Goal: Task Accomplishment & Management: Use online tool/utility

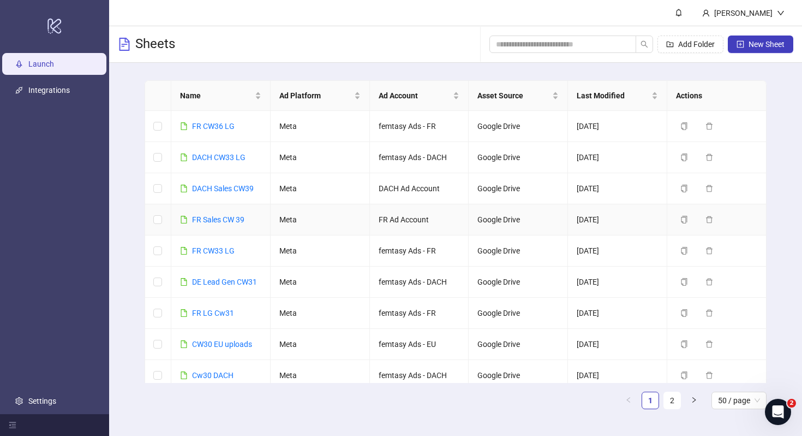
click at [234, 213] on td "FR Sales CW 39" at bounding box center [220, 219] width 99 height 31
click at [236, 217] on link "FR Sales CW 39" at bounding box center [218, 219] width 52 height 9
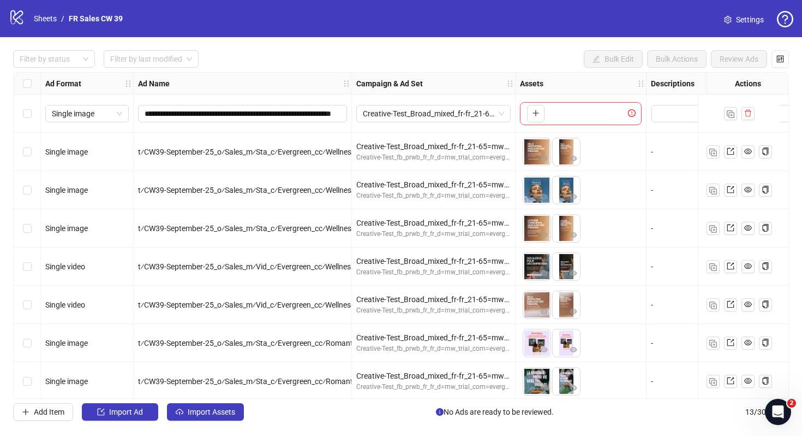
click at [739, 19] on span "Settings" at bounding box center [750, 20] width 28 height 12
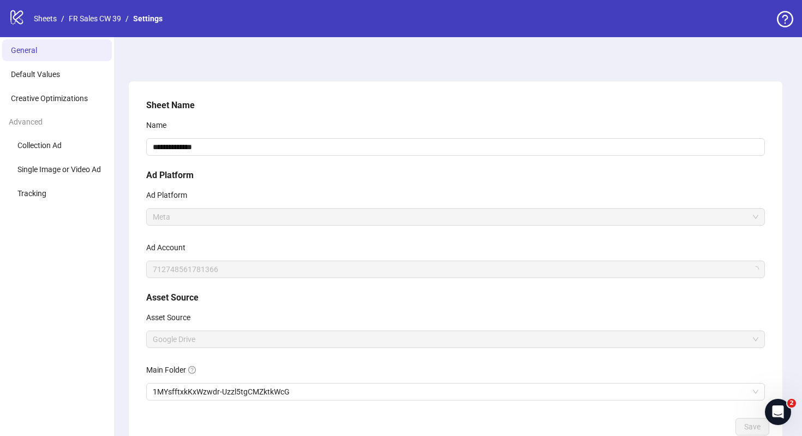
scroll to position [70, 0]
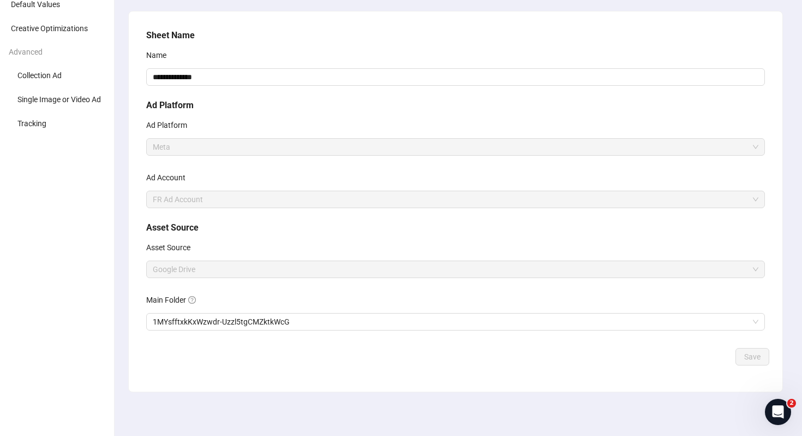
click at [241, 300] on div "Main Folder" at bounding box center [455, 302] width 619 height 22
click at [242, 317] on span "1MYsfftxkKxWzwdr-Uzzl5tgCMZktkWcG" at bounding box center [456, 321] width 606 height 16
click at [751, 359] on span "Save" at bounding box center [753, 356] width 16 height 9
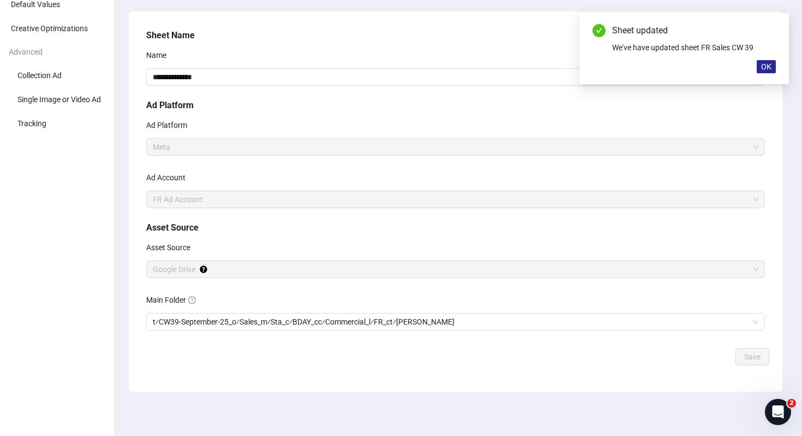
click at [763, 67] on span "OK" at bounding box center [767, 66] width 10 height 9
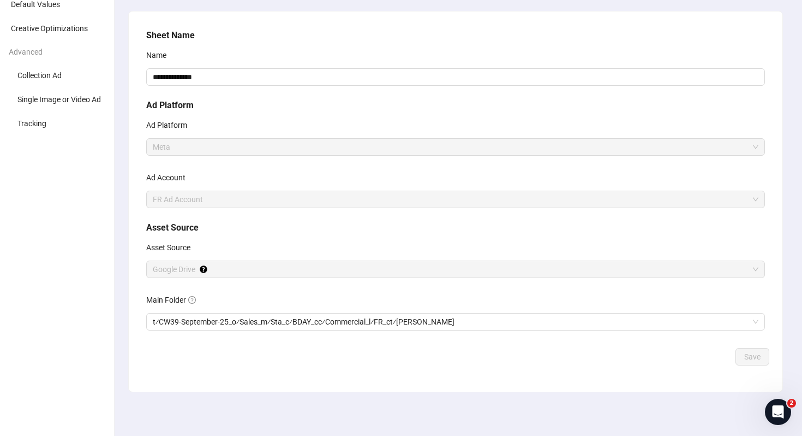
scroll to position [0, 0]
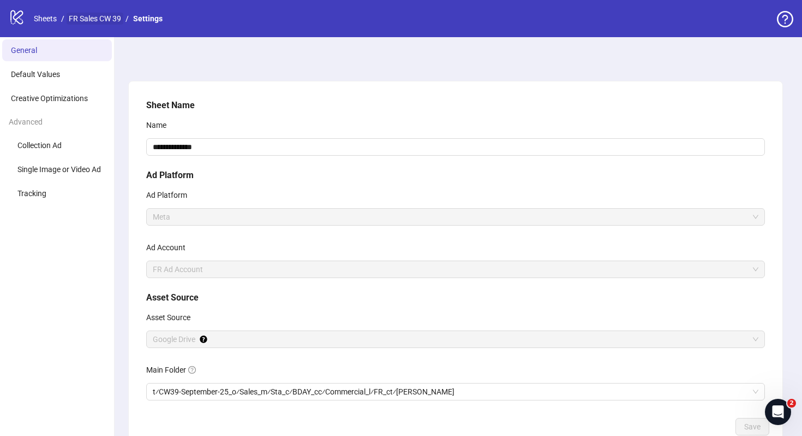
click at [101, 13] on link "FR Sales CW 39" at bounding box center [95, 19] width 57 height 12
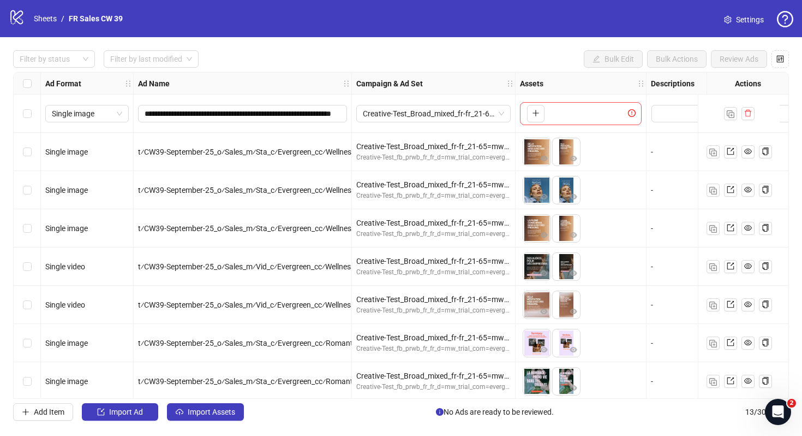
scroll to position [198, 0]
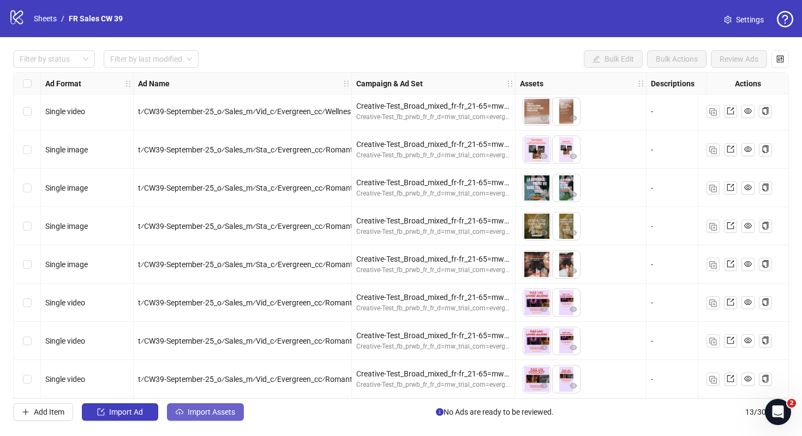
click at [201, 407] on button "Import Assets" at bounding box center [205, 411] width 77 height 17
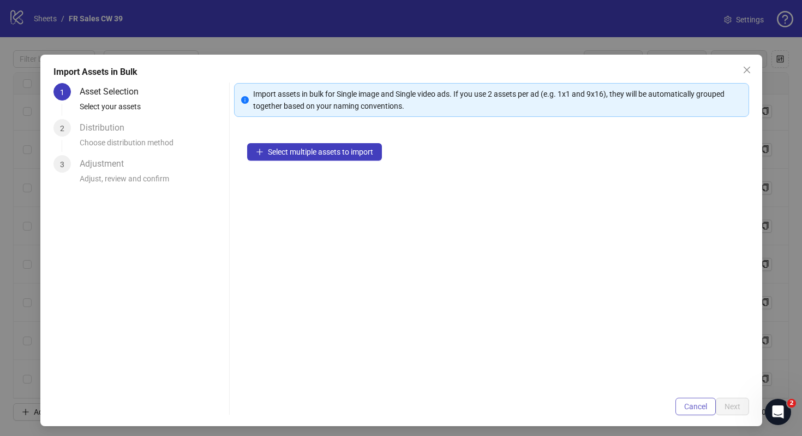
click at [686, 403] on span "Cancel" at bounding box center [696, 406] width 23 height 9
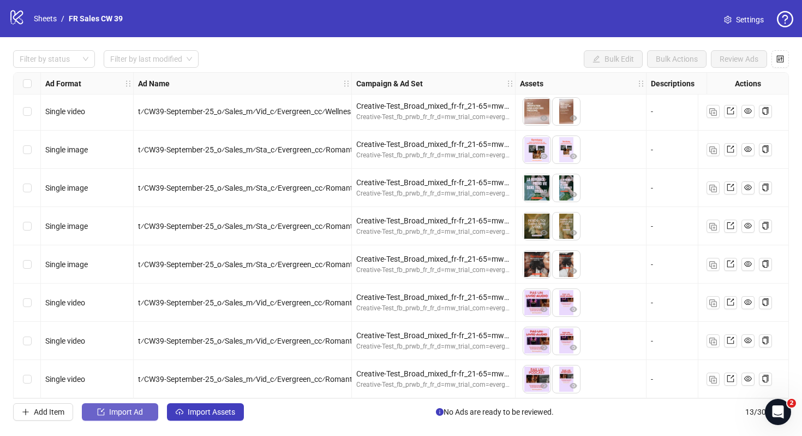
click at [123, 413] on span "Import Ad" at bounding box center [126, 411] width 34 height 9
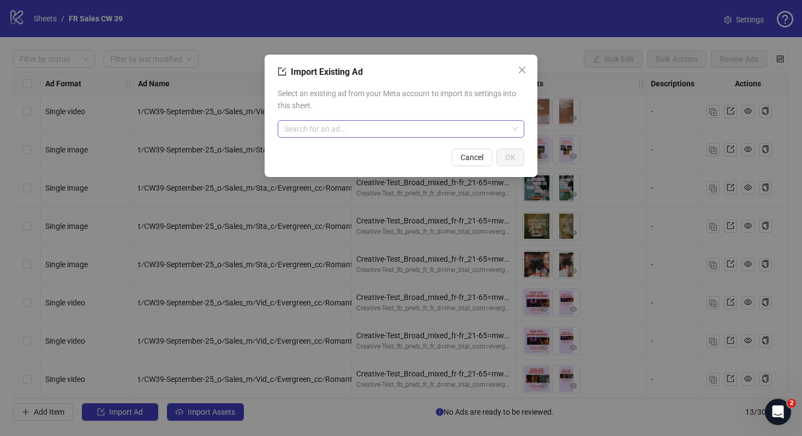
click at [350, 127] on input "search" at bounding box center [396, 129] width 224 height 16
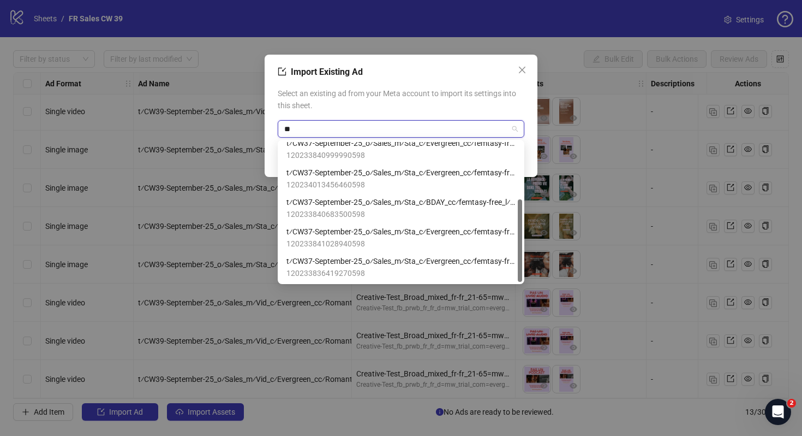
scroll to position [96, 0]
type input "*********"
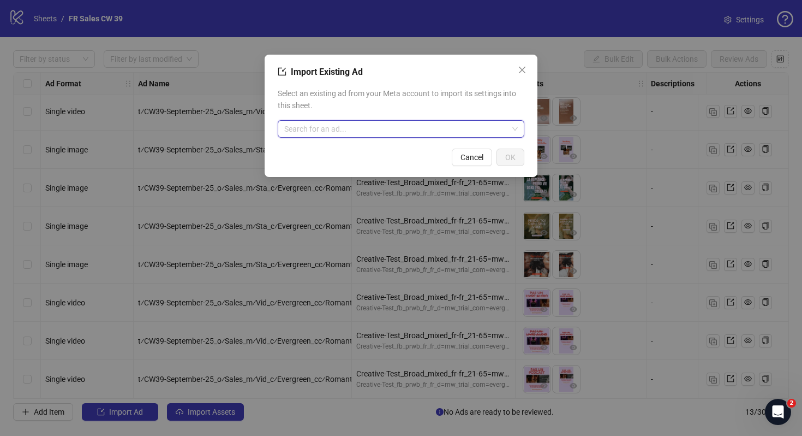
paste input "**********"
type input "**********"
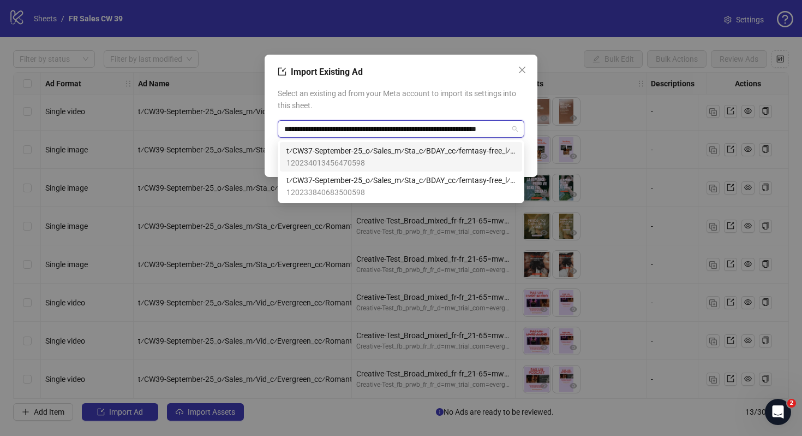
click at [410, 160] on span "120234013456470598" at bounding box center [401, 163] width 229 height 12
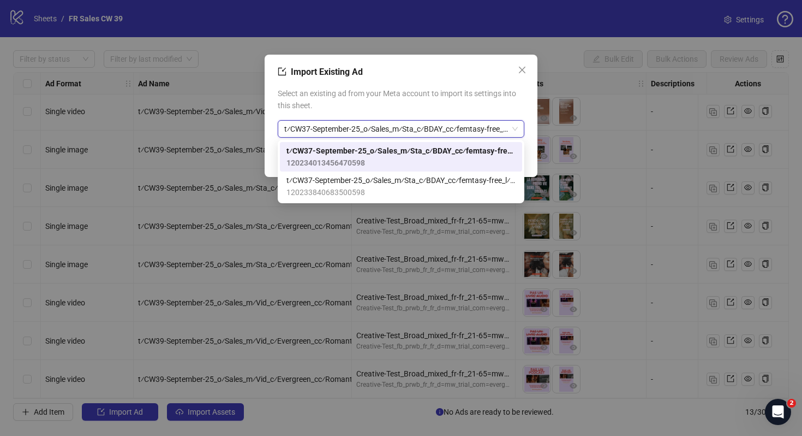
scroll to position [0, 0]
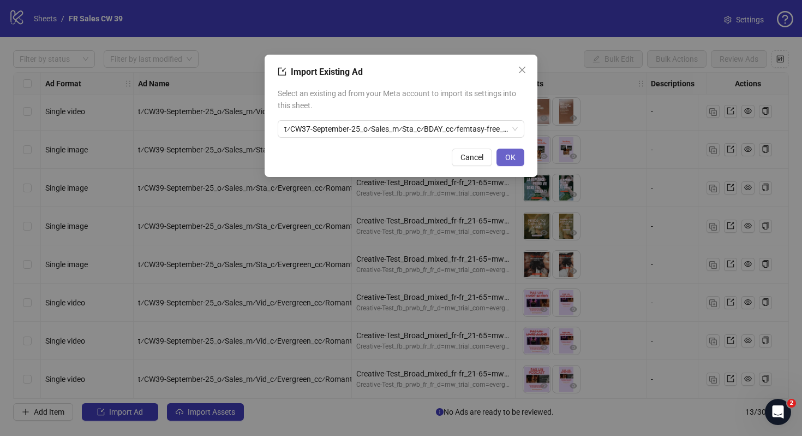
click at [508, 157] on span "OK" at bounding box center [511, 157] width 10 height 9
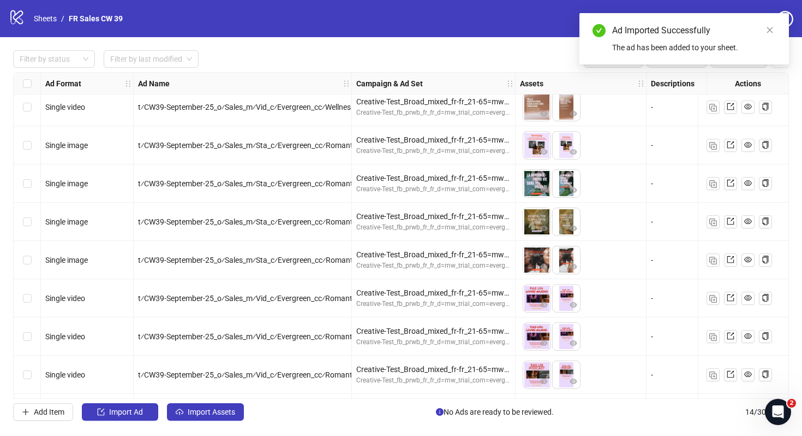
scroll to position [236, 0]
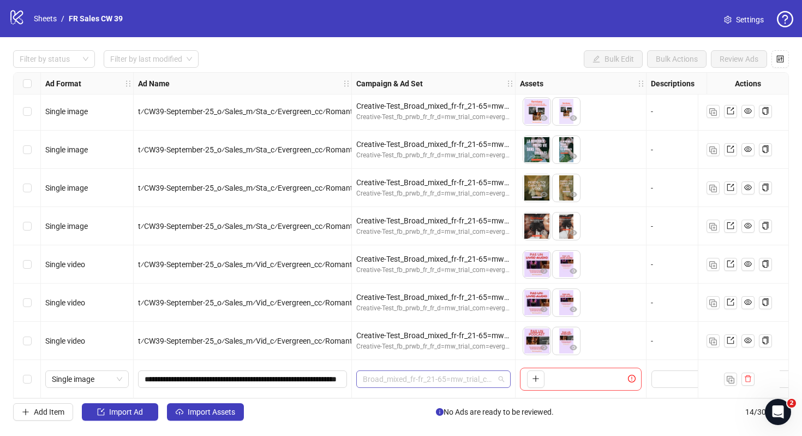
click at [423, 374] on span "Broad_mixed_fr-fr_21-65=mw_trial_com=150925" at bounding box center [433, 379] width 141 height 16
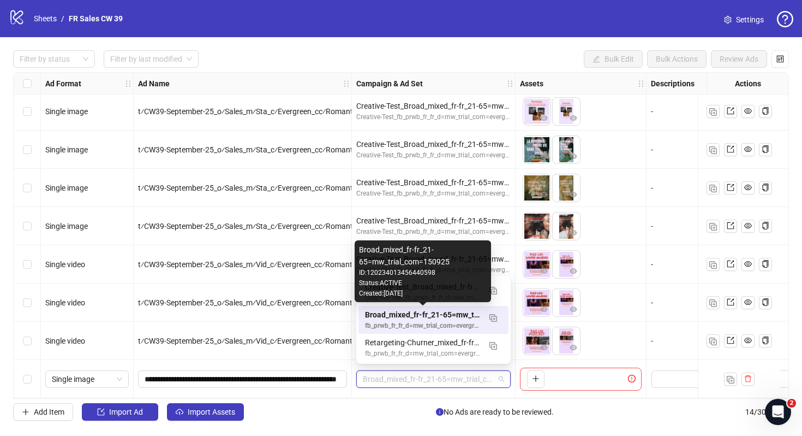
click at [415, 320] on div "Broad_mixed_fr-fr_21-65=mw_trial_com=150925 fb_prwb_fr_fr_d=mw_trial_com=evergr…" at bounding box center [422, 319] width 115 height 22
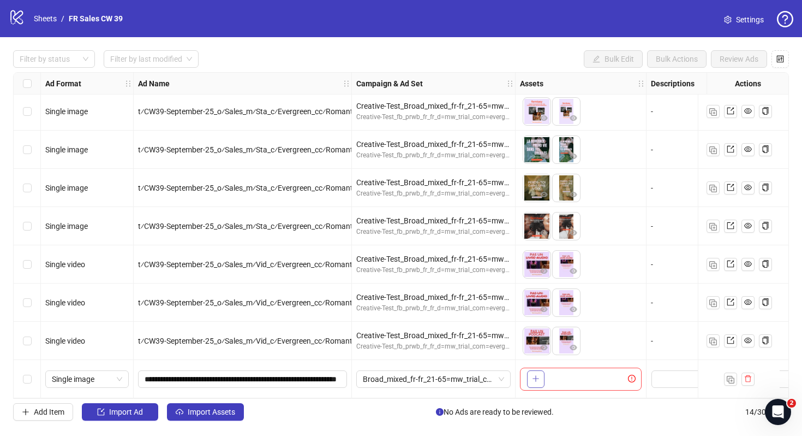
click at [540, 375] on button "button" at bounding box center [535, 378] width 17 height 17
click at [545, 370] on icon "close-circle" at bounding box center [544, 371] width 8 height 8
click at [559, 374] on button "button" at bounding box center [565, 378] width 17 height 17
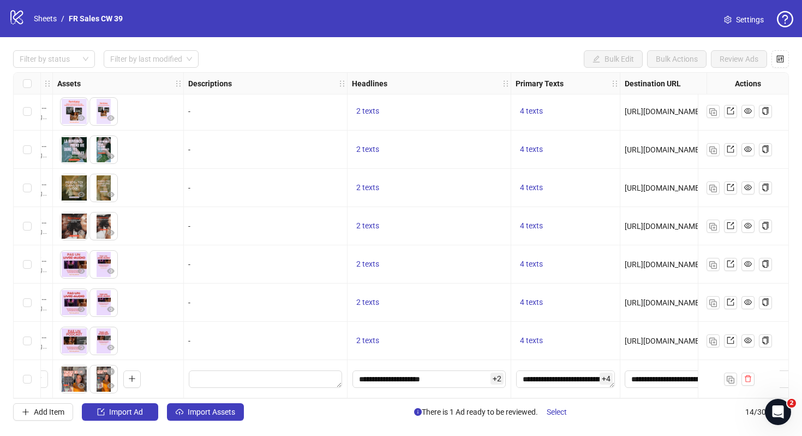
scroll to position [236, 621]
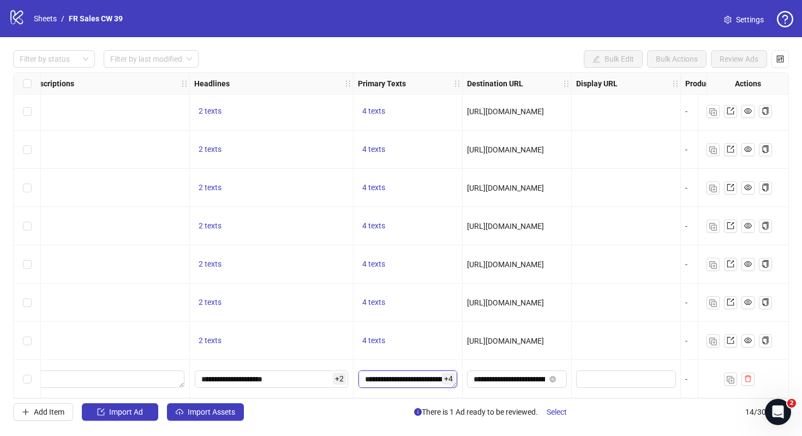
click at [420, 376] on textarea "**********" at bounding box center [408, 378] width 99 height 17
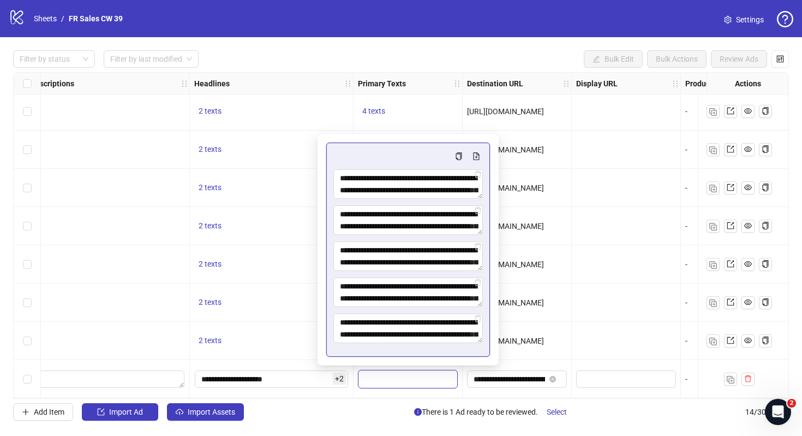
click at [614, 342] on div at bounding box center [626, 341] width 109 height 38
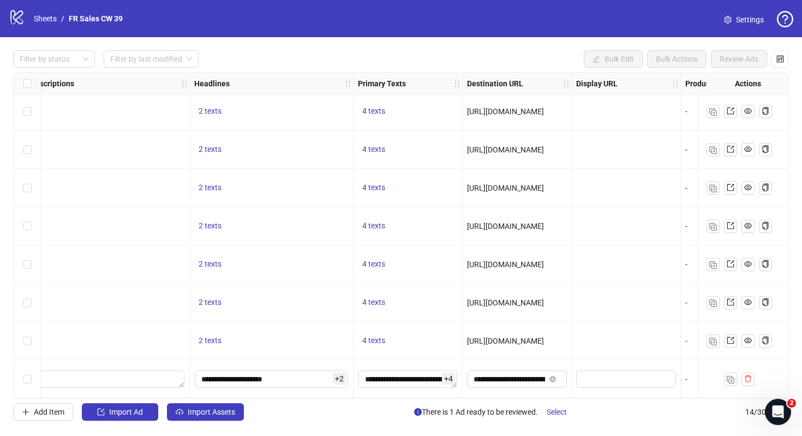
click at [569, 349] on div "https://audiosforwomen.webflow.io/fr-fr/ps-september-version" at bounding box center [517, 341] width 109 height 38
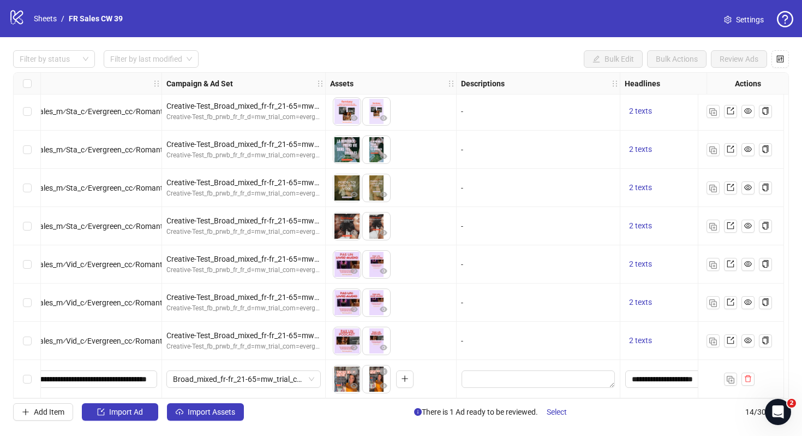
scroll to position [236, 0]
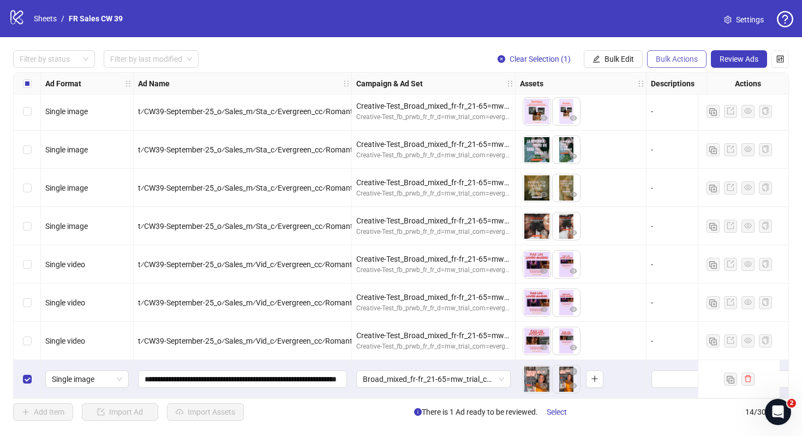
click at [660, 58] on span "Bulk Actions" at bounding box center [677, 59] width 42 height 9
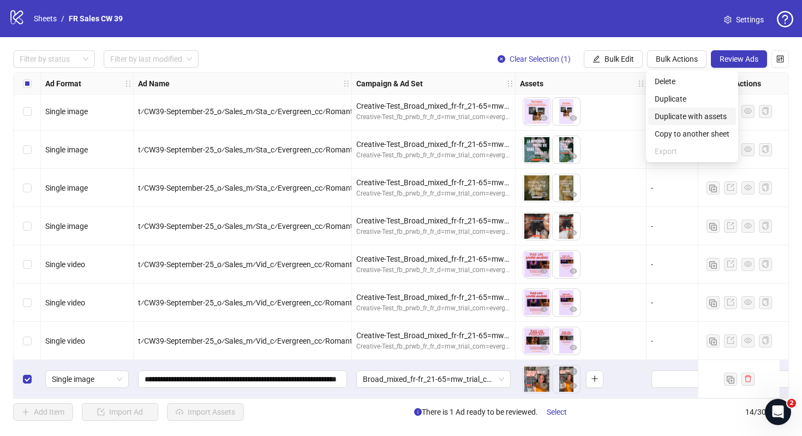
click at [687, 116] on span "Duplicate with assets" at bounding box center [692, 116] width 75 height 12
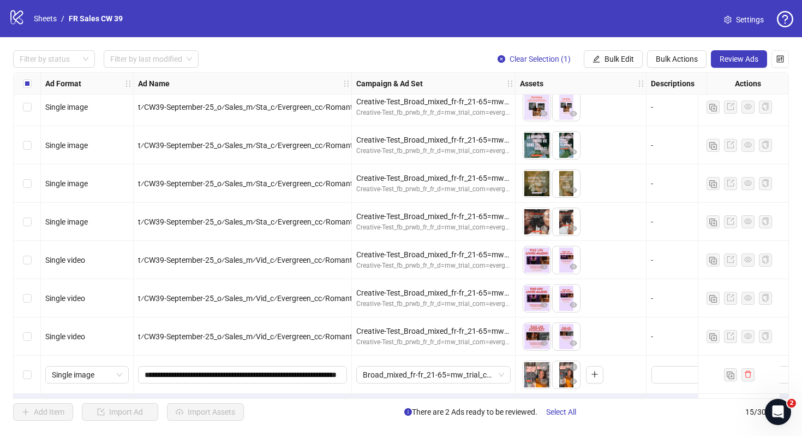
scroll to position [274, 0]
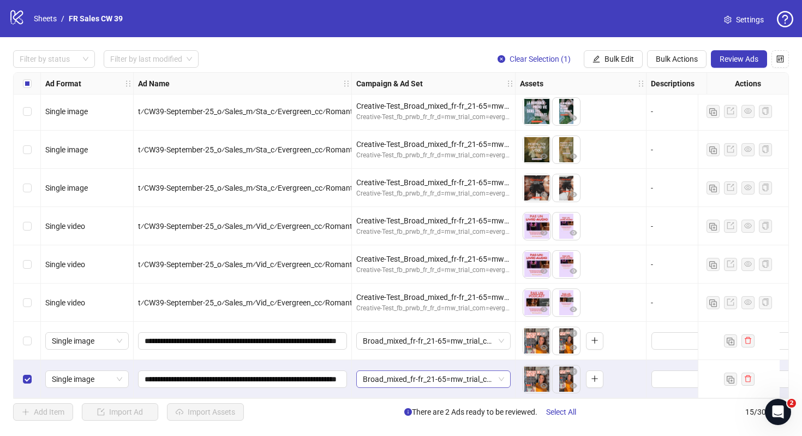
click at [447, 373] on span "Broad_mixed_fr-fr_21-65=mw_trial_com=150925" at bounding box center [433, 379] width 141 height 16
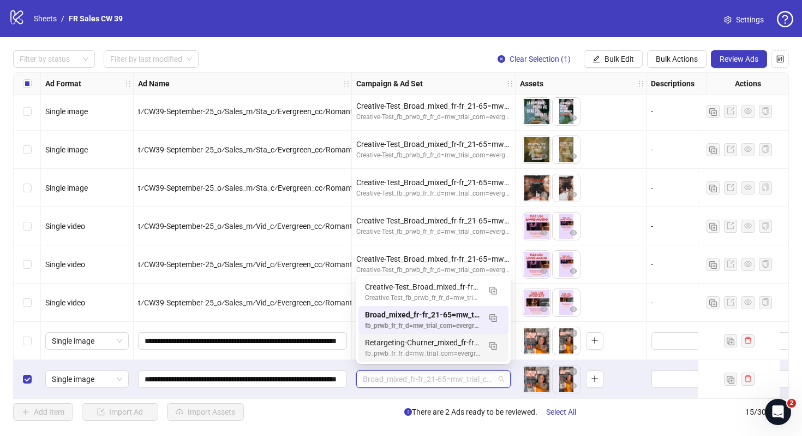
click at [460, 346] on div "Retargeting-Churner_mixed_fr-fr_21-65=mw_trial_com=110925" at bounding box center [422, 342] width 115 height 12
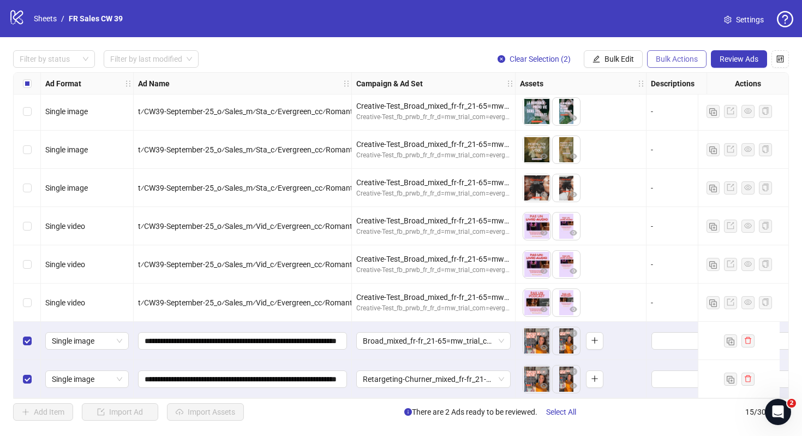
click at [670, 60] on span "Bulk Actions" at bounding box center [677, 59] width 42 height 9
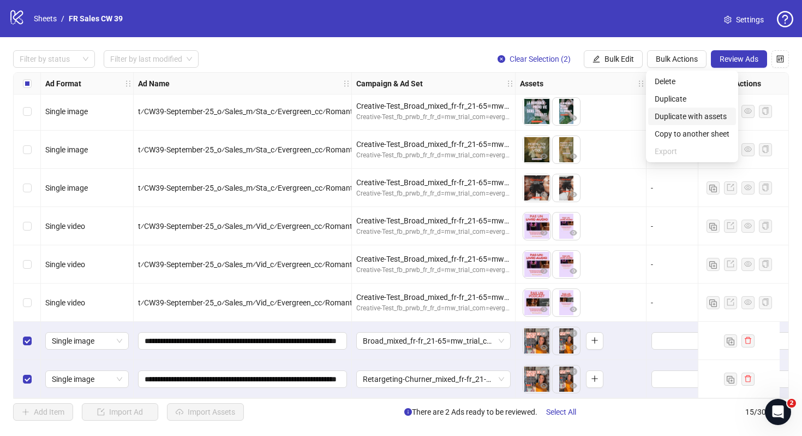
click at [671, 117] on span "Duplicate with assets" at bounding box center [692, 116] width 75 height 12
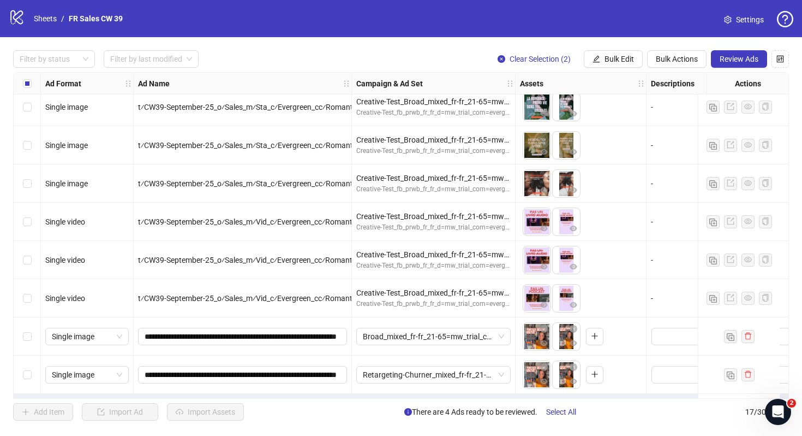
scroll to position [350, 0]
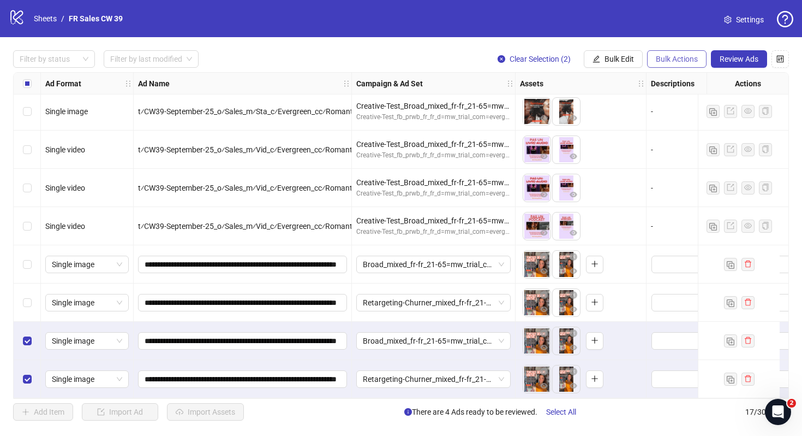
click at [673, 64] on button "Bulk Actions" at bounding box center [677, 58] width 60 height 17
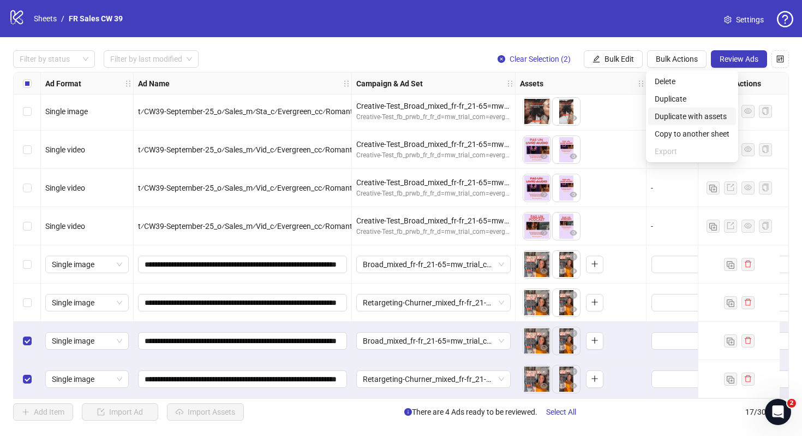
click at [686, 123] on li "Duplicate with assets" at bounding box center [693, 116] width 88 height 17
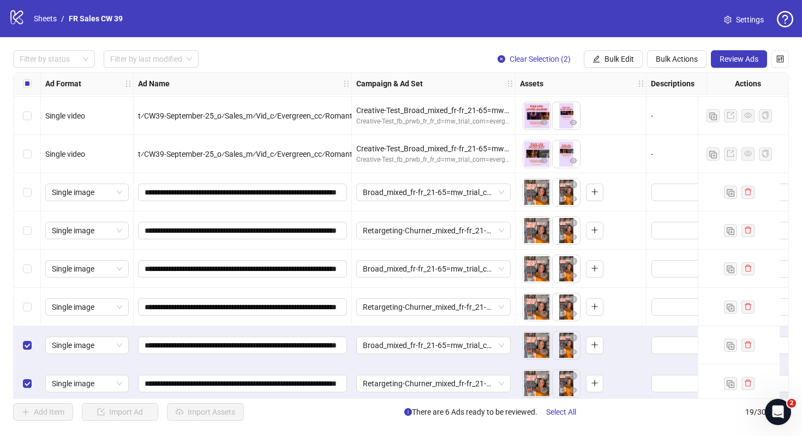
scroll to position [427, 0]
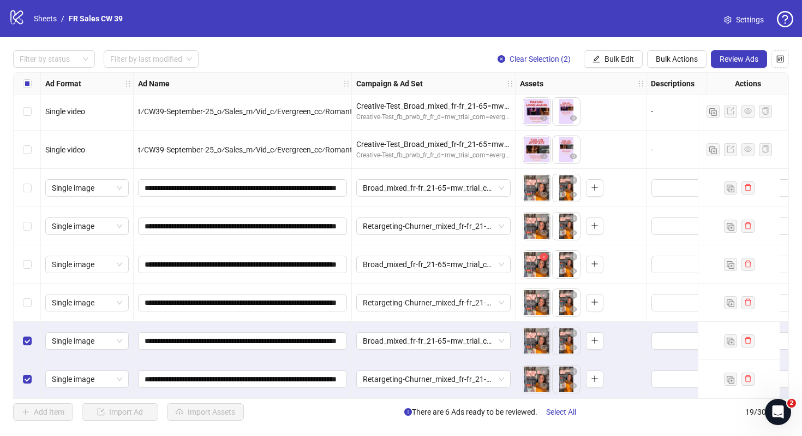
click at [544, 255] on icon "close-circle" at bounding box center [544, 257] width 8 height 8
click at [545, 253] on icon "close-circle" at bounding box center [544, 257] width 8 height 8
click at [544, 306] on icon "eye" at bounding box center [544, 308] width 8 height 5
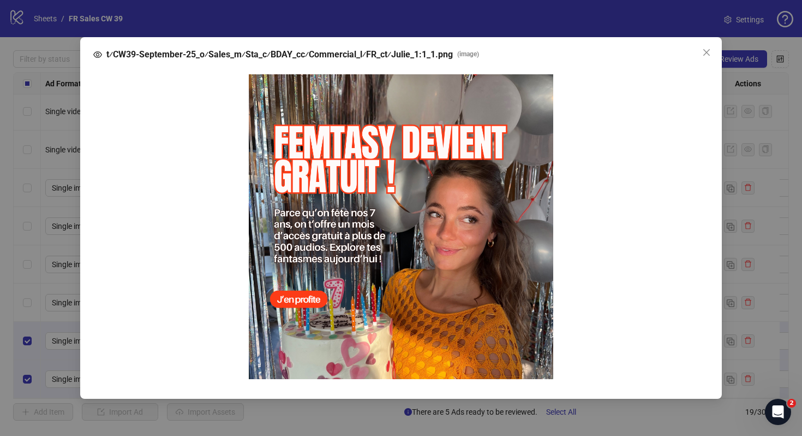
click at [544, 301] on div "t⁄CW39-September-25_o⁄Sales_m⁄Sta_c⁄BDAY_cc⁄Commercial_l⁄FR_ct⁄Julie_1:1_1.png …" at bounding box center [401, 218] width 802 height 436
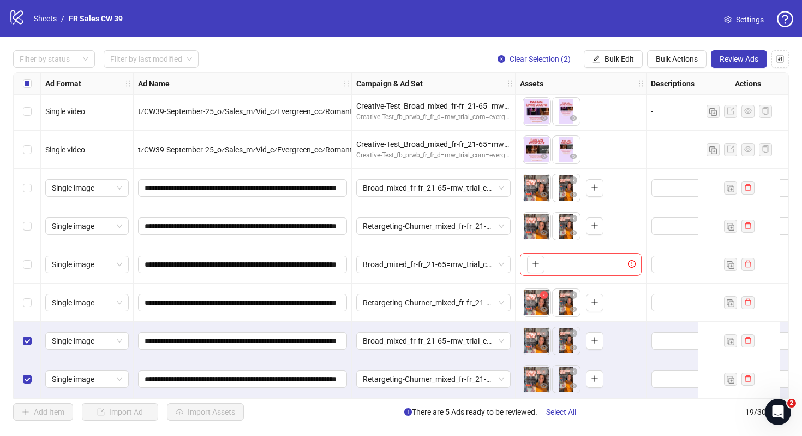
click at [545, 294] on span "button" at bounding box center [544, 294] width 8 height 9
click at [544, 291] on icon "close-circle" at bounding box center [544, 295] width 8 height 8
click at [545, 329] on icon "close-circle" at bounding box center [544, 333] width 8 height 8
click at [541, 334] on button "button" at bounding box center [544, 333] width 13 height 13
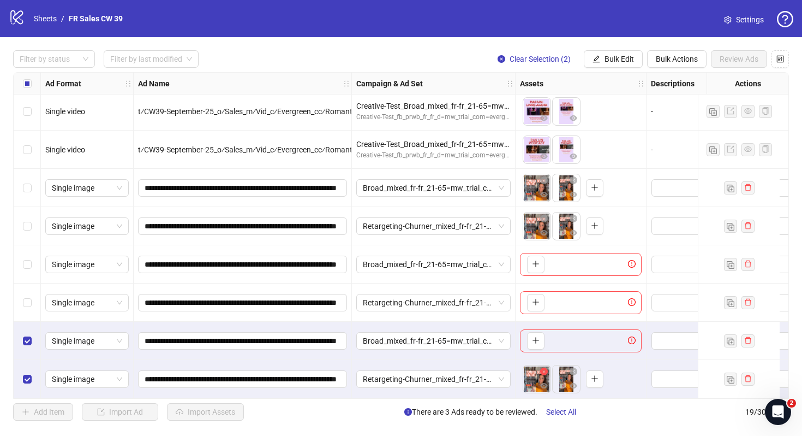
click at [546, 367] on icon "close-circle" at bounding box center [544, 371] width 8 height 8
click at [543, 367] on icon "close-circle" at bounding box center [544, 371] width 8 height 8
click at [538, 263] on span "button" at bounding box center [536, 263] width 8 height 9
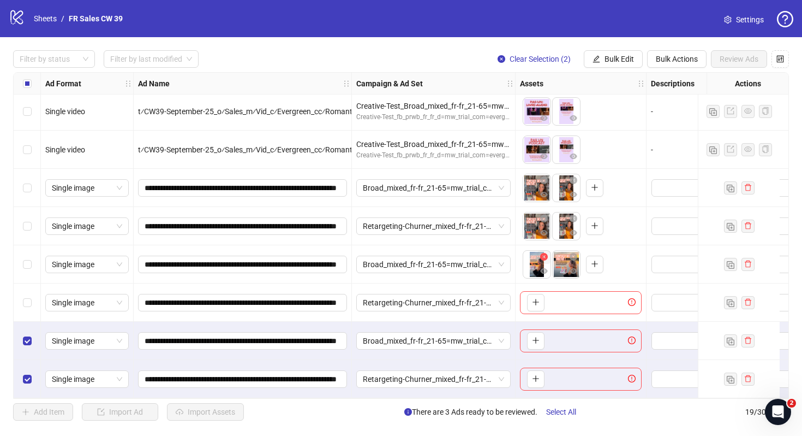
click at [543, 254] on icon "close-circle" at bounding box center [544, 257] width 8 height 8
click at [554, 258] on div "To pick up a draggable item, press the space bar. While dragging, use the arrow…" at bounding box center [548, 264] width 51 height 28
click at [563, 260] on icon "plus" at bounding box center [566, 264] width 8 height 8
click at [534, 294] on button "button" at bounding box center [535, 302] width 17 height 17
click at [573, 294] on button "button" at bounding box center [565, 302] width 17 height 17
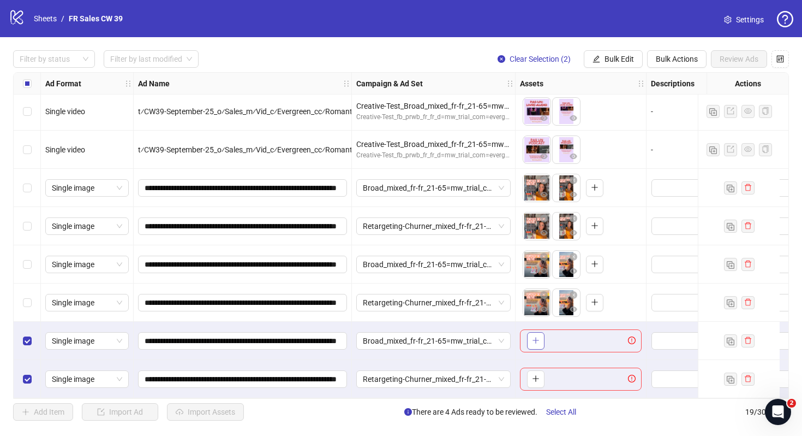
click at [536, 332] on button "button" at bounding box center [535, 340] width 17 height 17
click at [538, 374] on icon "plus" at bounding box center [536, 378] width 8 height 8
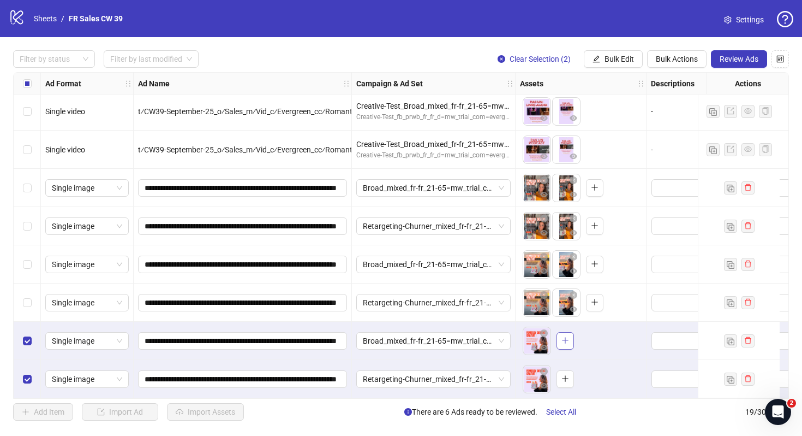
click at [567, 340] on span "button" at bounding box center [566, 340] width 8 height 9
click at [573, 377] on button "button" at bounding box center [565, 378] width 17 height 17
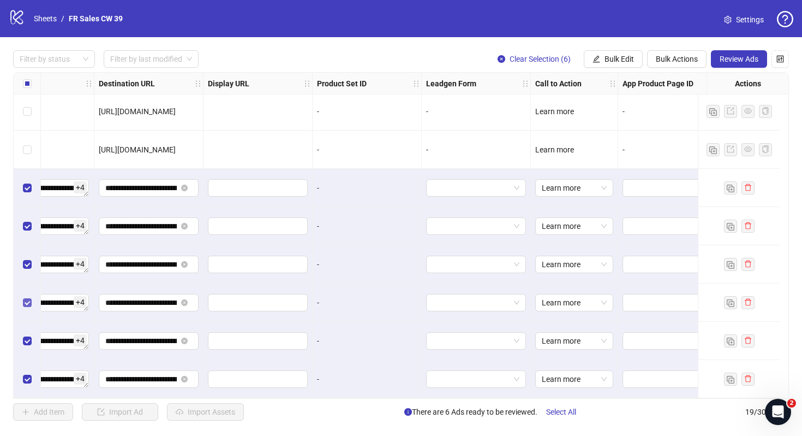
scroll to position [427, 1019]
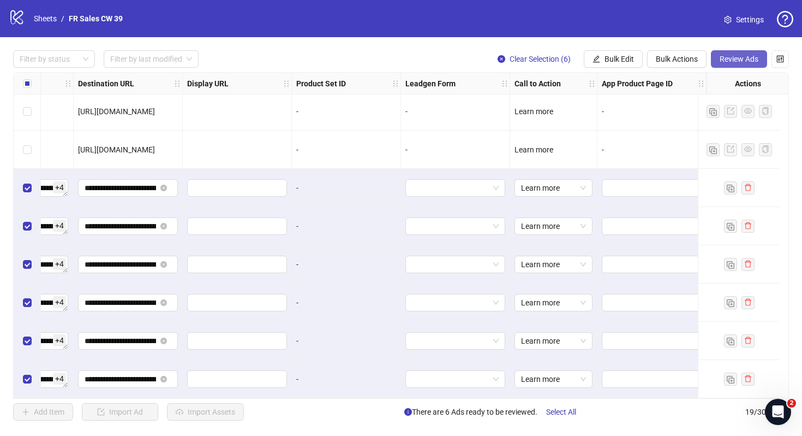
click at [738, 63] on span "Review Ads" at bounding box center [739, 59] width 39 height 9
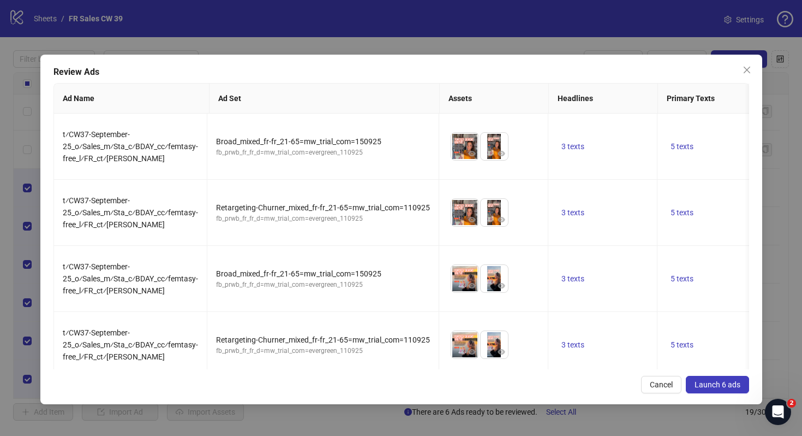
click at [714, 380] on span "Launch 6 ads" at bounding box center [718, 384] width 46 height 9
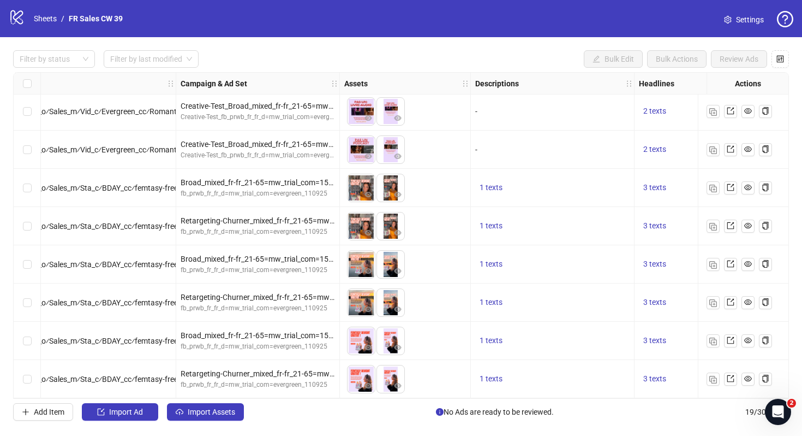
scroll to position [427, 0]
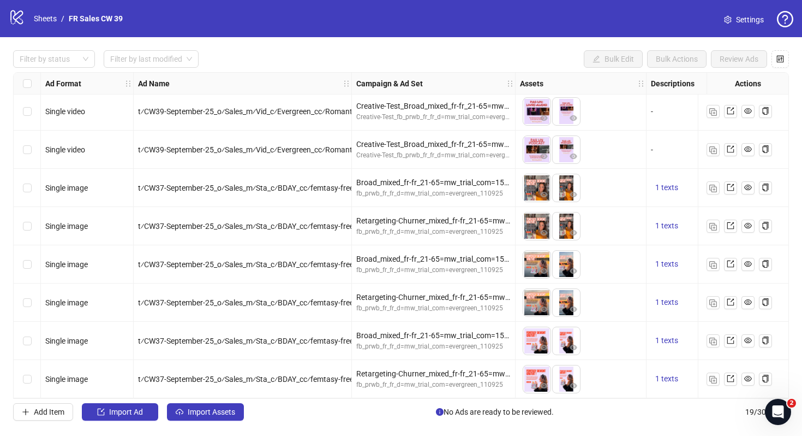
click at [732, 22] on icon "setting" at bounding box center [728, 20] width 8 height 8
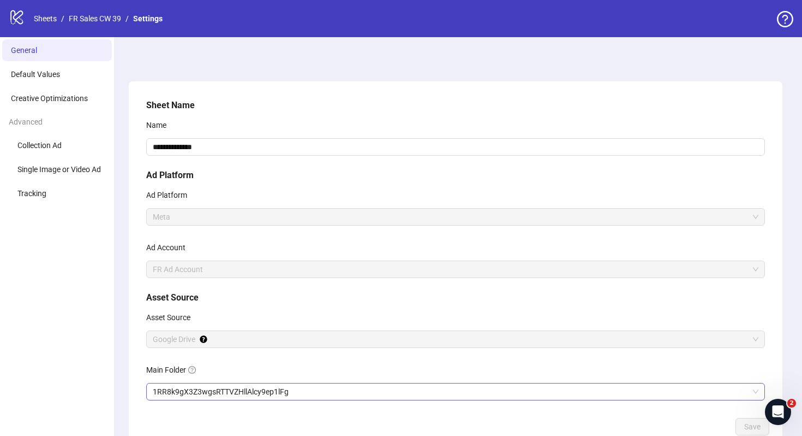
click at [238, 397] on span "1RR8k9gX3Z3wgsRTTVZHllAlcy9ep1lFg" at bounding box center [456, 391] width 606 height 16
click at [745, 418] on button "Save" at bounding box center [753, 426] width 34 height 17
click at [103, 25] on div "logo/logo-mobile Sheets / FR Sales CW 39 / Settings" at bounding box center [88, 19] width 158 height 20
click at [103, 23] on link "FR Sales CW 39" at bounding box center [95, 19] width 57 height 12
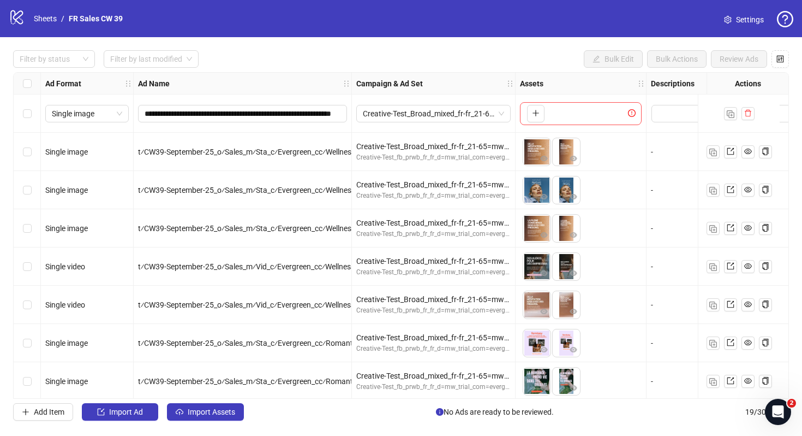
scroll to position [427, 0]
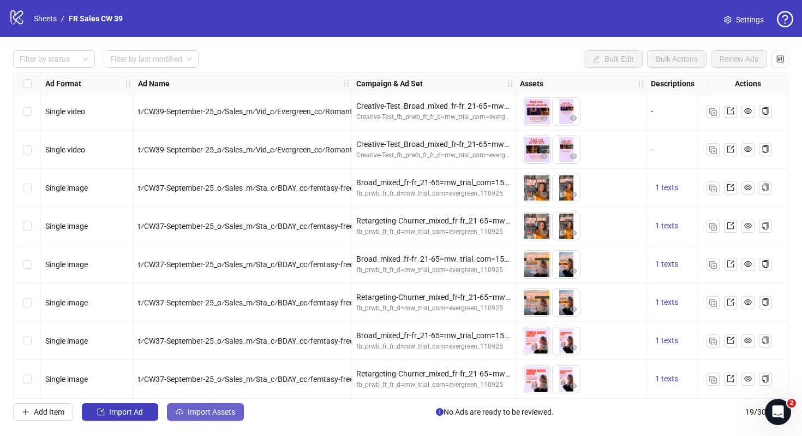
click at [219, 409] on span "Import Assets" at bounding box center [211, 411] width 47 height 9
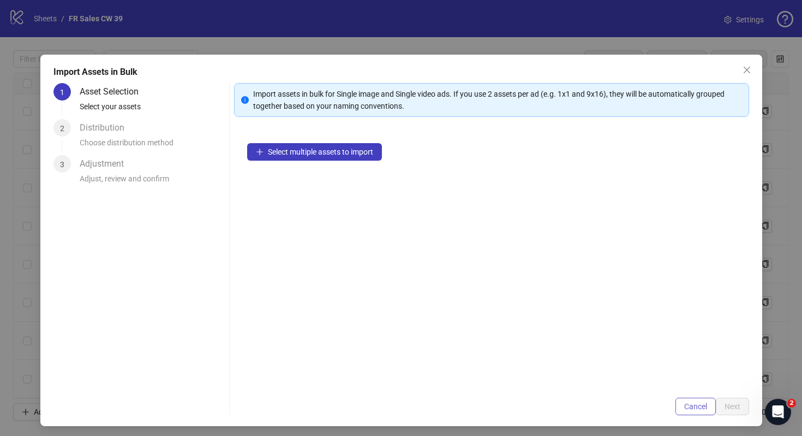
click at [687, 405] on span "Cancel" at bounding box center [696, 406] width 23 height 9
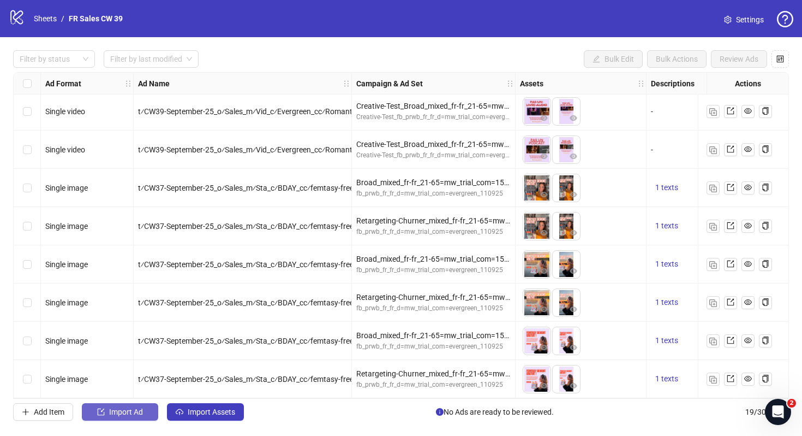
click at [136, 406] on button "Import Ad" at bounding box center [120, 411] width 76 height 17
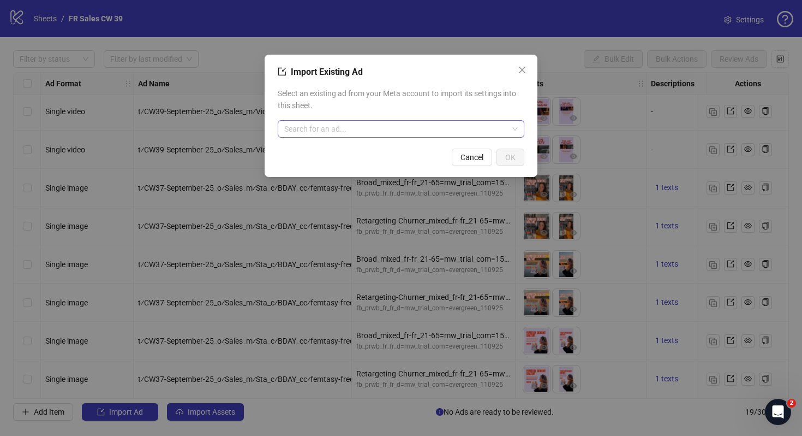
click at [317, 129] on input "search" at bounding box center [396, 129] width 224 height 16
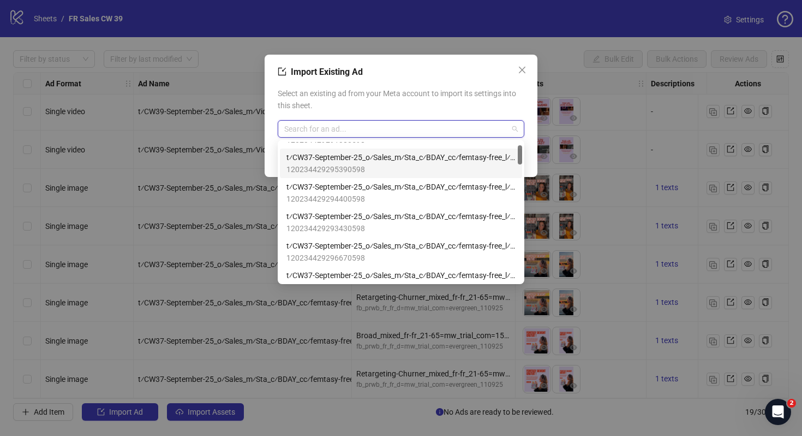
scroll to position [0, 0]
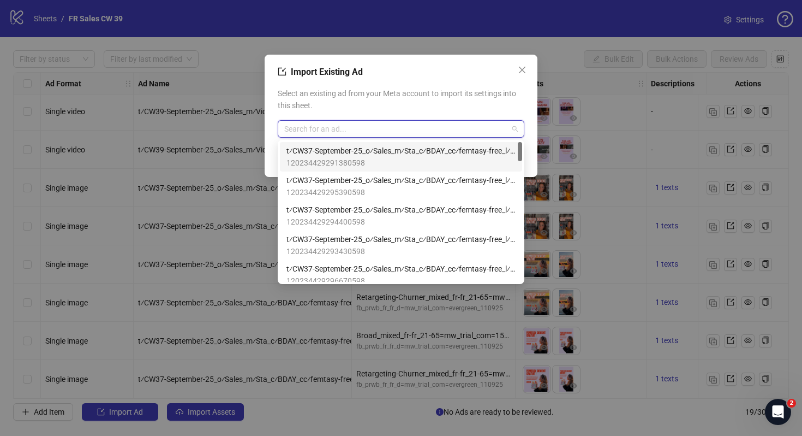
click at [346, 155] on span "t⁄CW37-September-25_o⁄Sales_m⁄Sta_c⁄BDAY_cc⁄femtasy-free_l⁄FR_ct⁄Julie" at bounding box center [401, 151] width 229 height 12
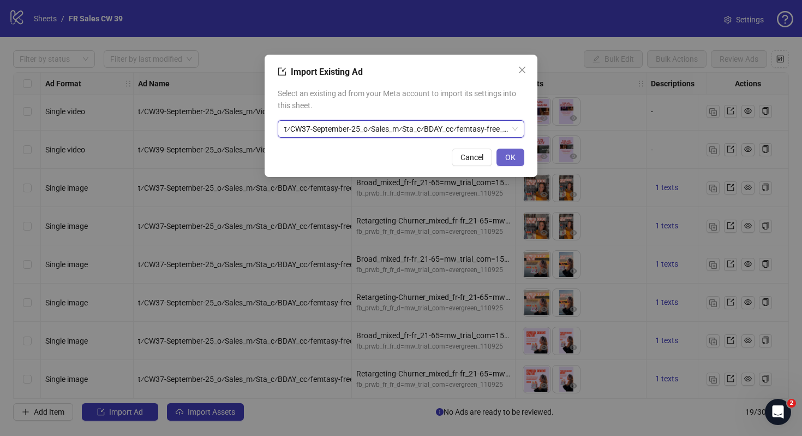
click at [516, 155] on button "OK" at bounding box center [511, 156] width 28 height 17
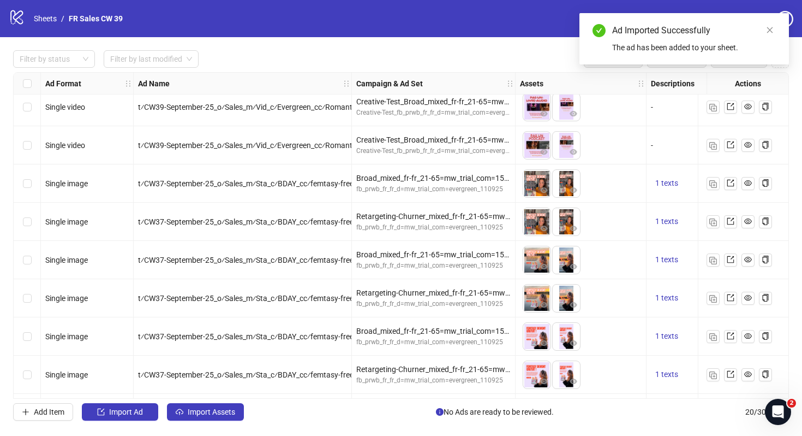
scroll to position [465, 0]
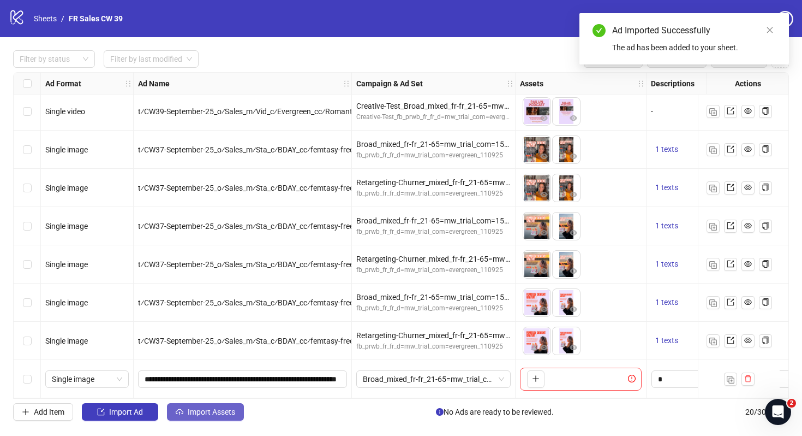
click at [215, 412] on span "Import Assets" at bounding box center [211, 411] width 47 height 9
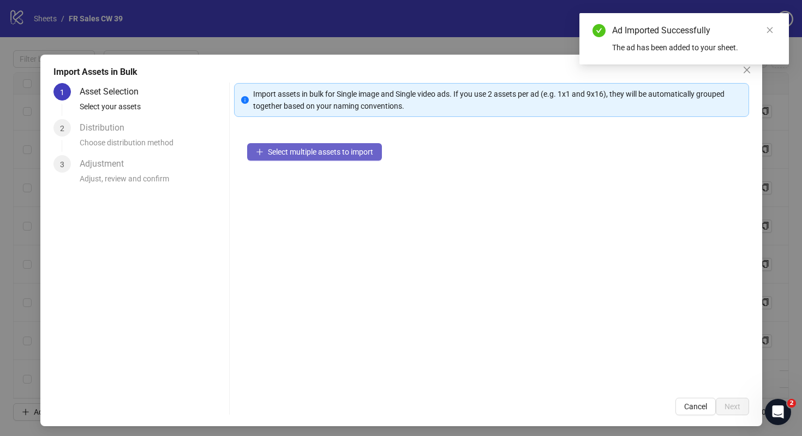
click at [341, 153] on span "Select multiple assets to import" at bounding box center [320, 151] width 105 height 9
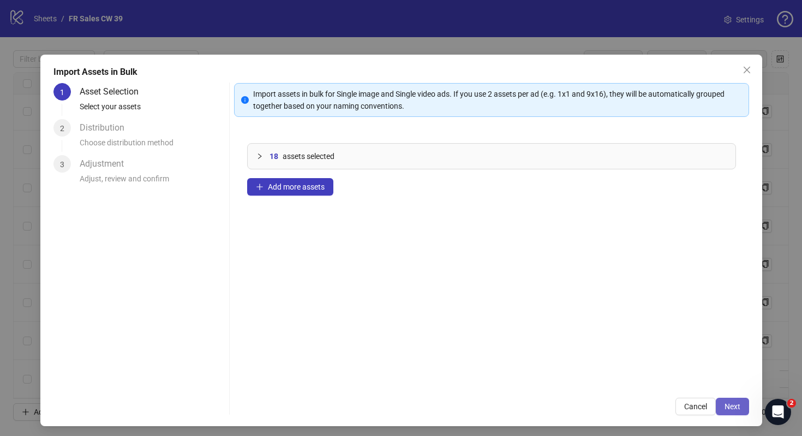
click at [734, 409] on span "Next" at bounding box center [733, 406] width 16 height 9
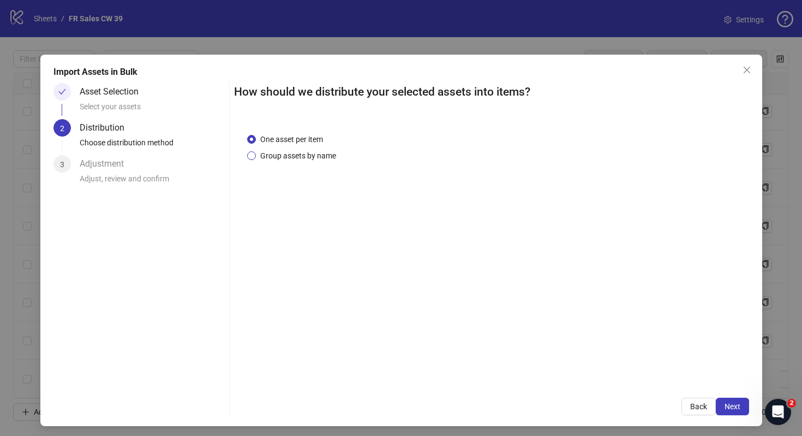
click at [331, 152] on span "Group assets by name" at bounding box center [298, 156] width 85 height 12
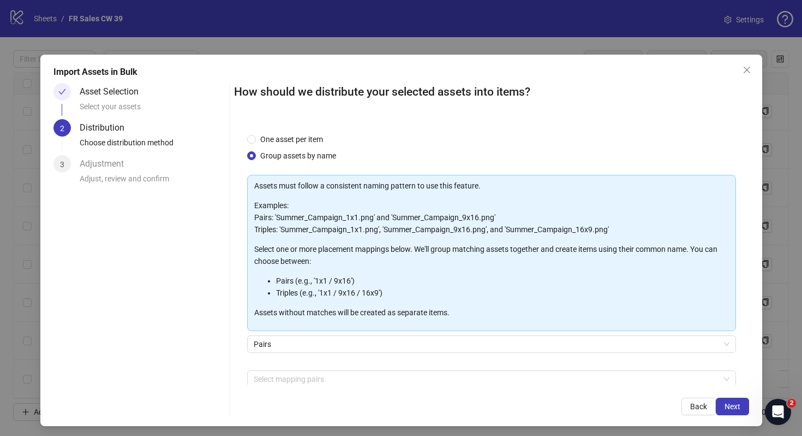
scroll to position [55, 0]
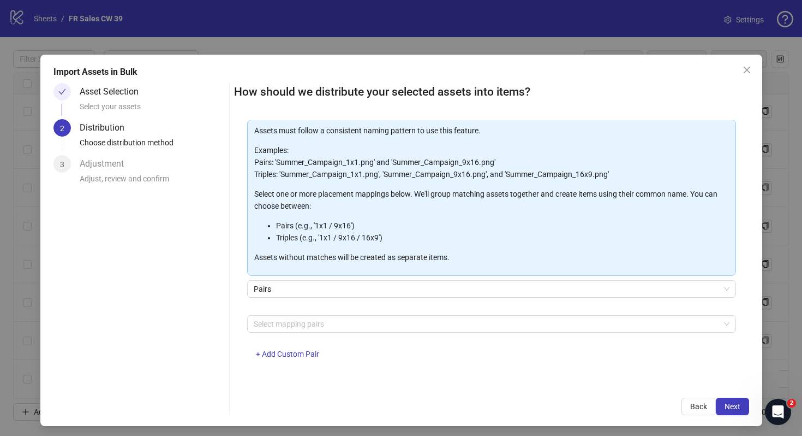
click at [310, 335] on div "Select mapping pairs + Add Custom Pair" at bounding box center [491, 343] width 489 height 57
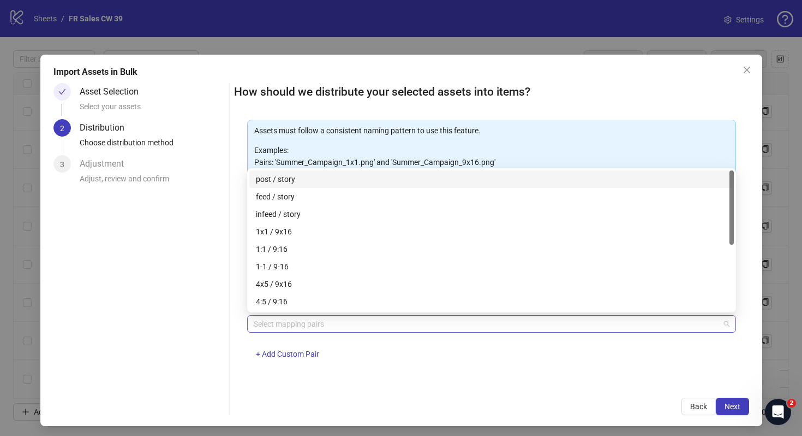
click at [310, 327] on div at bounding box center [485, 323] width 473 height 15
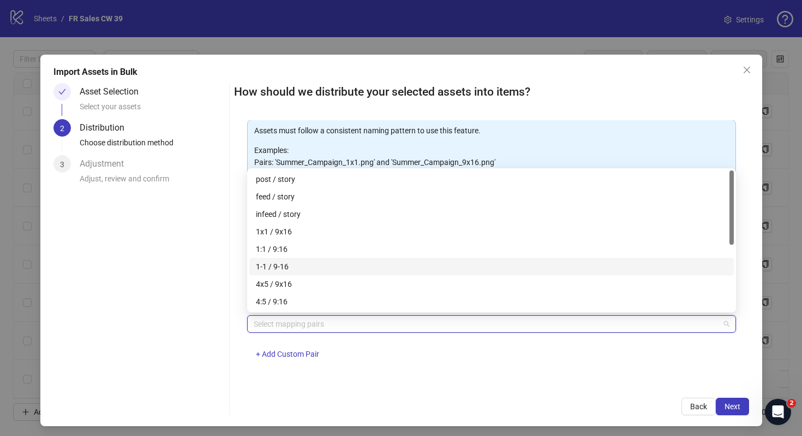
click at [313, 250] on div "1:1 / 9:16" at bounding box center [492, 249] width 472 height 12
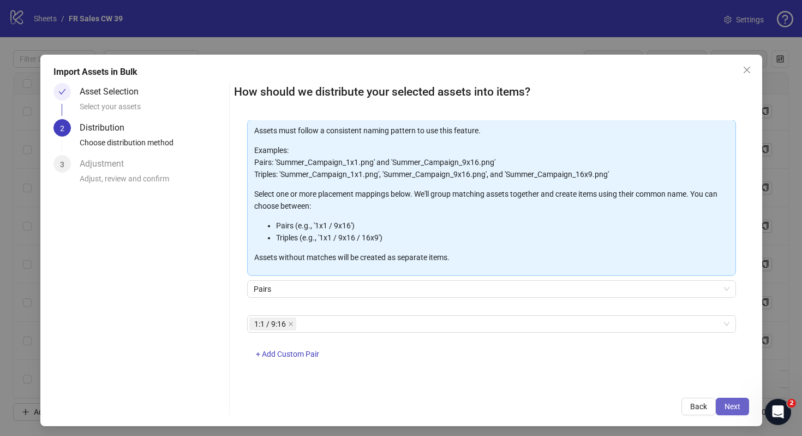
click at [728, 408] on span "Next" at bounding box center [733, 406] width 16 height 9
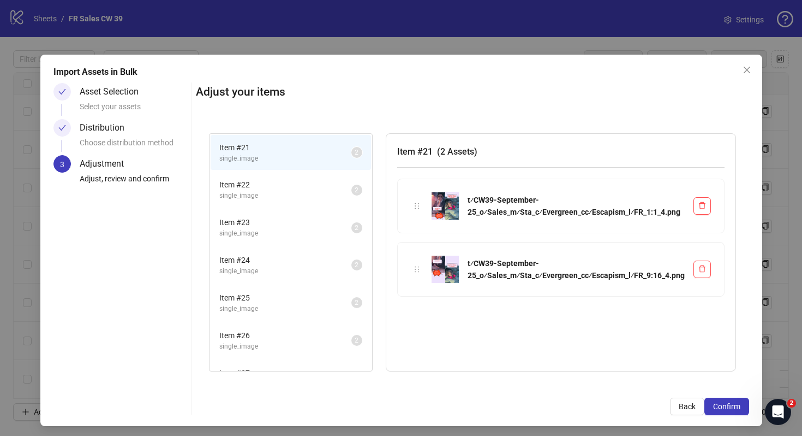
click at [264, 205] on li "Item # 22 single_image 2" at bounding box center [291, 189] width 160 height 35
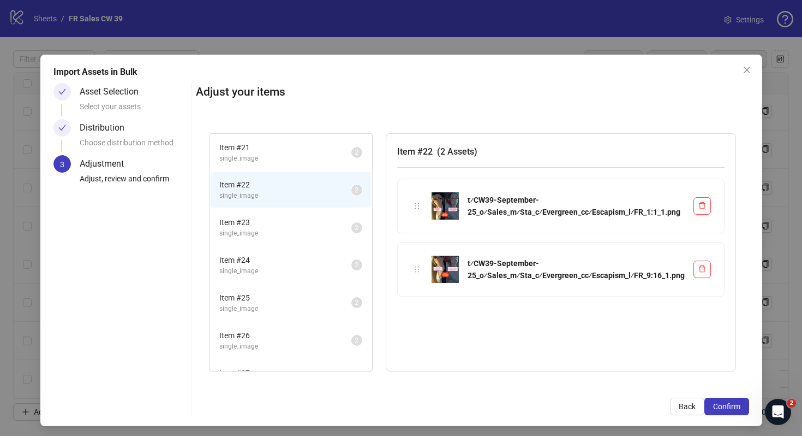
click at [264, 266] on span "single_image" at bounding box center [285, 271] width 132 height 10
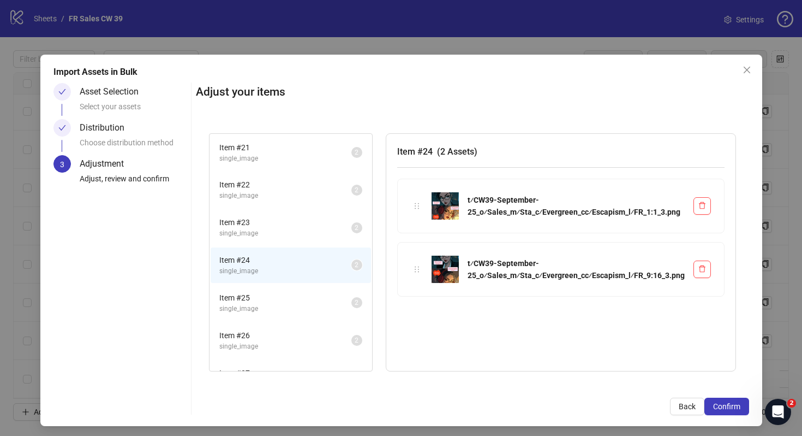
scroll to position [101, 0]
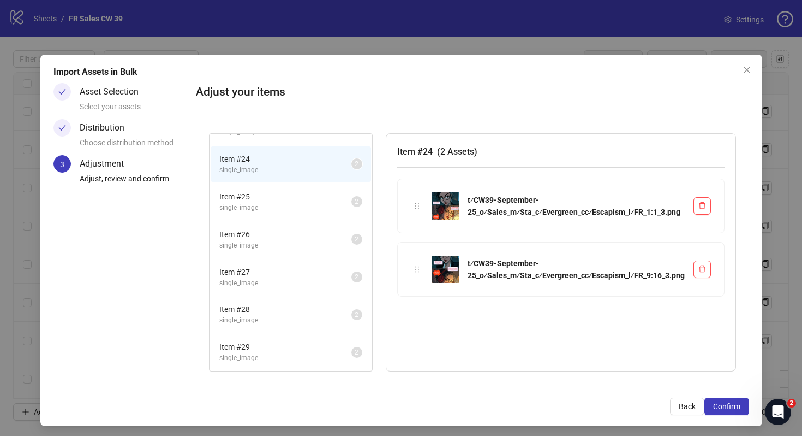
click at [264, 263] on li "Item # 27 single_image 2" at bounding box center [291, 276] width 160 height 35
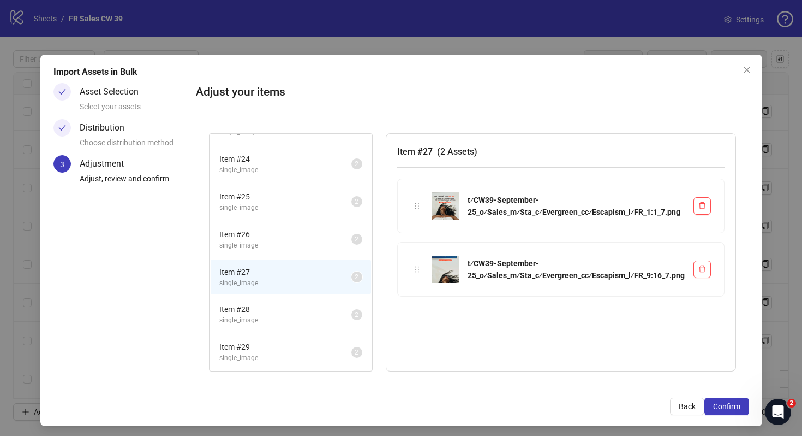
click at [264, 334] on li "Item # 29 single_image 2" at bounding box center [291, 351] width 160 height 35
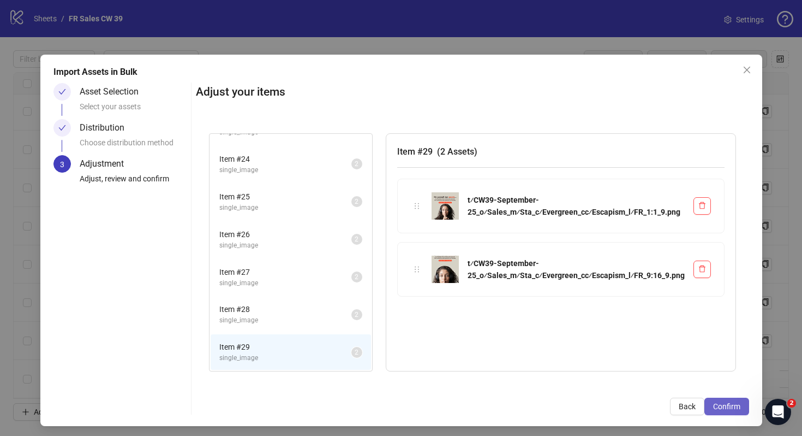
click at [715, 407] on span "Confirm" at bounding box center [726, 406] width 27 height 9
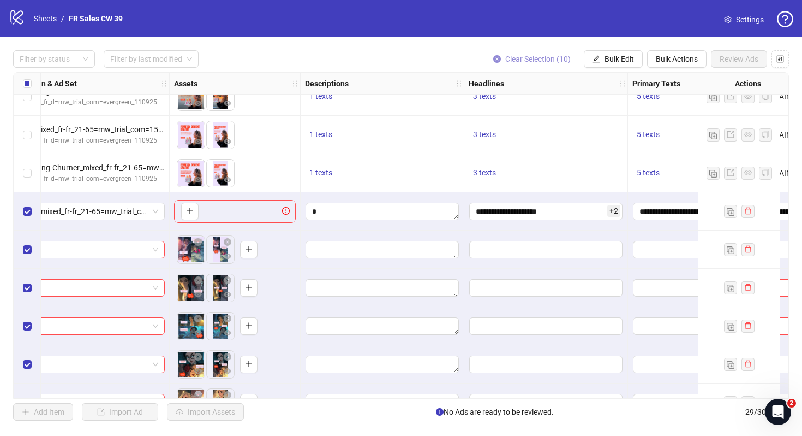
scroll to position [628, 521]
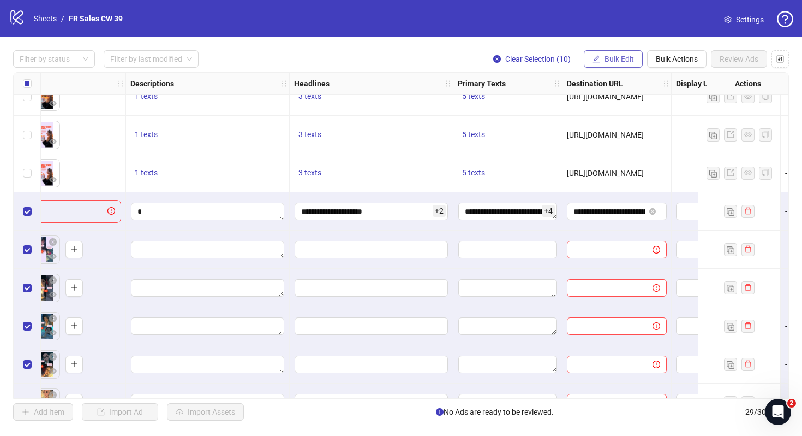
click at [613, 60] on span "Bulk Edit" at bounding box center [619, 59] width 29 height 9
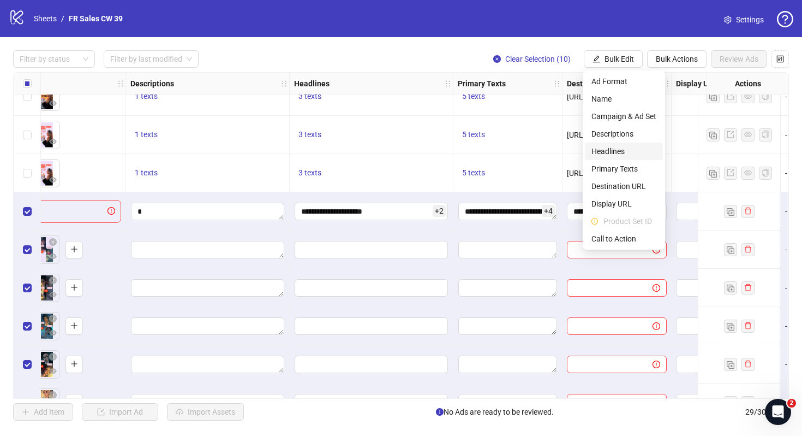
click at [620, 151] on span "Headlines" at bounding box center [624, 151] width 65 height 12
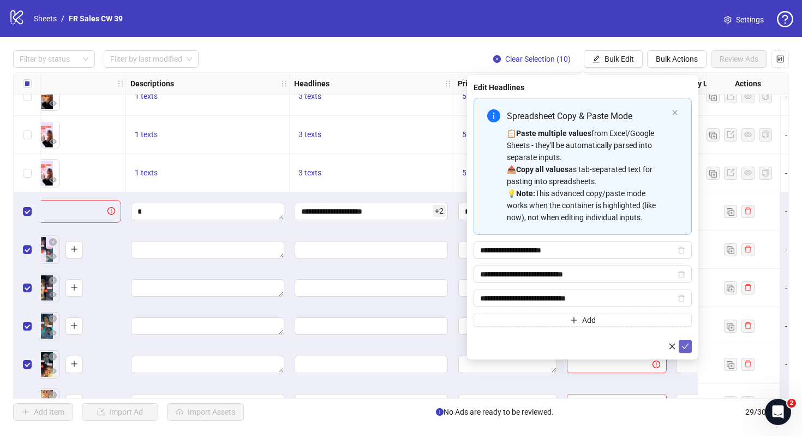
click at [690, 347] on button "submit" at bounding box center [685, 346] width 13 height 13
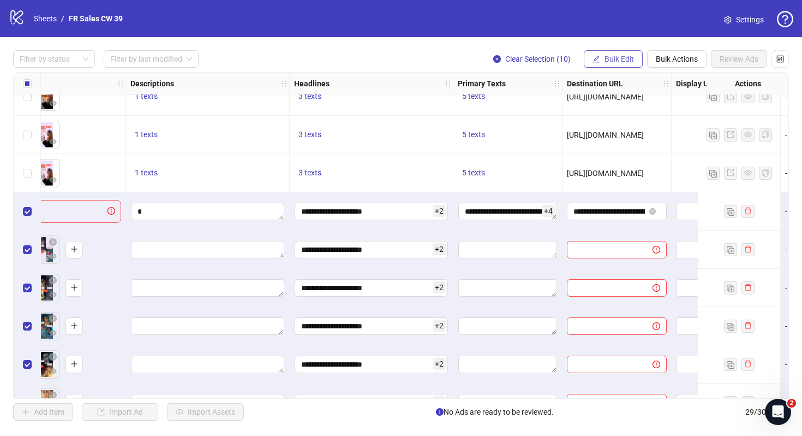
click at [621, 57] on span "Bulk Edit" at bounding box center [619, 59] width 29 height 9
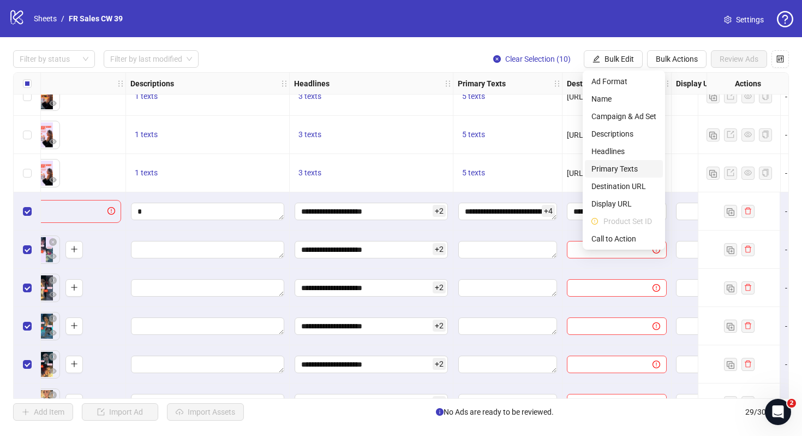
click at [624, 172] on span "Primary Texts" at bounding box center [624, 169] width 65 height 12
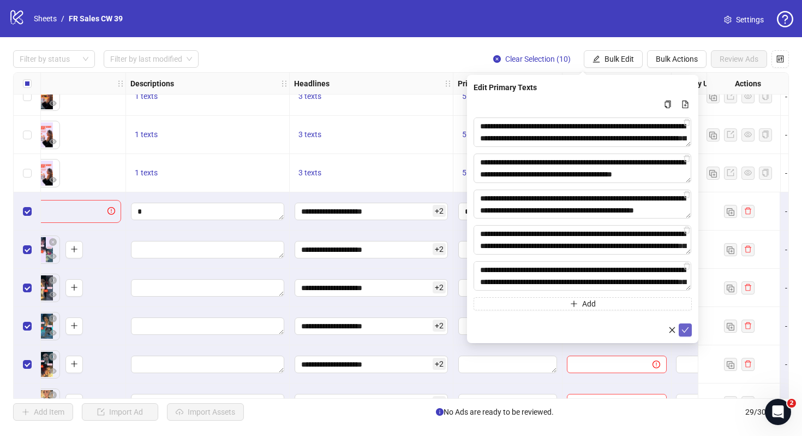
click at [683, 328] on icon "check" at bounding box center [686, 330] width 8 height 8
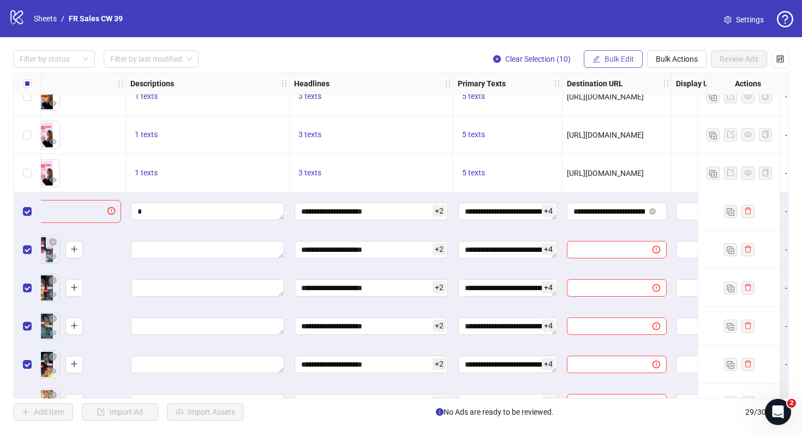
click at [608, 52] on button "Bulk Edit" at bounding box center [613, 58] width 59 height 17
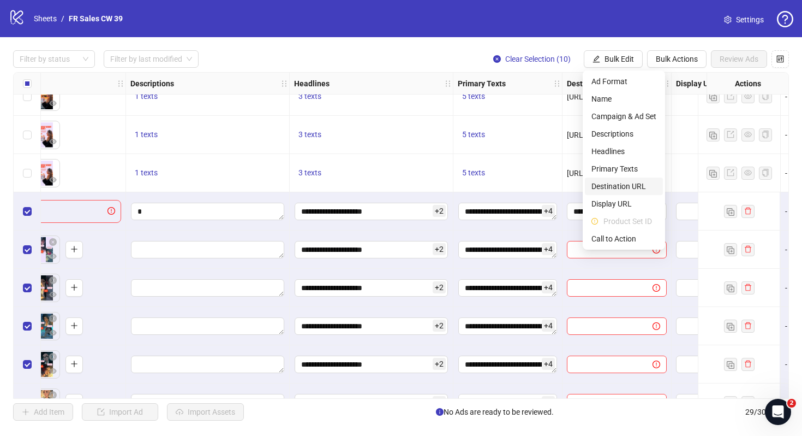
click at [613, 189] on span "Destination URL" at bounding box center [624, 186] width 65 height 12
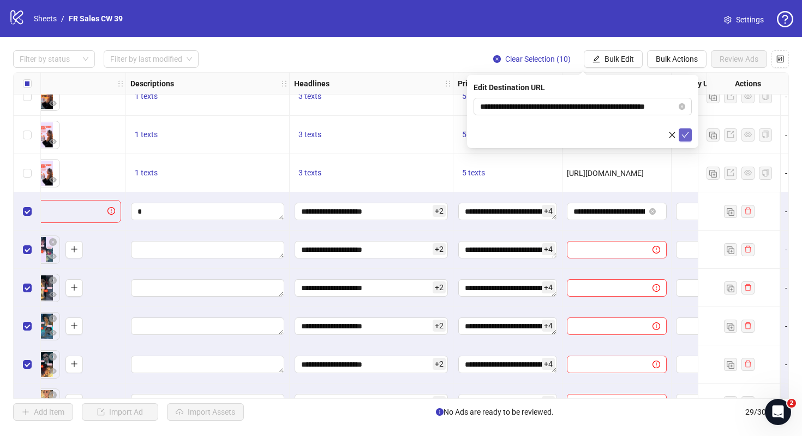
click at [688, 136] on icon "check" at bounding box center [686, 135] width 8 height 8
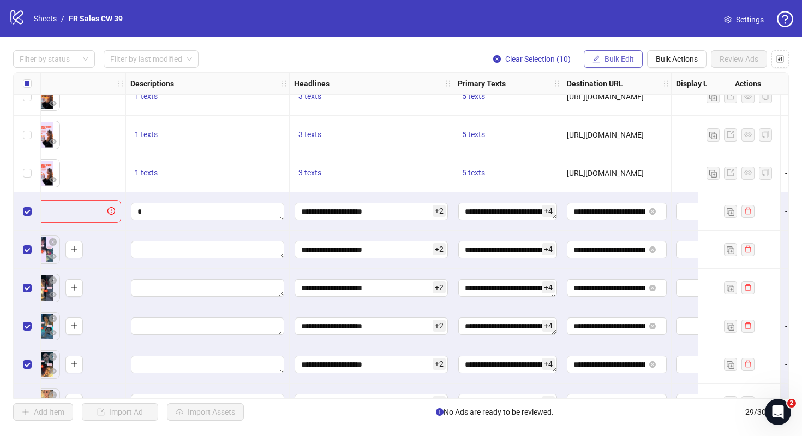
click at [613, 61] on span "Bulk Edit" at bounding box center [619, 59] width 29 height 9
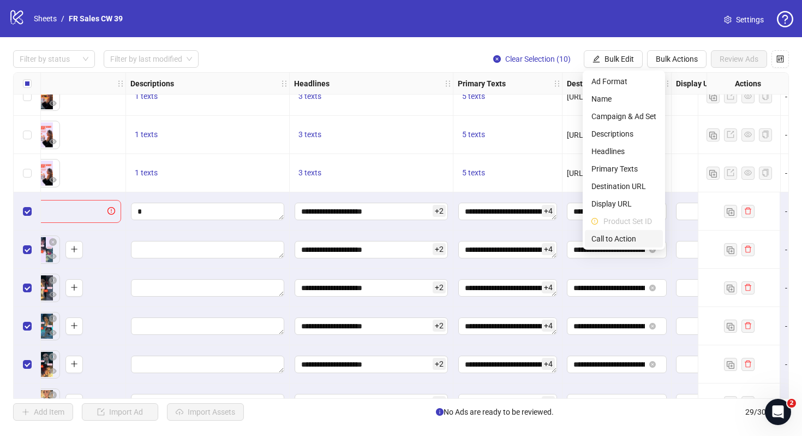
click at [608, 236] on span "Call to Action" at bounding box center [624, 239] width 65 height 12
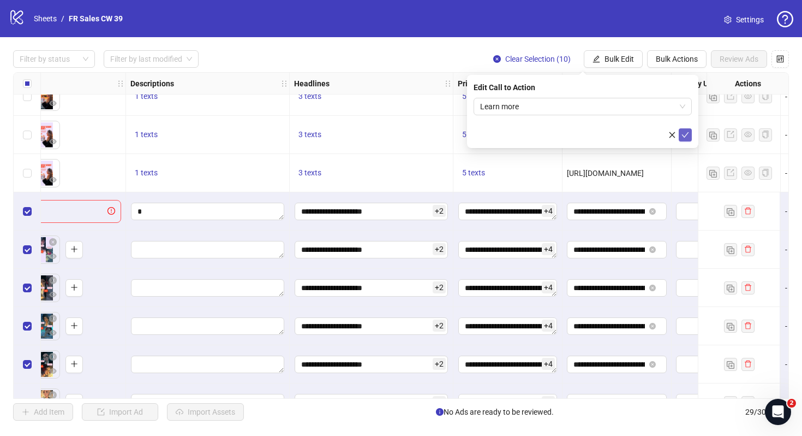
click at [685, 131] on icon "check" at bounding box center [686, 135] width 8 height 8
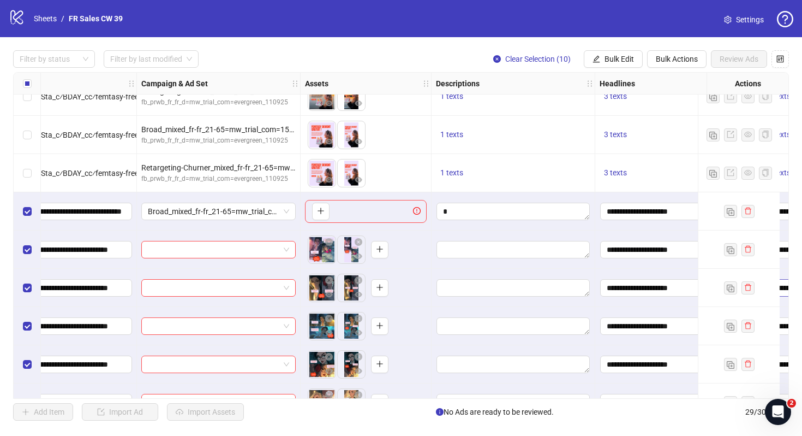
scroll to position [628, 213]
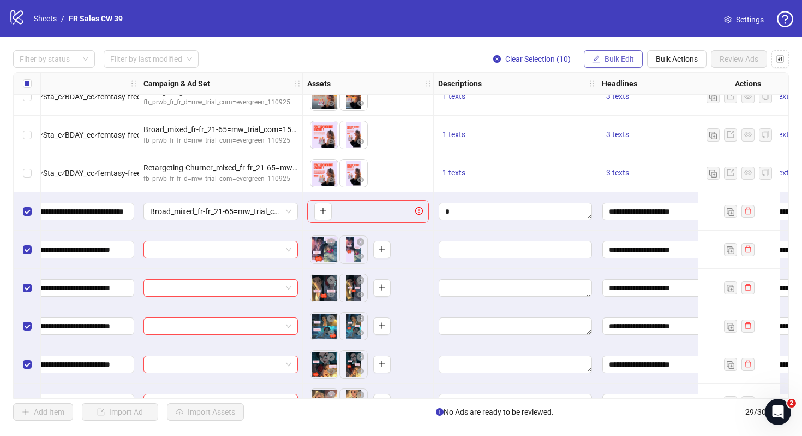
click at [620, 62] on span "Bulk Edit" at bounding box center [619, 59] width 29 height 9
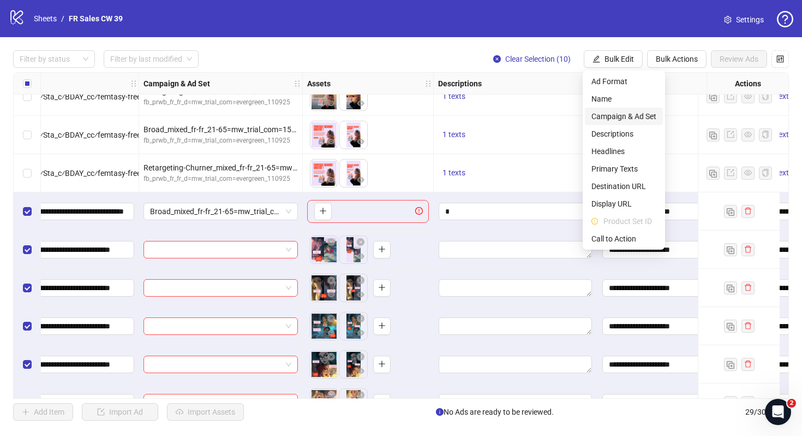
click at [619, 116] on span "Campaign & Ad Set" at bounding box center [624, 116] width 65 height 12
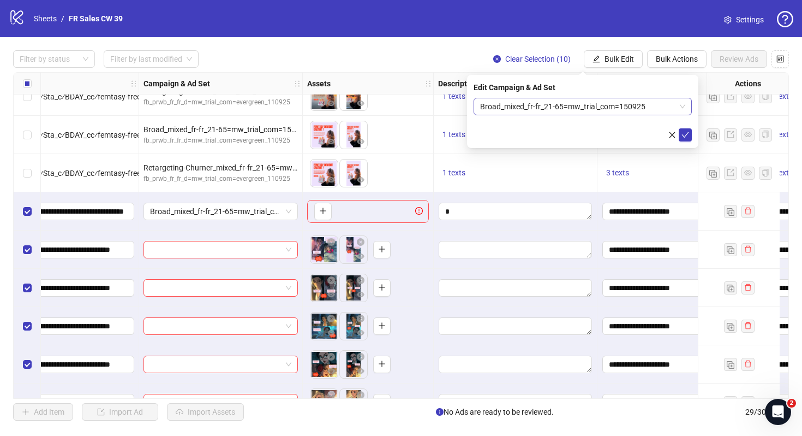
click at [578, 108] on span "Broad_mixed_fr-fr_21-65=mw_trial_com=150925" at bounding box center [582, 106] width 205 height 16
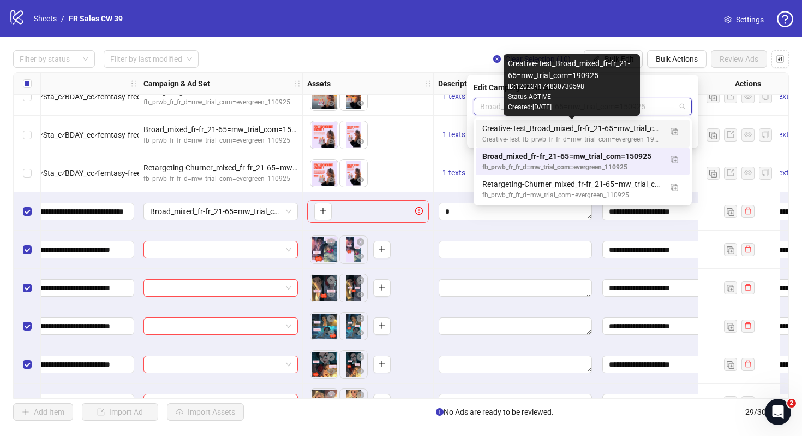
click at [580, 131] on div "Creative-Test_Broad_mixed_fr-fr_21-65=mw_trial_com=190925" at bounding box center [572, 128] width 179 height 12
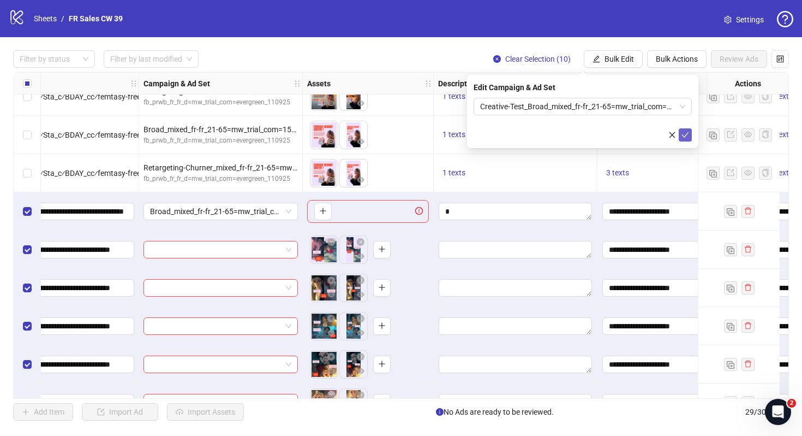
click at [684, 135] on icon "check" at bounding box center [686, 135] width 8 height 8
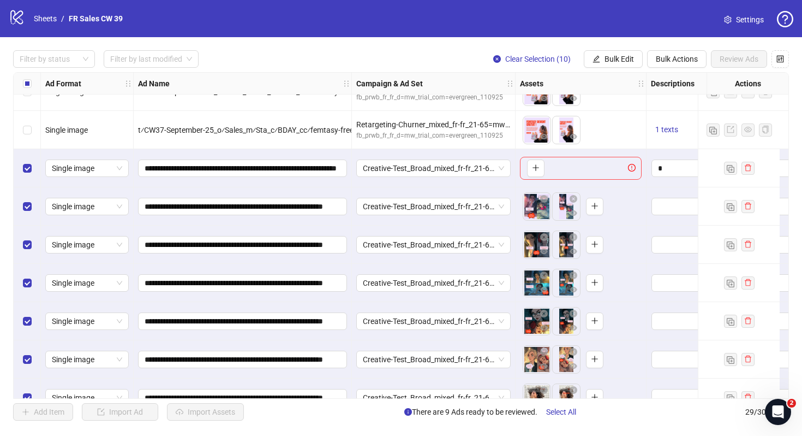
scroll to position [662, 0]
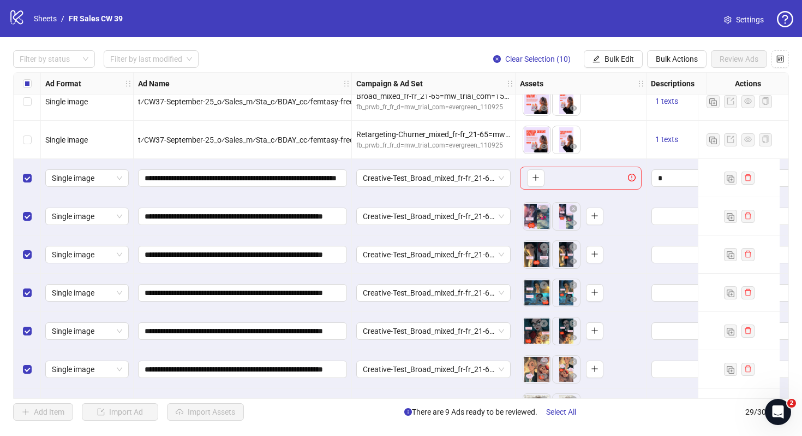
click at [21, 179] on div "Select row 20" at bounding box center [27, 178] width 27 height 38
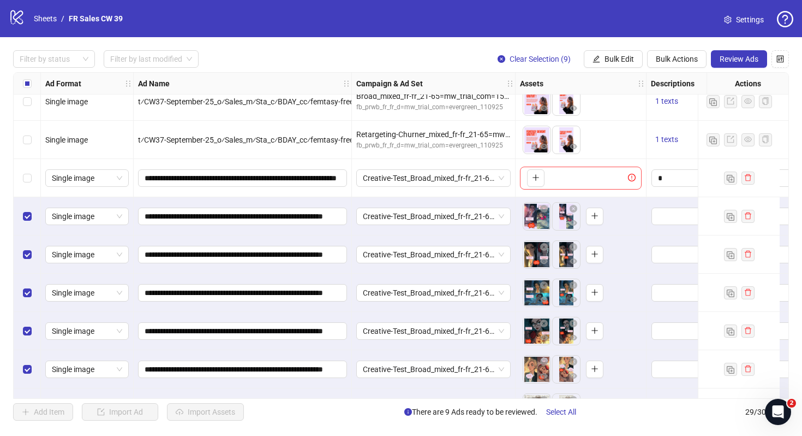
scroll to position [809, 0]
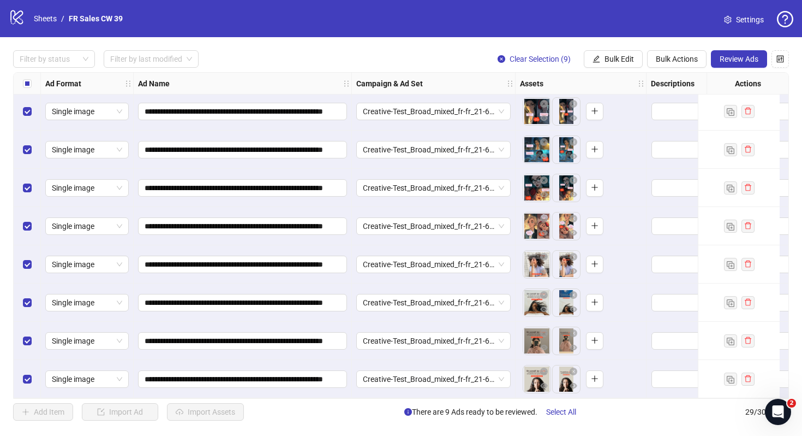
click at [740, 22] on span "Settings" at bounding box center [750, 20] width 28 height 12
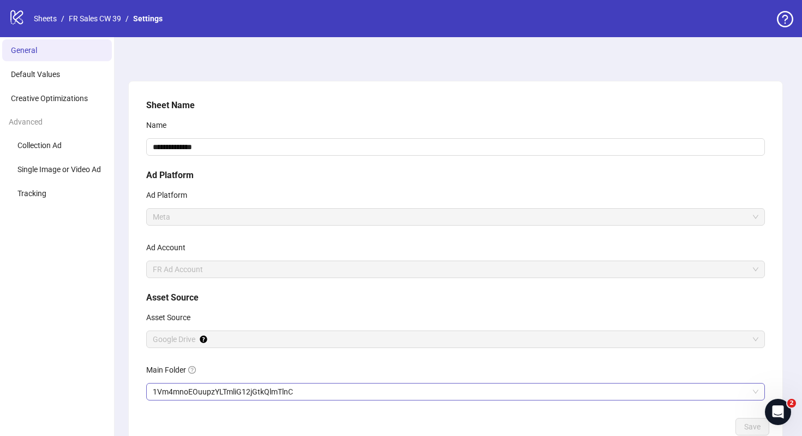
click at [179, 395] on span "1Vm4mnoEOuupzYLTmliG12jGtkQlmTlnC" at bounding box center [456, 391] width 606 height 16
click at [745, 427] on span "Save" at bounding box center [753, 426] width 16 height 9
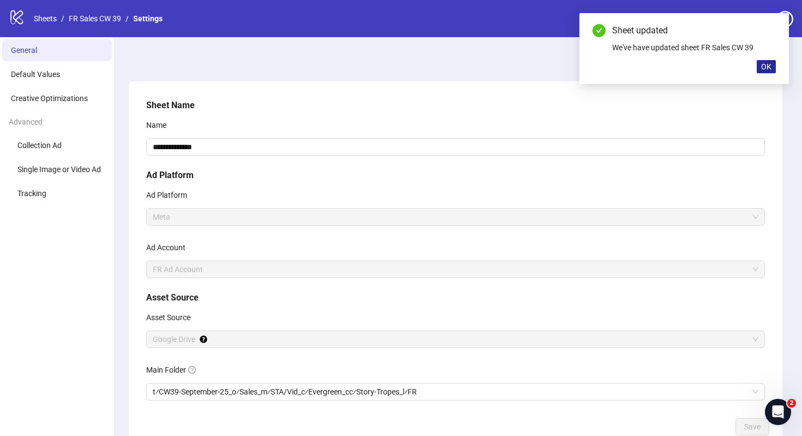
click at [774, 60] on button "OK" at bounding box center [766, 66] width 19 height 13
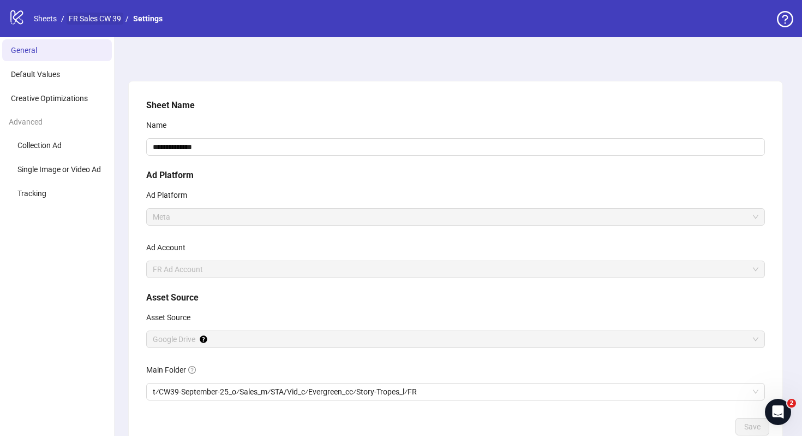
click at [90, 22] on link "FR Sales CW 39" at bounding box center [95, 19] width 57 height 12
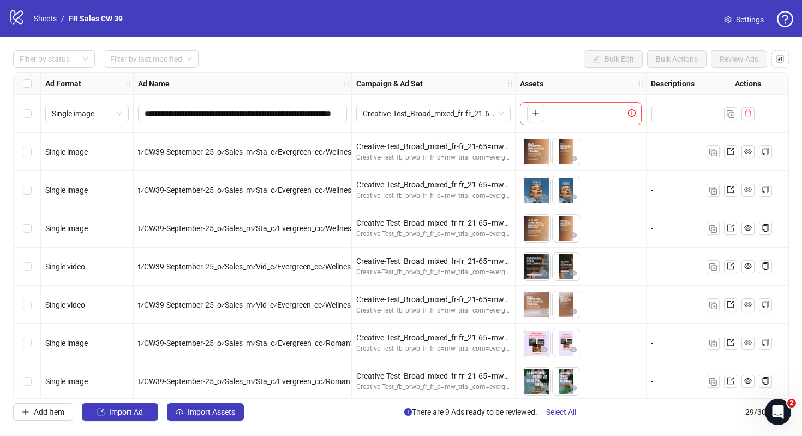
scroll to position [809, 0]
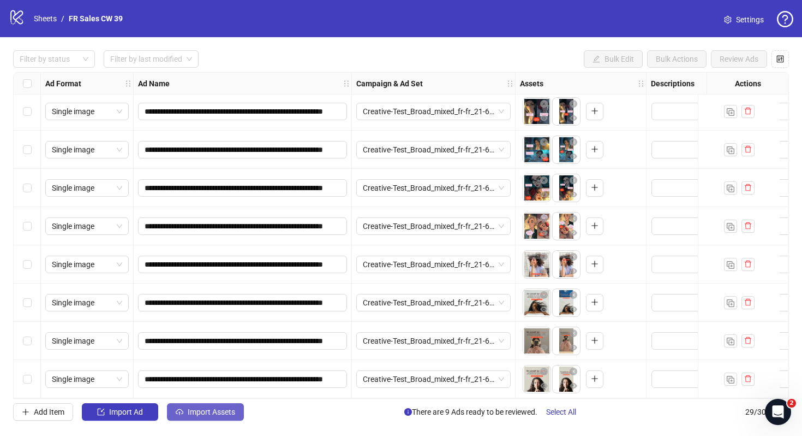
click at [211, 405] on button "Import Assets" at bounding box center [205, 411] width 77 height 17
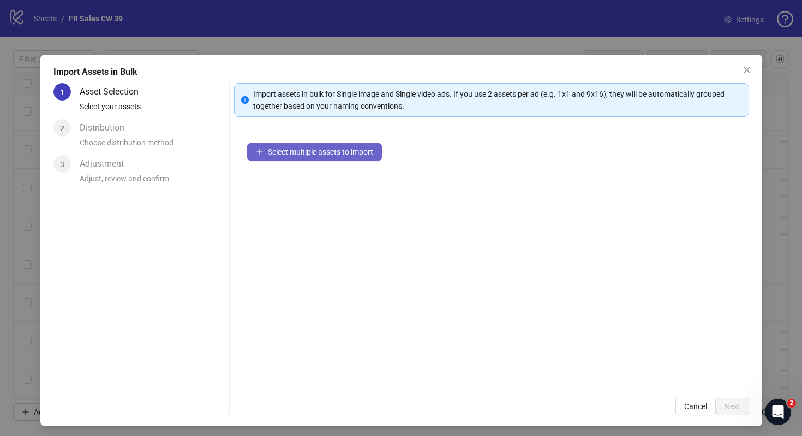
click at [342, 150] on span "Select multiple assets to import" at bounding box center [320, 151] width 105 height 9
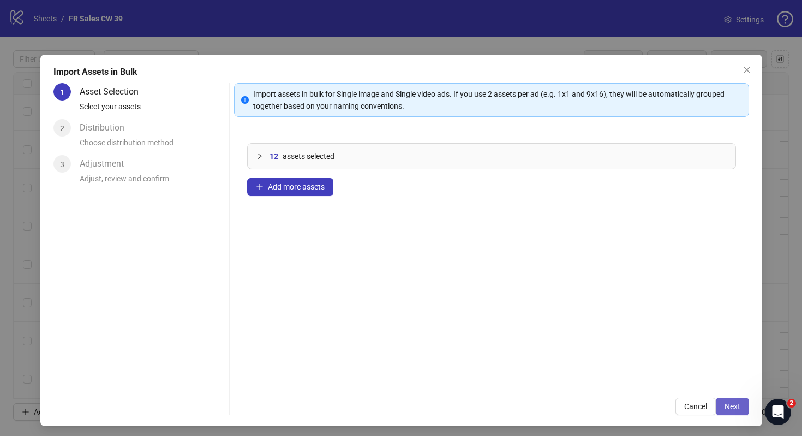
click at [740, 407] on button "Next" at bounding box center [732, 405] width 33 height 17
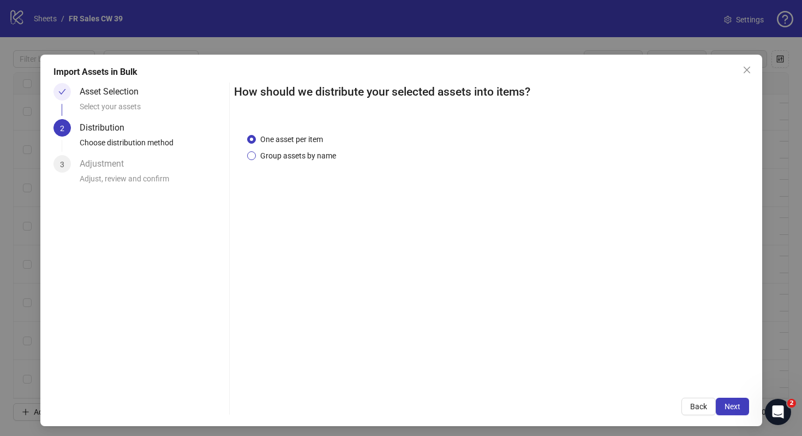
click at [297, 150] on span "Group assets by name" at bounding box center [298, 156] width 85 height 12
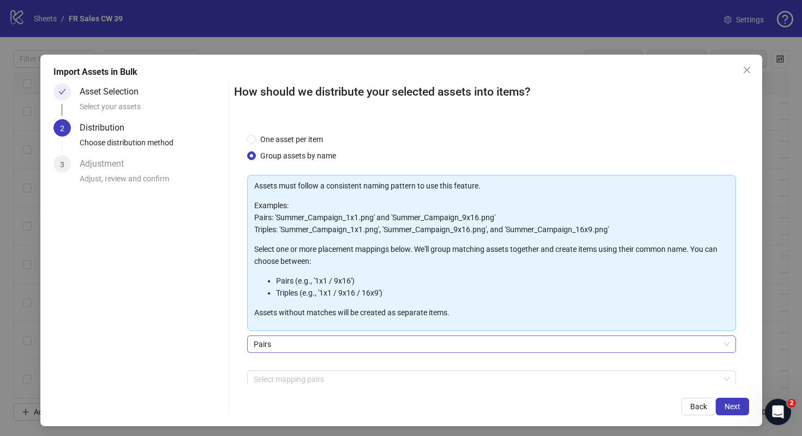
scroll to position [55, 0]
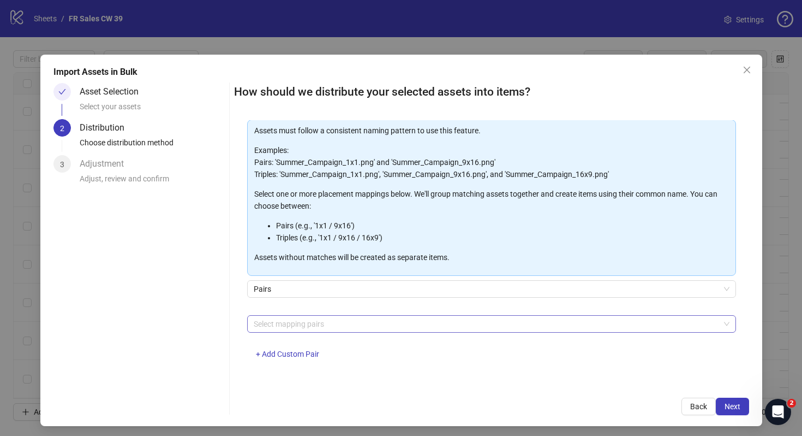
click at [520, 319] on div at bounding box center [485, 323] width 473 height 15
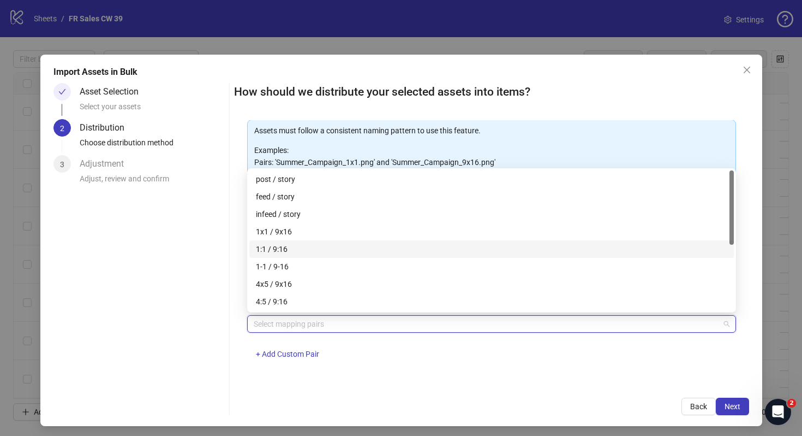
click at [361, 254] on div "1:1 / 9:16" at bounding box center [492, 249] width 472 height 12
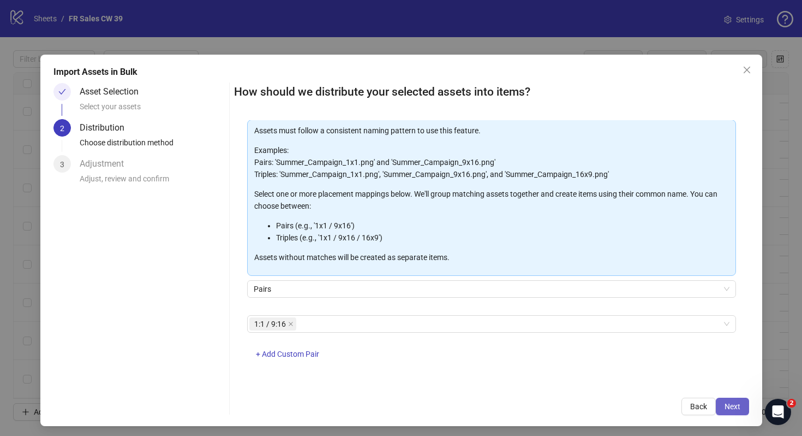
click at [723, 400] on button "Next" at bounding box center [732, 405] width 33 height 17
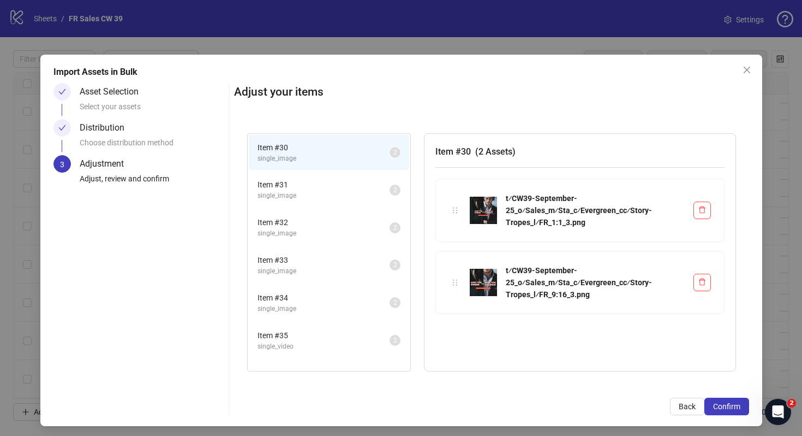
click at [330, 329] on span "Item # 35" at bounding box center [324, 335] width 132 height 12
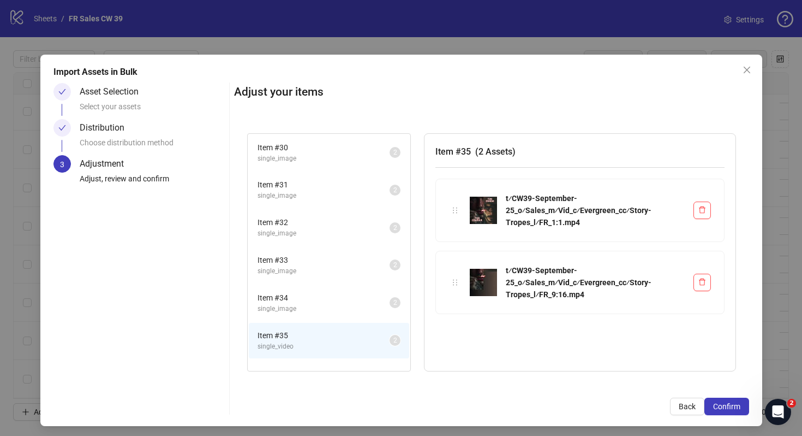
click at [726, 395] on div "Adjust your items Item # 30 single_image 2 Item # 31 single_image 2 Item # 32 s…" at bounding box center [491, 249] width 515 height 332
click at [725, 402] on span "Confirm" at bounding box center [726, 406] width 27 height 9
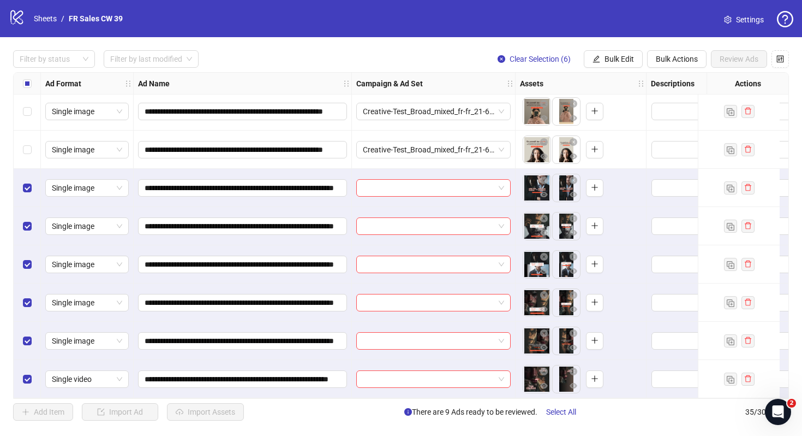
scroll to position [1038, 0]
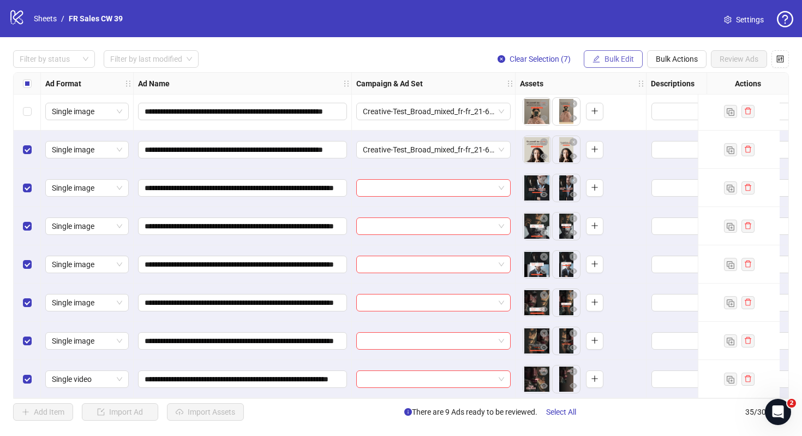
click at [611, 62] on span "Bulk Edit" at bounding box center [619, 59] width 29 height 9
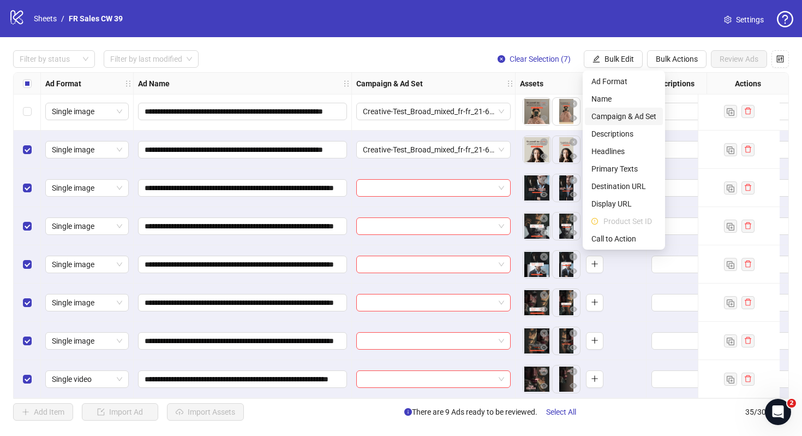
click at [640, 121] on span "Campaign & Ad Set" at bounding box center [624, 116] width 65 height 12
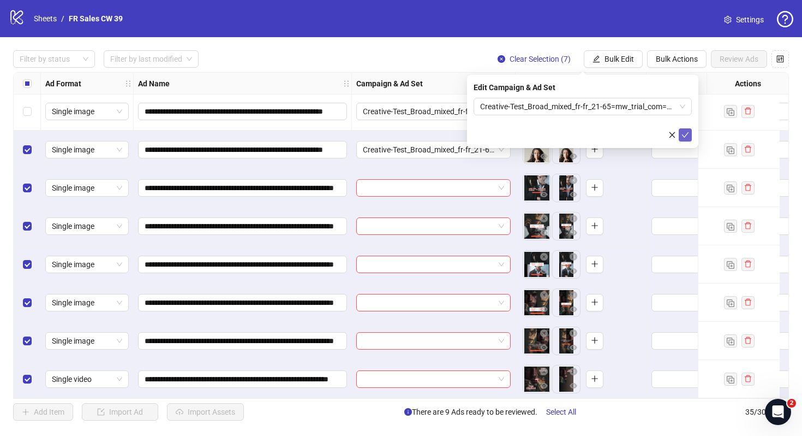
click at [685, 138] on span "submit" at bounding box center [686, 134] width 8 height 9
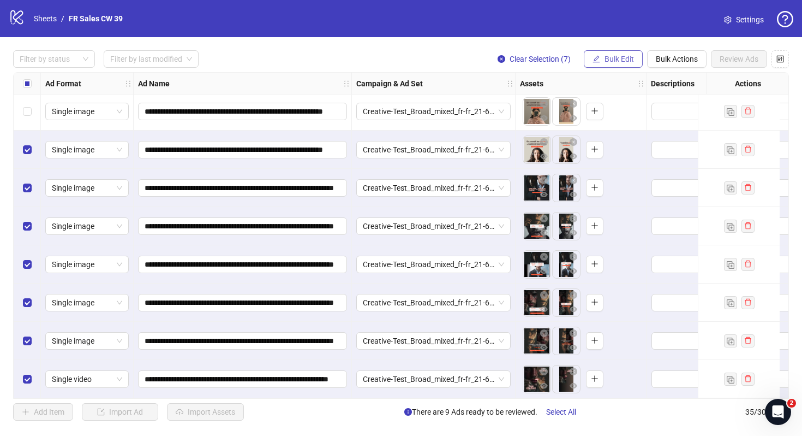
click at [623, 64] on button "Bulk Edit" at bounding box center [613, 58] width 59 height 17
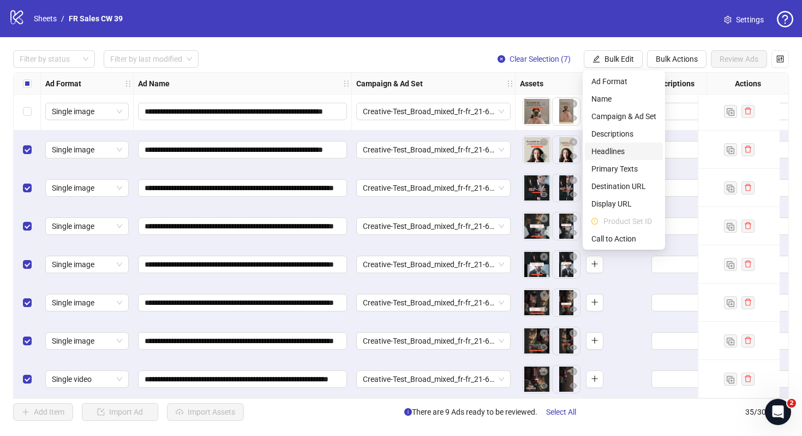
click at [623, 148] on span "Headlines" at bounding box center [624, 151] width 65 height 12
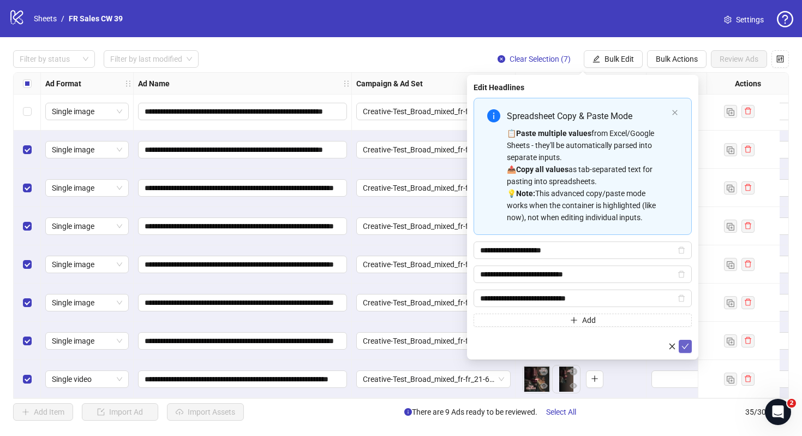
click at [682, 350] on span "submit" at bounding box center [686, 346] width 8 height 9
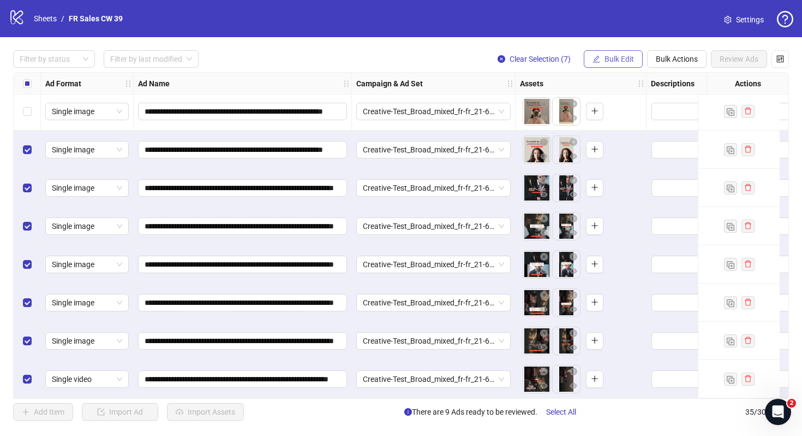
click at [612, 51] on button "Bulk Edit" at bounding box center [613, 58] width 59 height 17
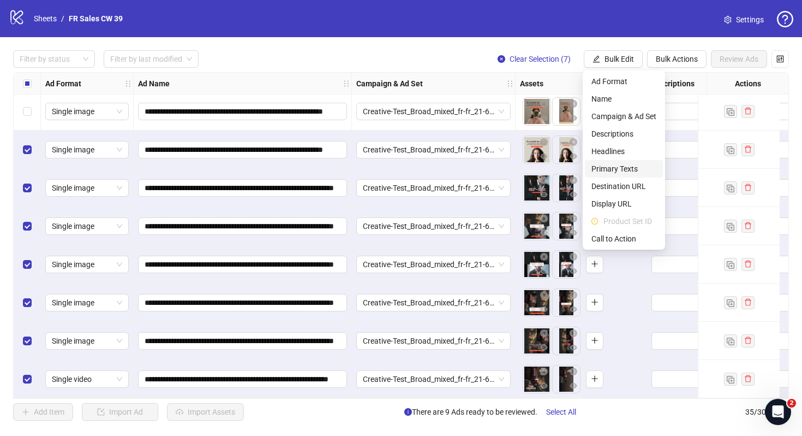
click at [623, 167] on span "Primary Texts" at bounding box center [624, 169] width 65 height 12
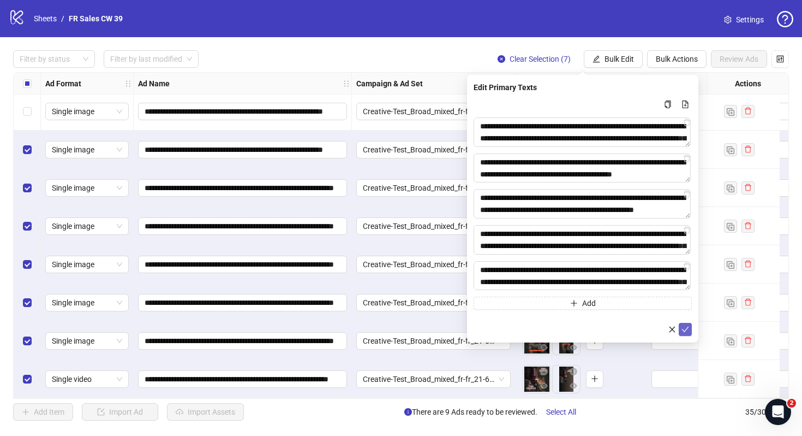
click at [686, 328] on icon "check" at bounding box center [686, 329] width 8 height 8
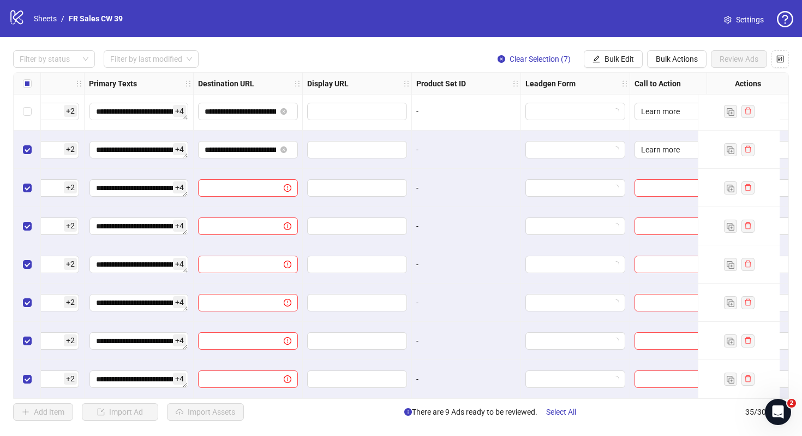
scroll to position [1038, 937]
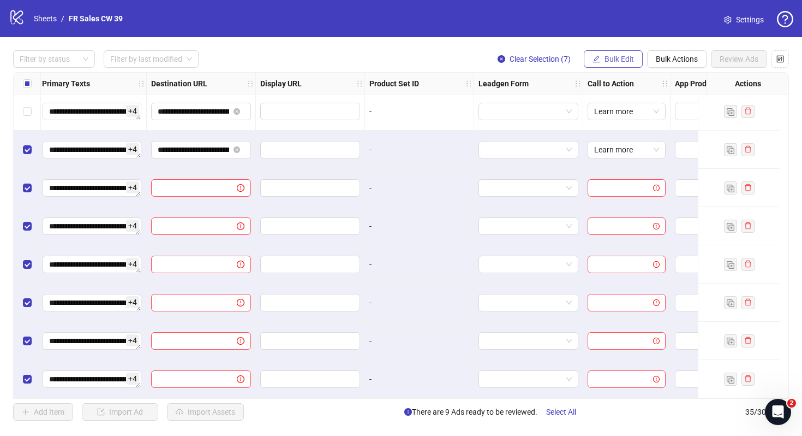
click at [617, 56] on span "Bulk Edit" at bounding box center [619, 59] width 29 height 9
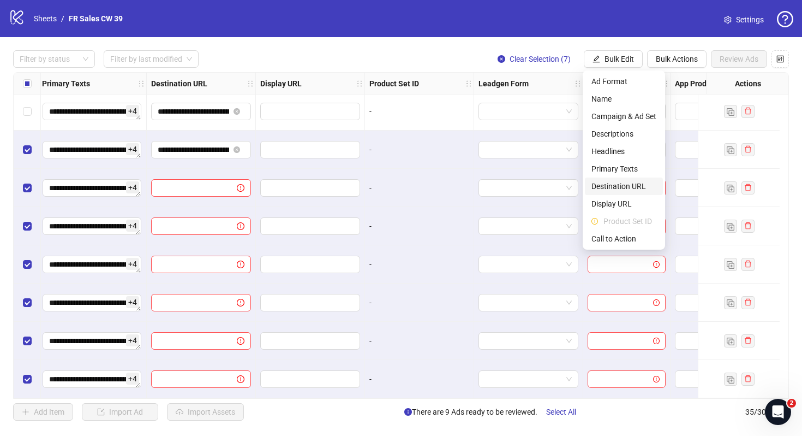
click at [617, 188] on span "Destination URL" at bounding box center [624, 186] width 65 height 12
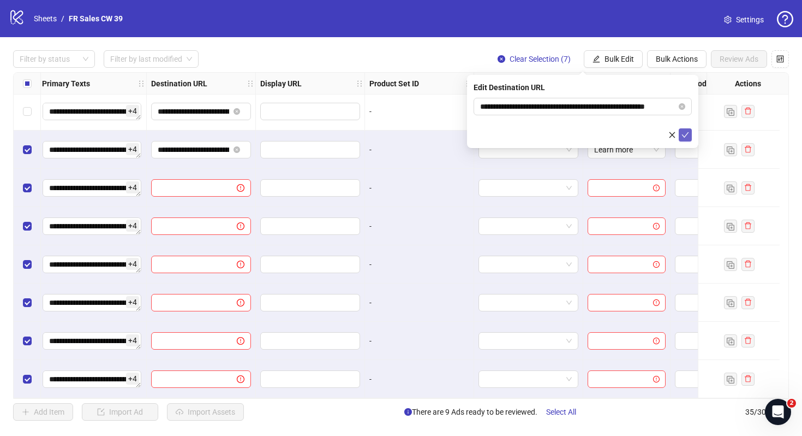
click at [686, 135] on icon "check" at bounding box center [685, 134] width 7 height 5
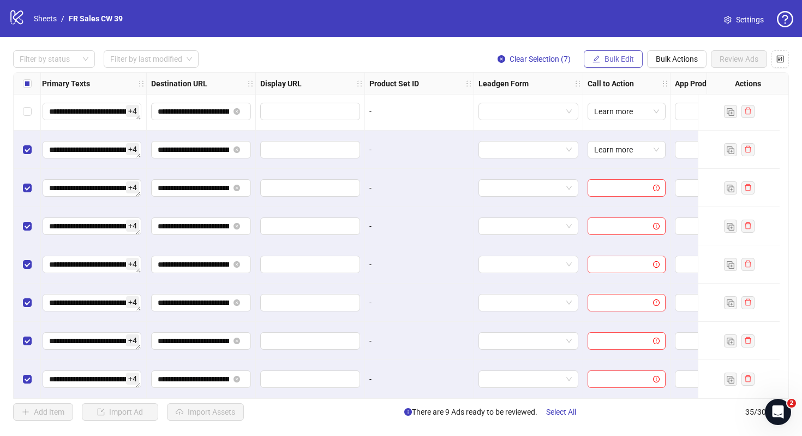
click at [624, 55] on span "Bulk Edit" at bounding box center [619, 59] width 29 height 9
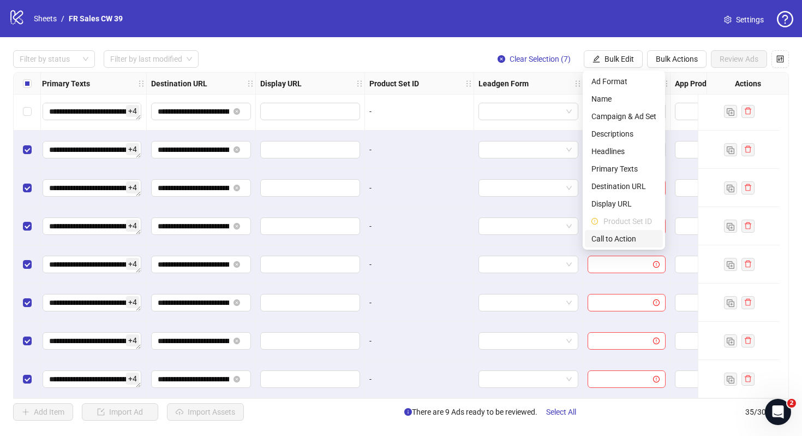
click at [617, 241] on span "Call to Action" at bounding box center [624, 239] width 65 height 12
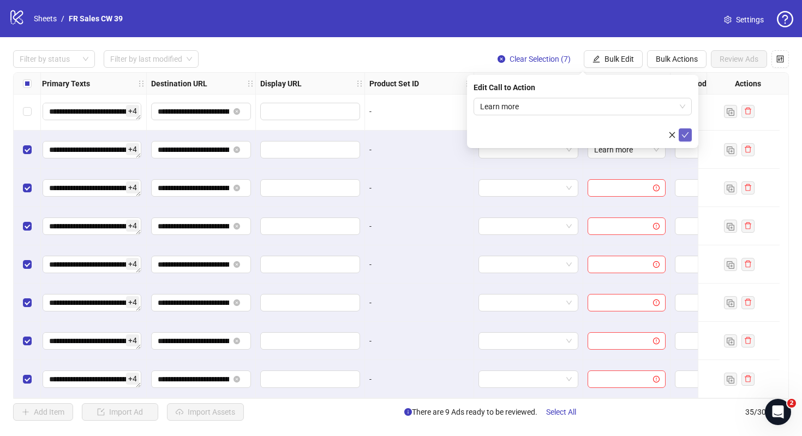
click at [687, 129] on button "submit" at bounding box center [685, 134] width 13 height 13
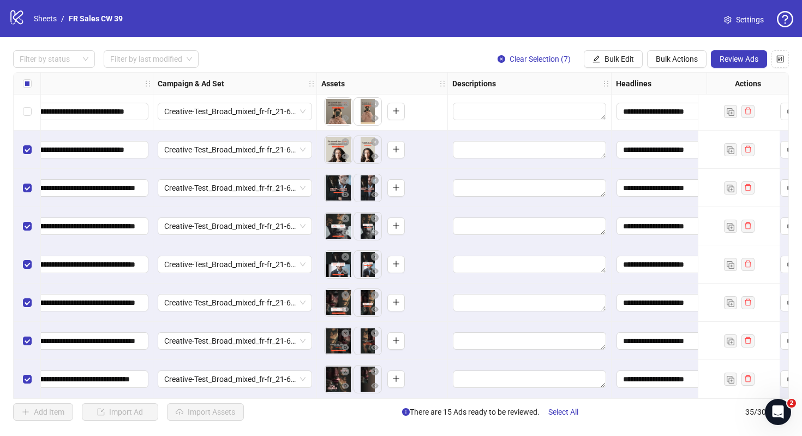
scroll to position [1038, 0]
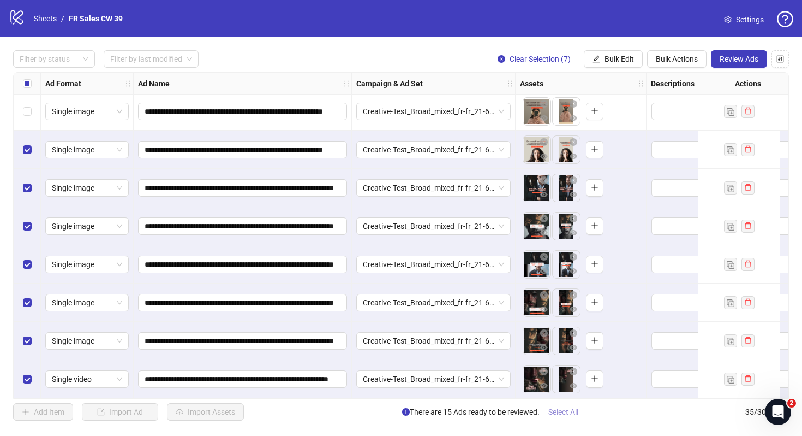
click at [581, 409] on button "Select All" at bounding box center [563, 411] width 47 height 17
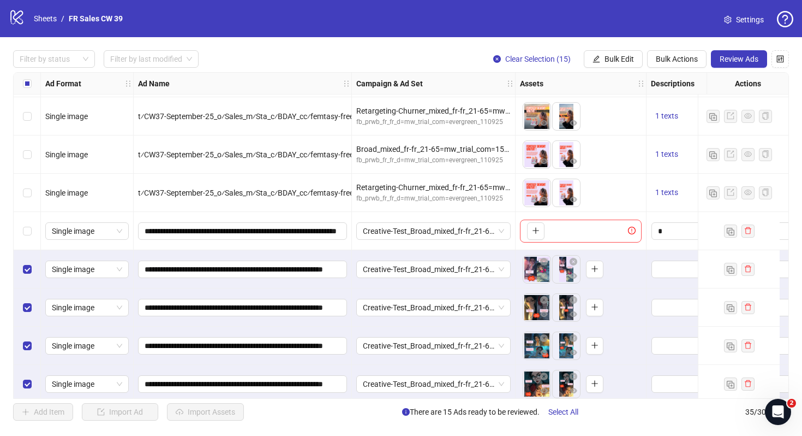
scroll to position [609, 0]
click at [733, 58] on span "Review Ads" at bounding box center [739, 59] width 39 height 9
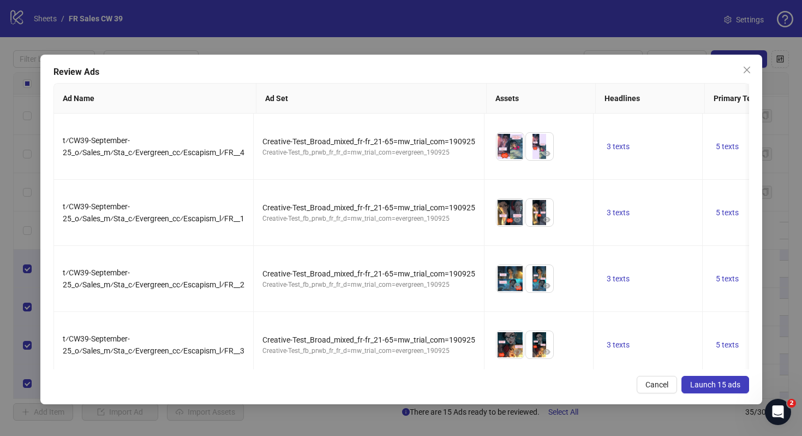
click at [704, 382] on span "Launch 15 ads" at bounding box center [716, 384] width 50 height 9
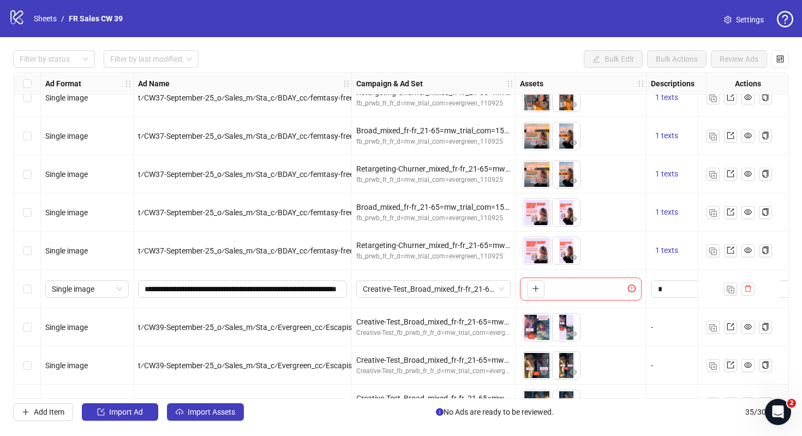
scroll to position [0, 0]
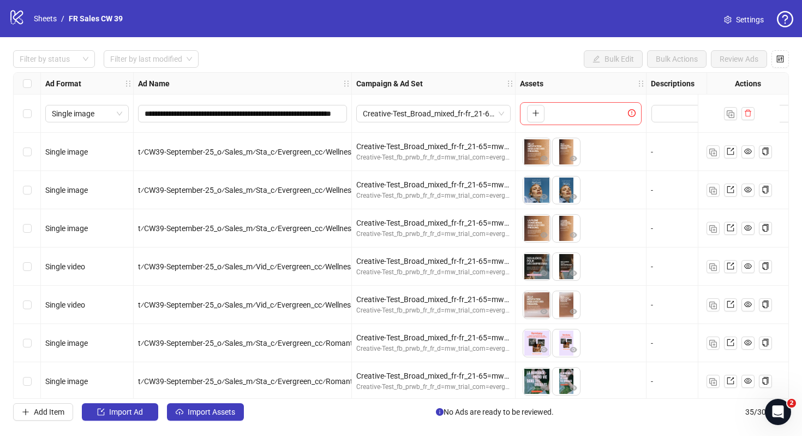
click at [51, 12] on div "logo/logo-mobile Sheets / FR Sales CW 39" at bounding box center [68, 19] width 118 height 20
click at [51, 21] on link "Sheets" at bounding box center [45, 19] width 27 height 12
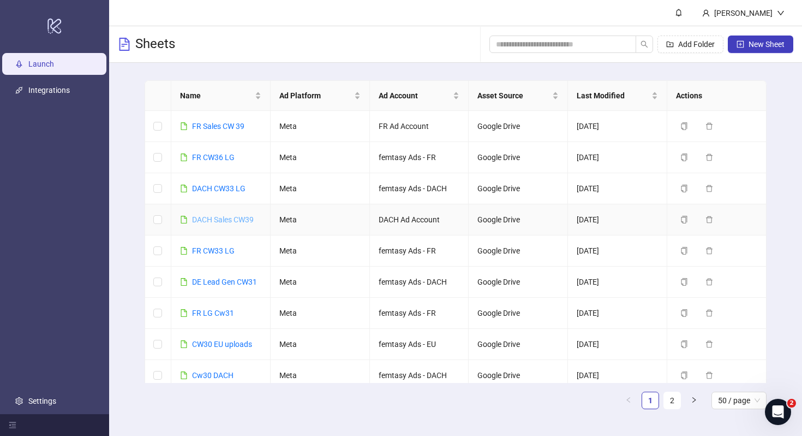
click at [224, 220] on link "DACH Sales CW39" at bounding box center [223, 219] width 62 height 9
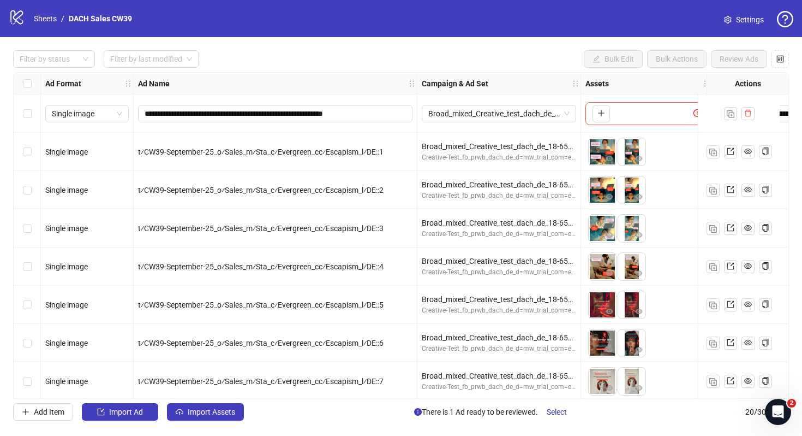
scroll to position [465, 0]
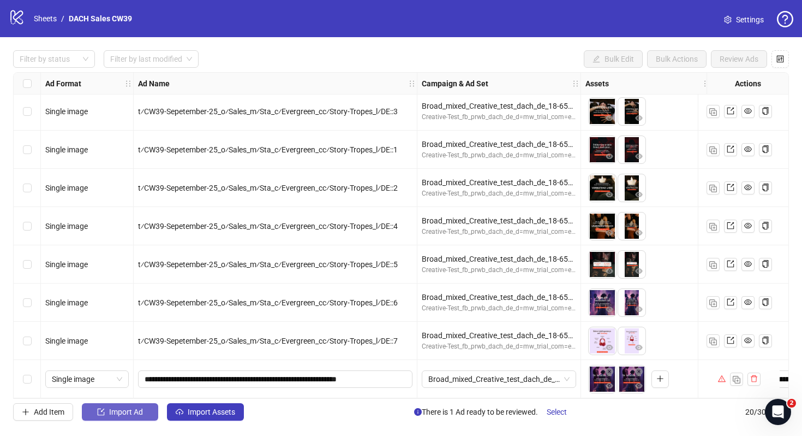
click at [147, 417] on button "Import Ad" at bounding box center [120, 411] width 76 height 17
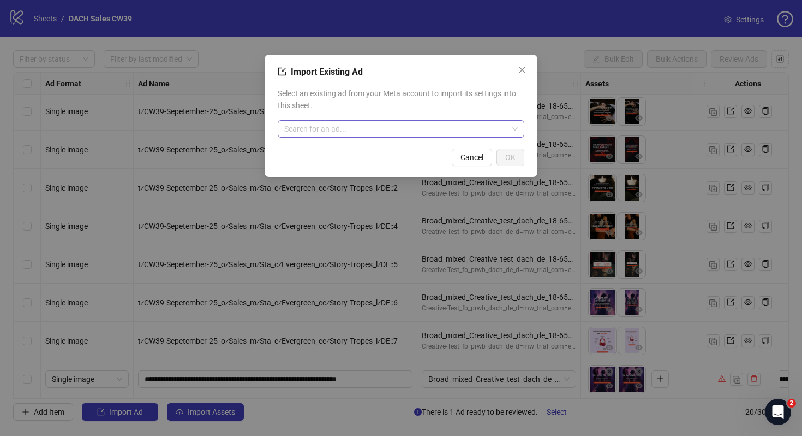
click at [359, 136] on input "search" at bounding box center [396, 129] width 224 height 16
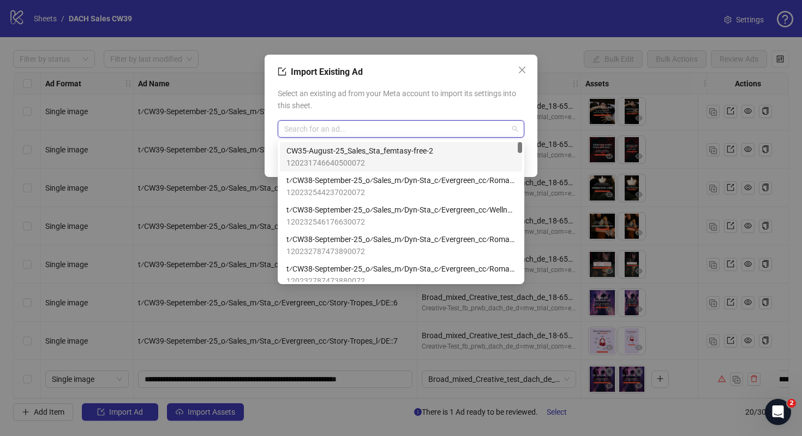
paste input "**********"
type input "**********"
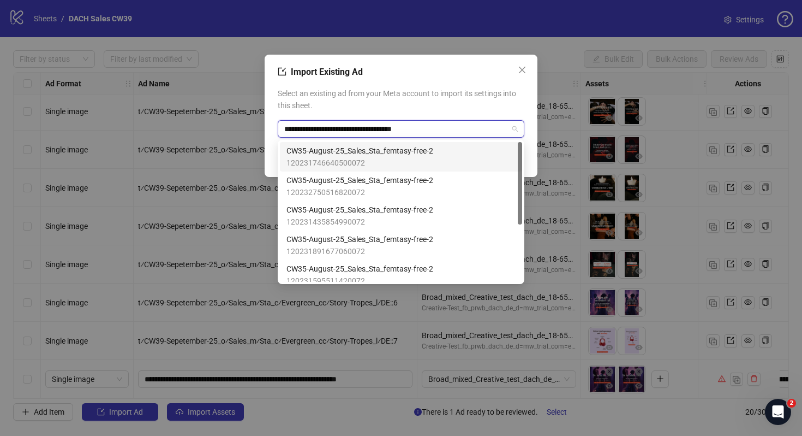
click at [401, 152] on span "CW35-August-25_Sales_Sta_femtasy-free-2" at bounding box center [360, 151] width 147 height 12
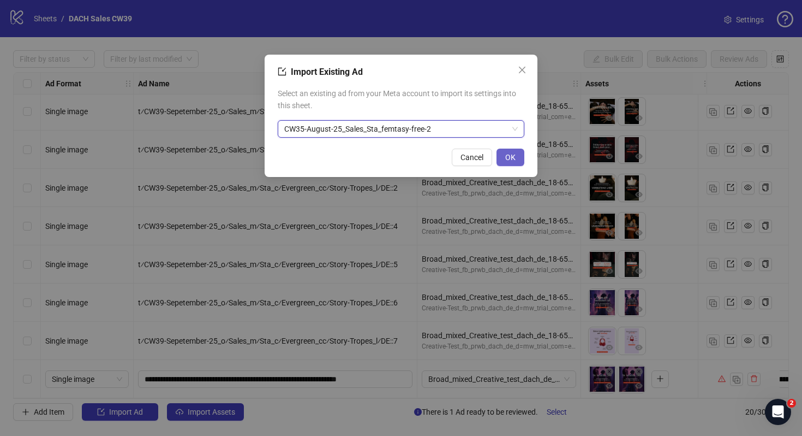
click at [508, 153] on span "OK" at bounding box center [511, 157] width 10 height 9
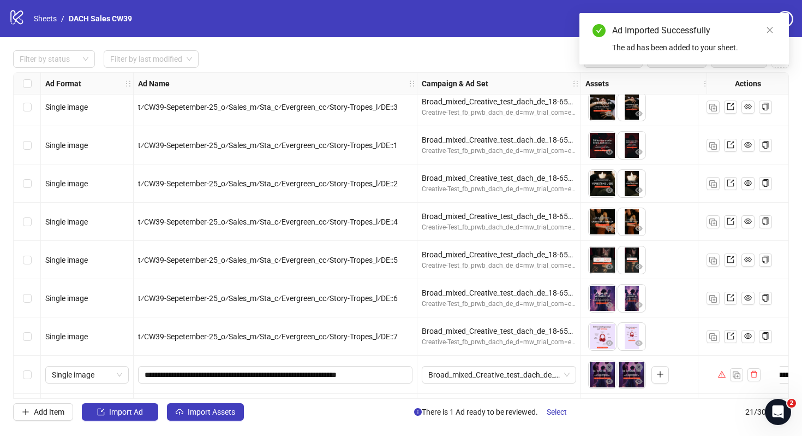
scroll to position [503, 0]
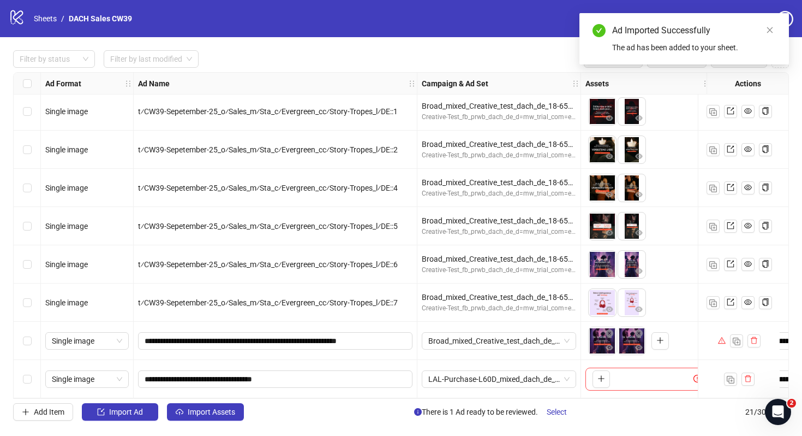
click at [762, 23] on div "Ad Imported Successfully The ad has been added to your sheet." at bounding box center [685, 38] width 210 height 51
click at [770, 24] on link "Close" at bounding box center [770, 30] width 12 height 12
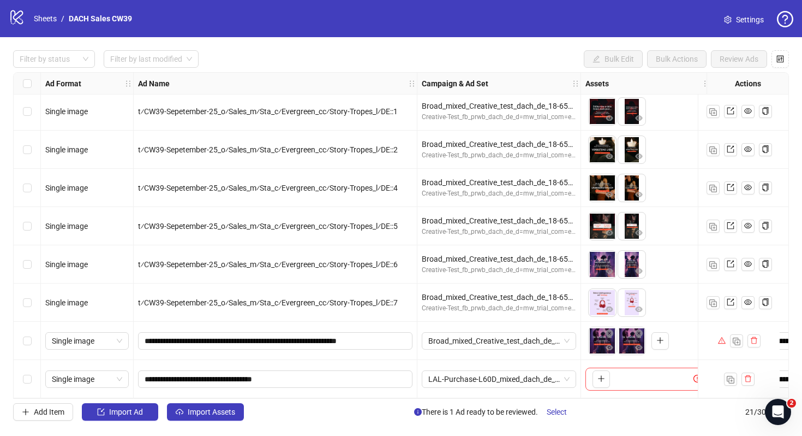
click at [735, 23] on link "Settings" at bounding box center [744, 19] width 57 height 17
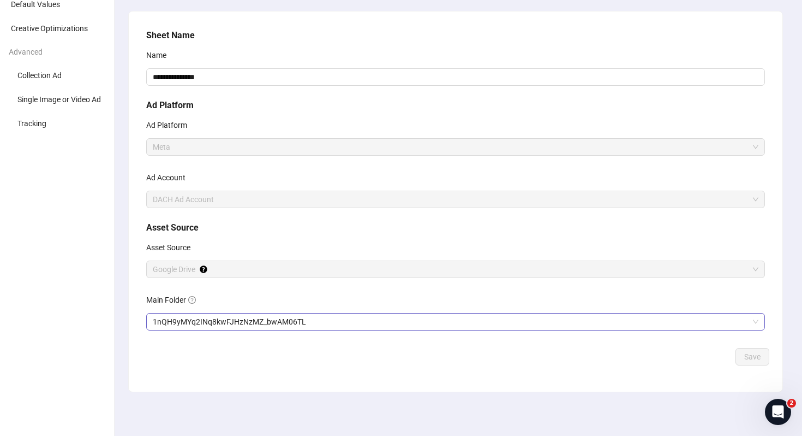
click at [301, 322] on span "1nQH9yMYq2INq8kwFJHzNzMZ_bwAM06TL" at bounding box center [456, 321] width 606 height 16
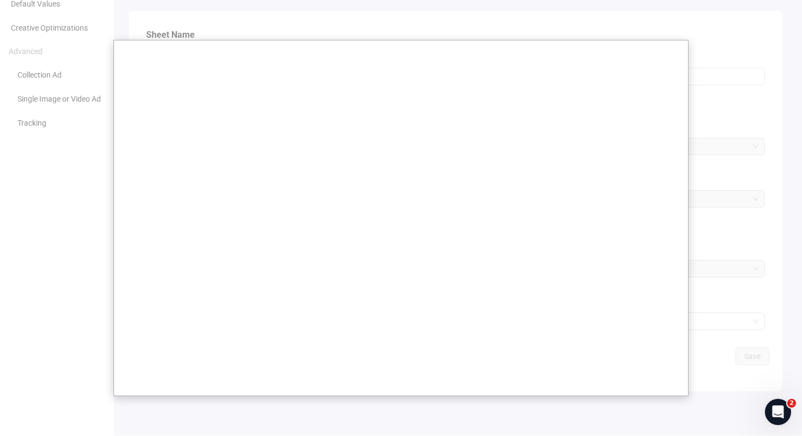
scroll to position [70, 0]
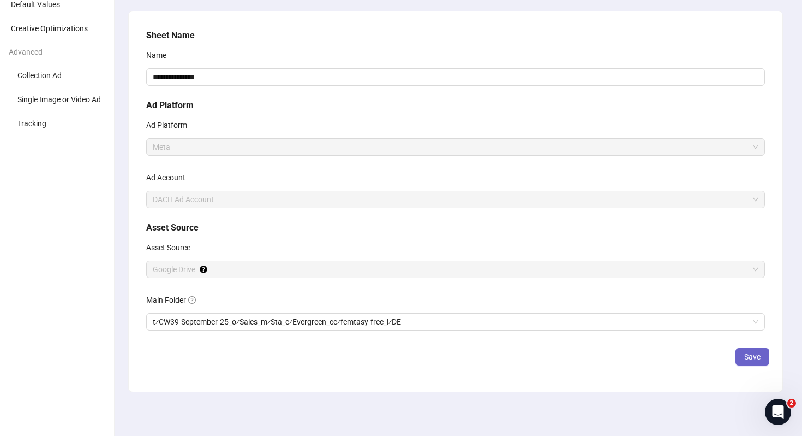
click at [740, 358] on button "Save" at bounding box center [753, 356] width 34 height 17
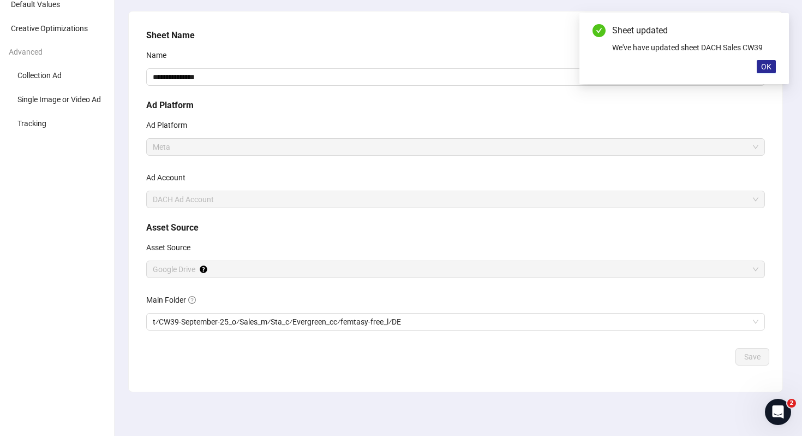
click at [772, 66] on button "OK" at bounding box center [766, 66] width 19 height 13
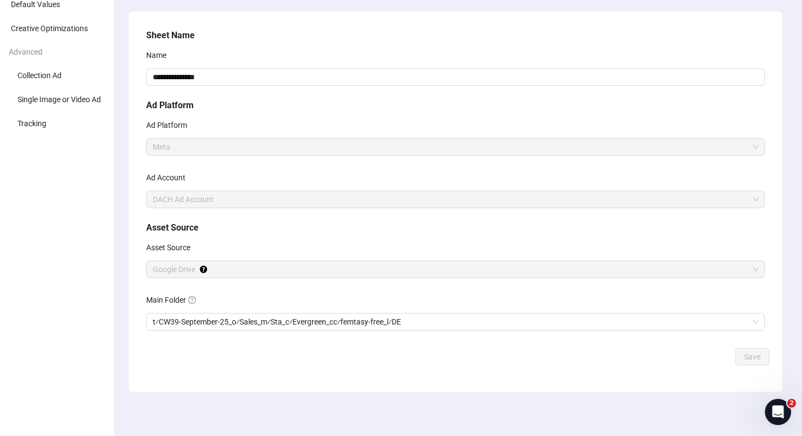
scroll to position [0, 0]
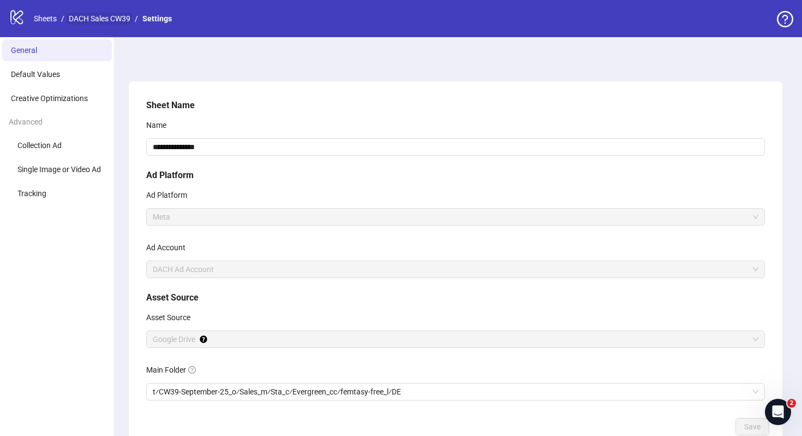
click at [120, 16] on link "DACH Sales CW39" at bounding box center [100, 19] width 66 height 12
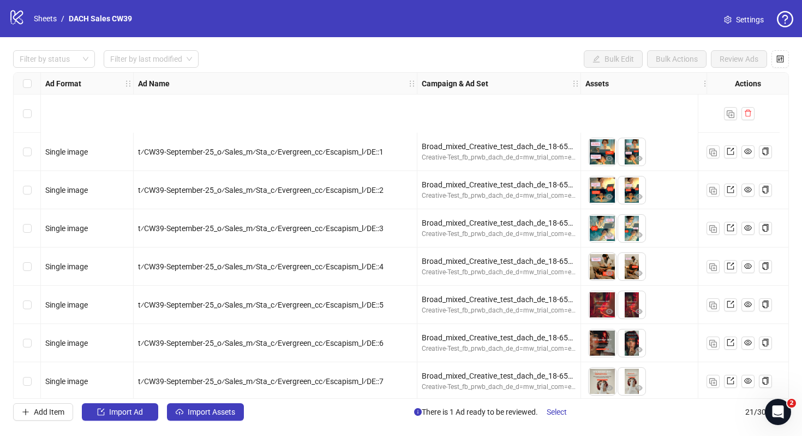
scroll to position [503, 0]
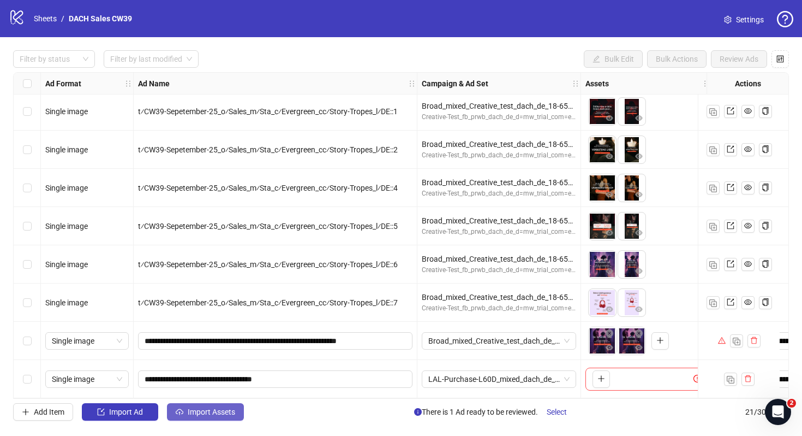
click at [233, 416] on span "Import Assets" at bounding box center [211, 411] width 47 height 9
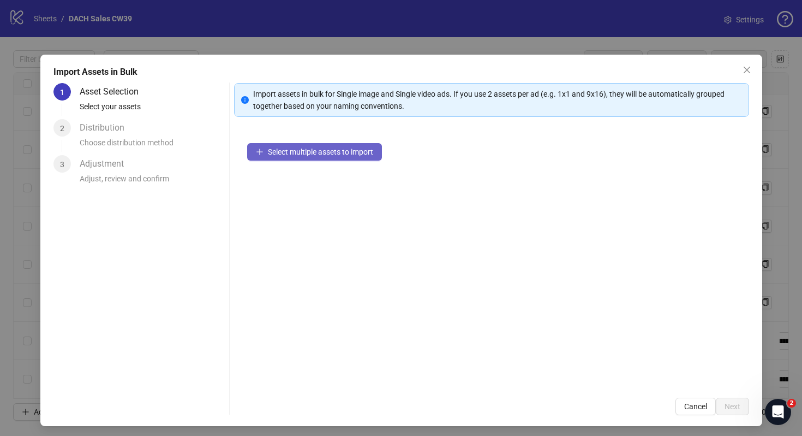
click at [344, 146] on button "Select multiple assets to import" at bounding box center [314, 151] width 135 height 17
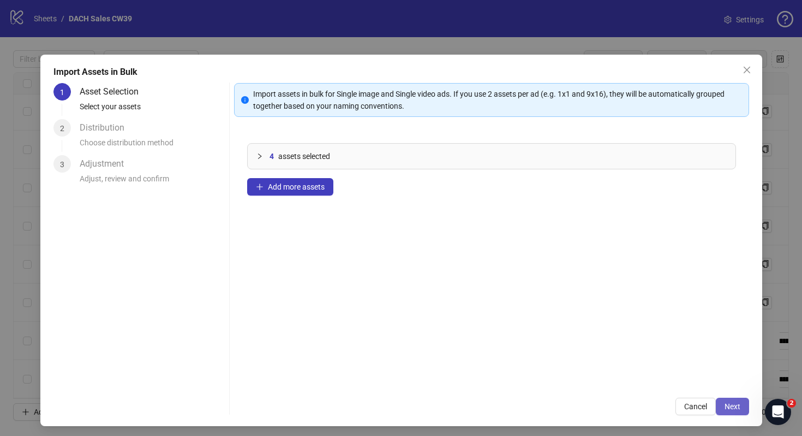
click at [724, 403] on button "Next" at bounding box center [732, 405] width 33 height 17
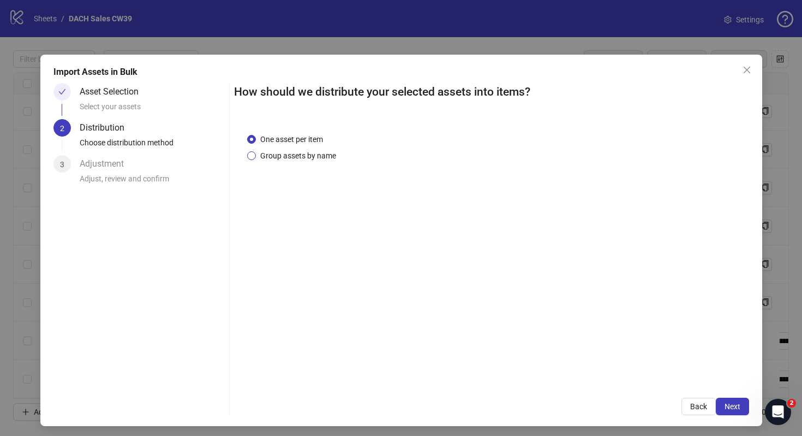
click at [284, 154] on span "Group assets by name" at bounding box center [298, 156] width 85 height 12
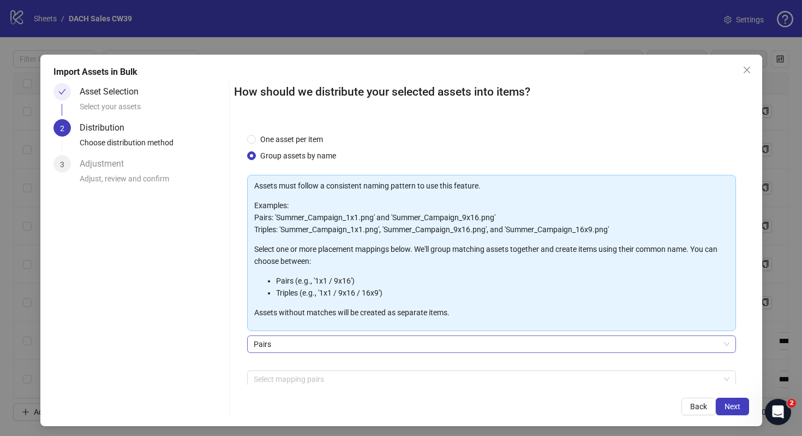
scroll to position [55, 0]
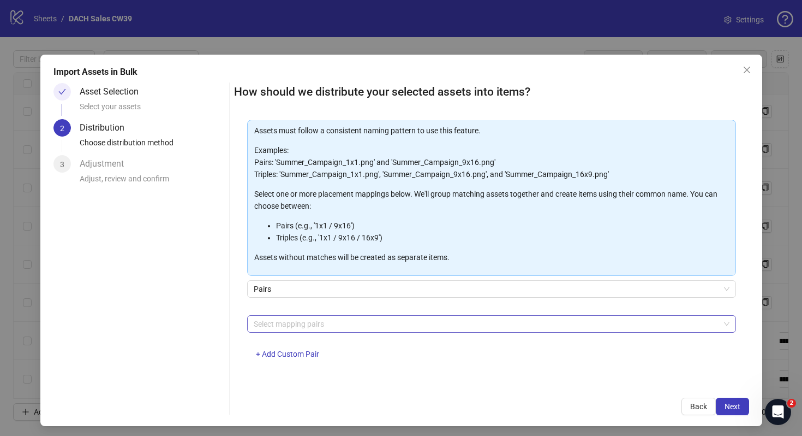
click at [549, 315] on div "Select mapping pairs" at bounding box center [491, 323] width 489 height 17
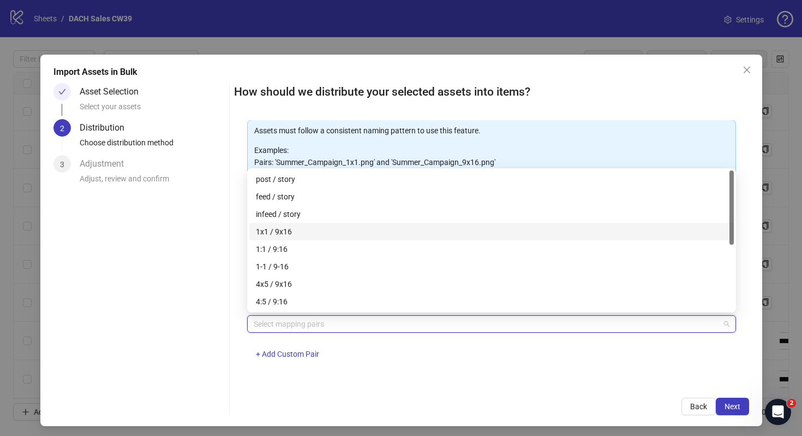
click at [518, 233] on div "1x1 / 9x16" at bounding box center [492, 231] width 472 height 12
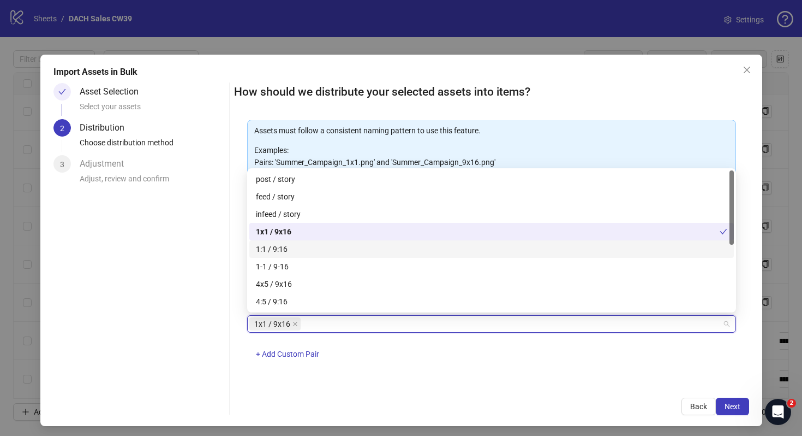
click at [522, 246] on div "1:1 / 9:16" at bounding box center [492, 249] width 472 height 12
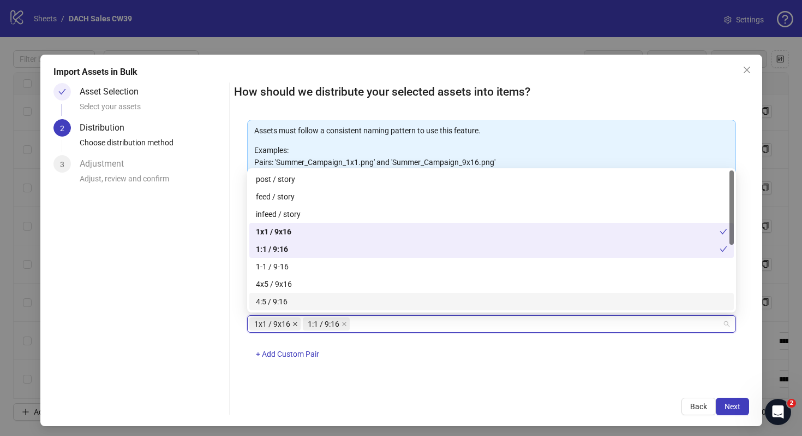
click at [294, 323] on icon "close" at bounding box center [295, 324] width 4 height 4
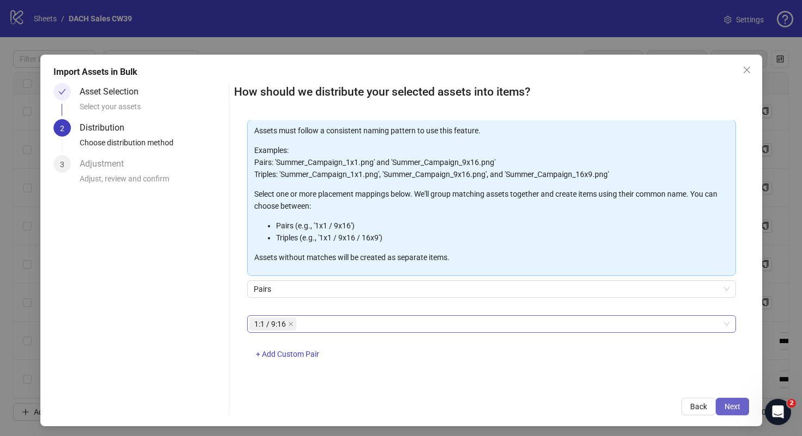
click at [717, 407] on button "Next" at bounding box center [732, 405] width 33 height 17
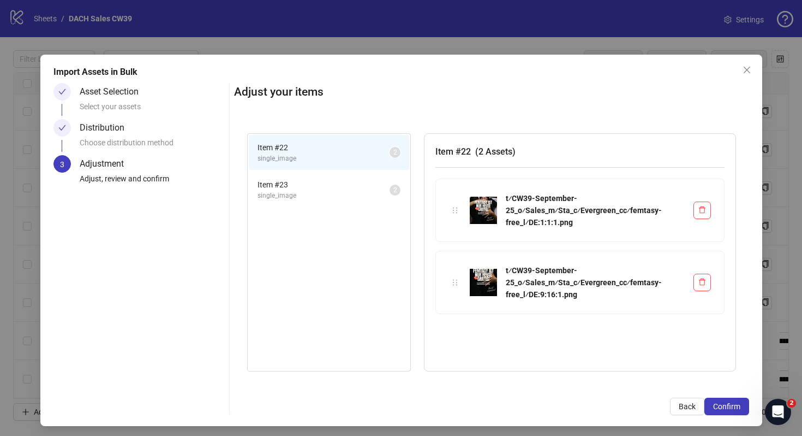
click at [717, 407] on span "Confirm" at bounding box center [726, 406] width 27 height 9
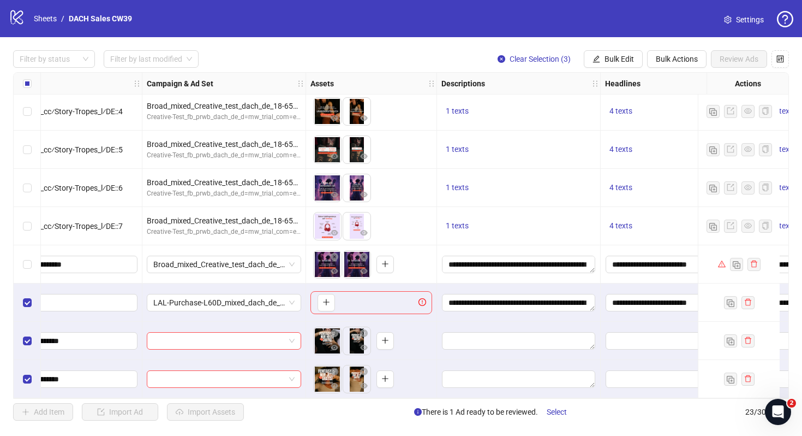
scroll to position [580, 466]
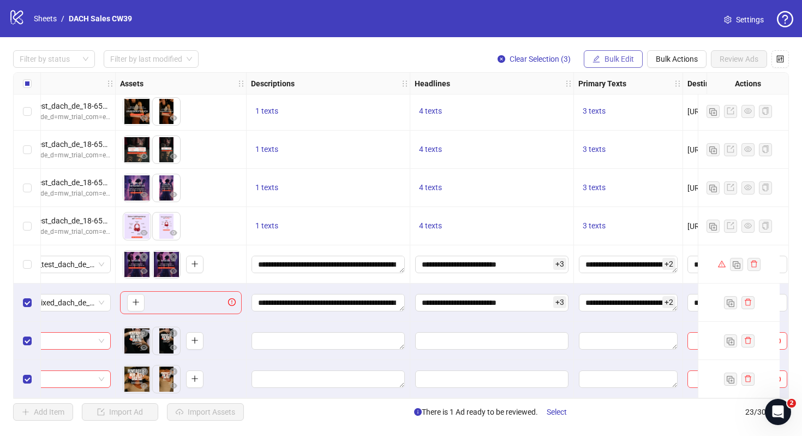
click at [610, 56] on span "Bulk Edit" at bounding box center [619, 59] width 29 height 9
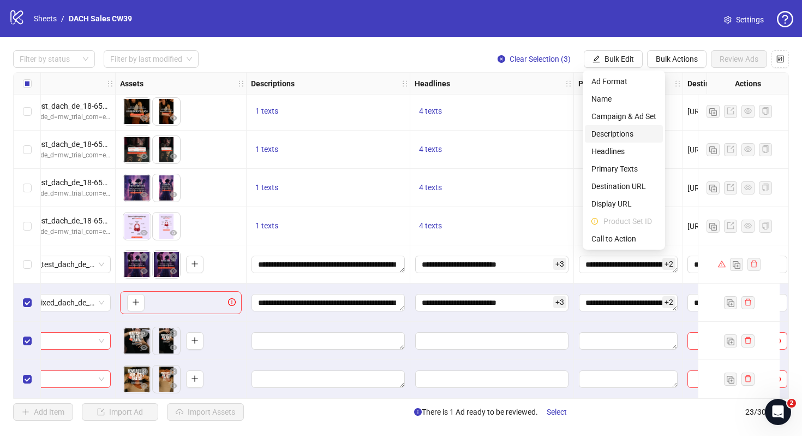
click at [625, 133] on span "Descriptions" at bounding box center [624, 134] width 65 height 12
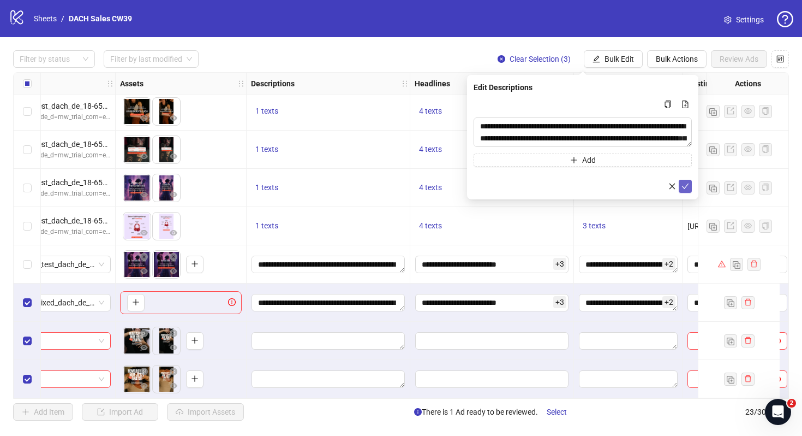
click at [686, 186] on icon "check" at bounding box center [686, 186] width 8 height 8
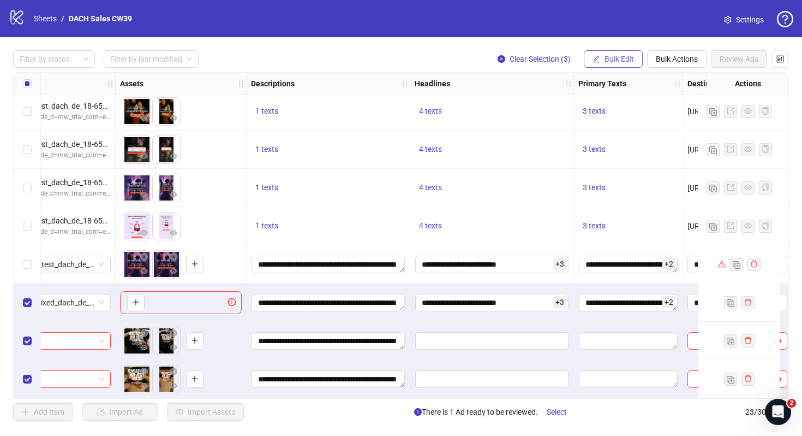
click at [628, 51] on button "Bulk Edit" at bounding box center [613, 58] width 59 height 17
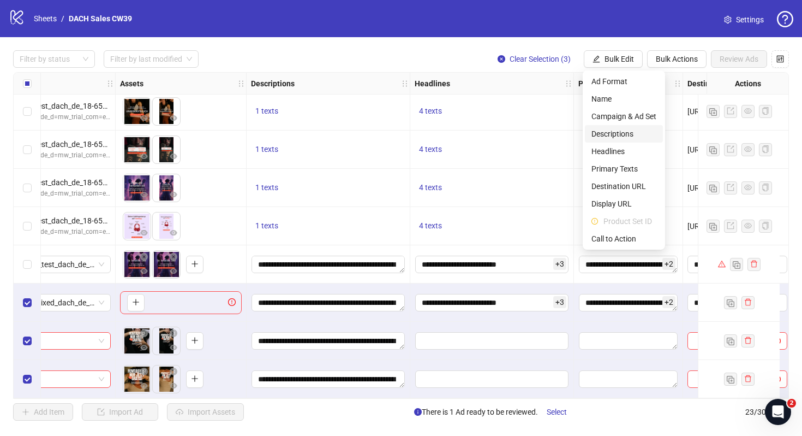
click at [629, 132] on span "Descriptions" at bounding box center [624, 134] width 65 height 12
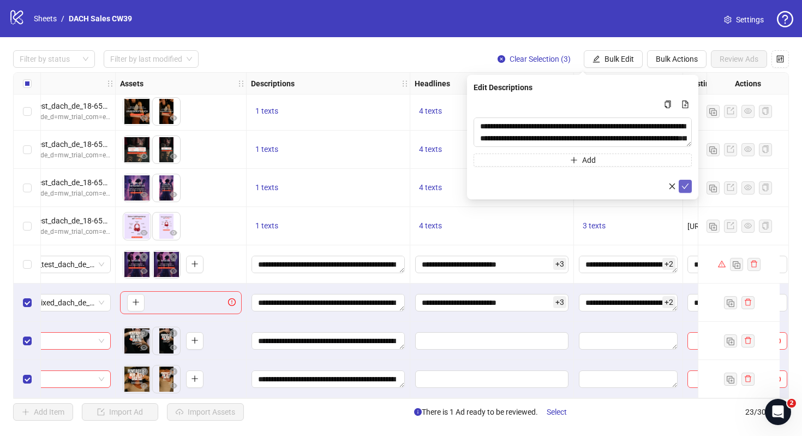
click at [685, 185] on icon "check" at bounding box center [686, 186] width 8 height 8
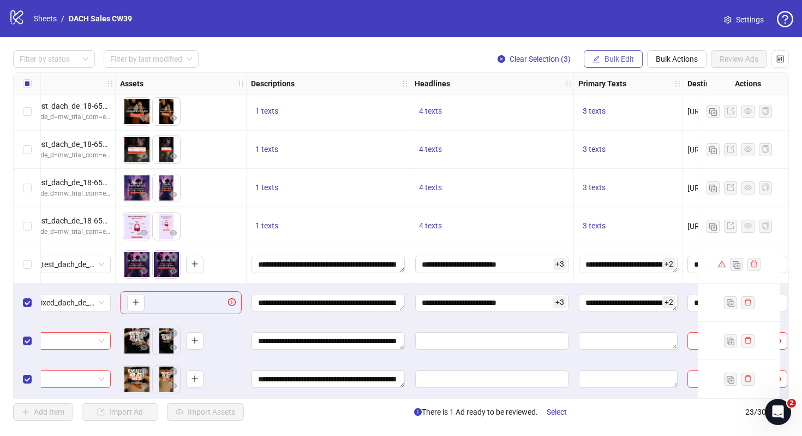
click at [627, 62] on span "Bulk Edit" at bounding box center [619, 59] width 29 height 9
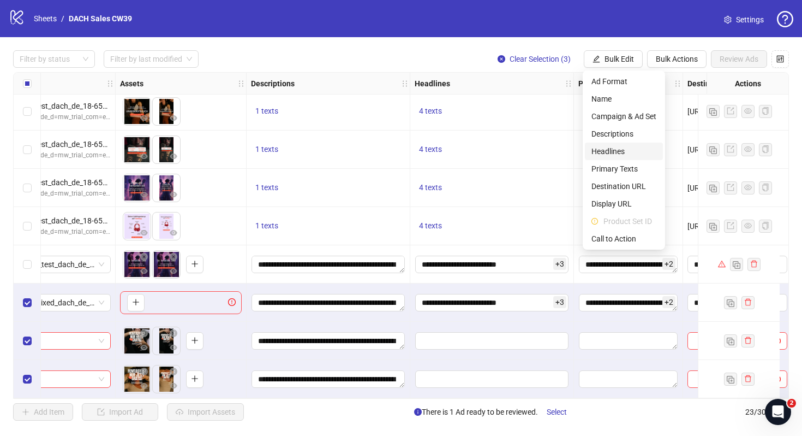
click at [626, 146] on span "Headlines" at bounding box center [624, 151] width 65 height 12
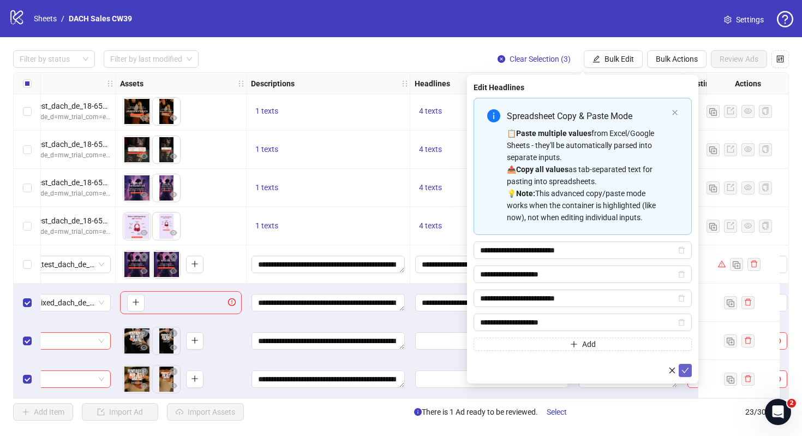
click at [689, 368] on icon "check" at bounding box center [686, 370] width 8 height 8
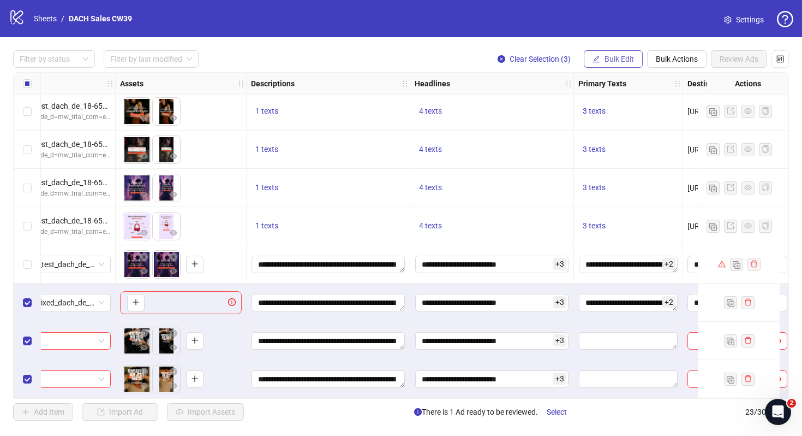
click at [608, 61] on span "Bulk Edit" at bounding box center [619, 59] width 29 height 9
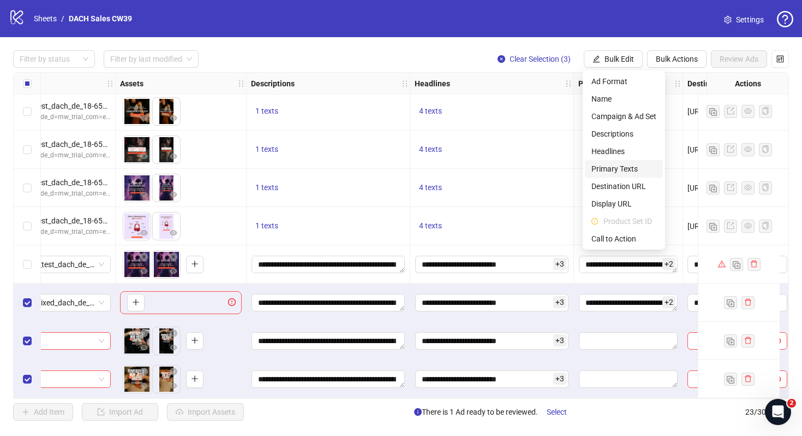
click at [608, 164] on span "Primary Texts" at bounding box center [624, 169] width 65 height 12
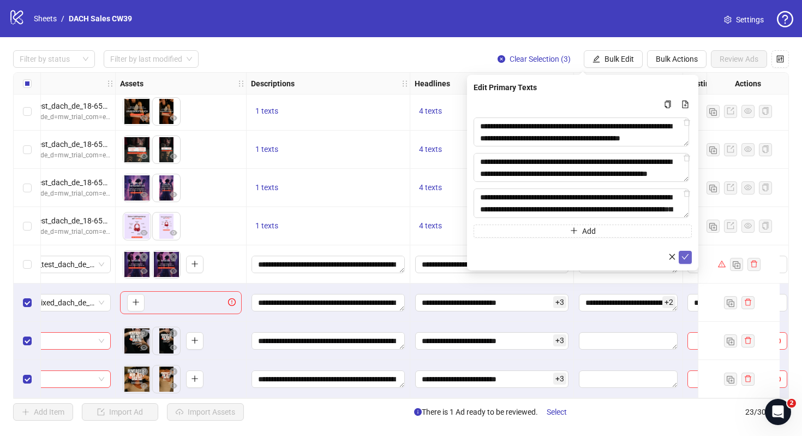
click at [686, 257] on icon "check" at bounding box center [686, 257] width 8 height 8
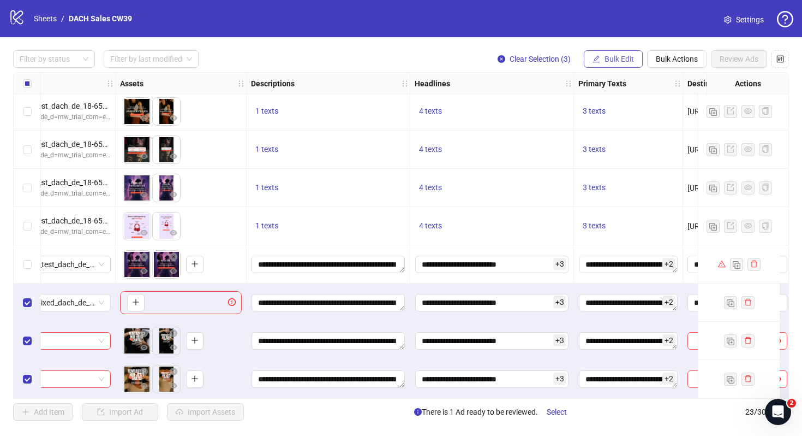
click at [599, 55] on icon "edit" at bounding box center [597, 59] width 8 height 8
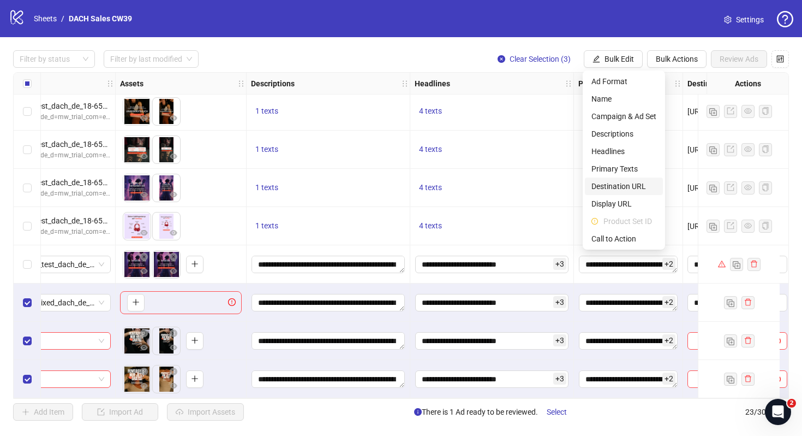
click at [629, 182] on span "Destination URL" at bounding box center [624, 186] width 65 height 12
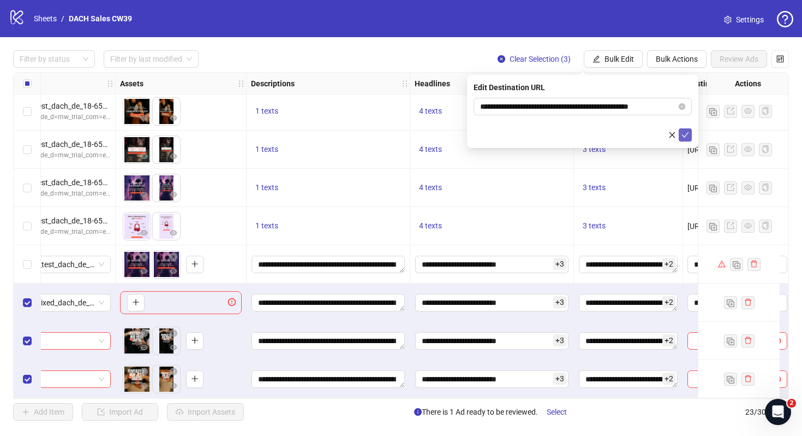
click at [679, 136] on button "submit" at bounding box center [685, 134] width 13 height 13
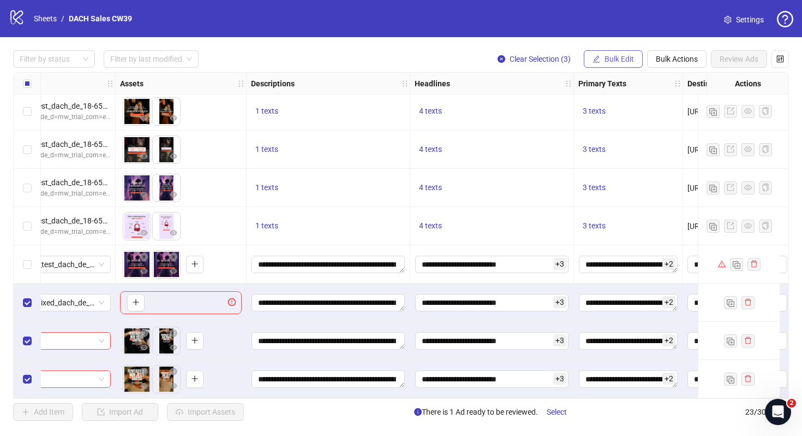
click at [629, 59] on span "Bulk Edit" at bounding box center [619, 59] width 29 height 9
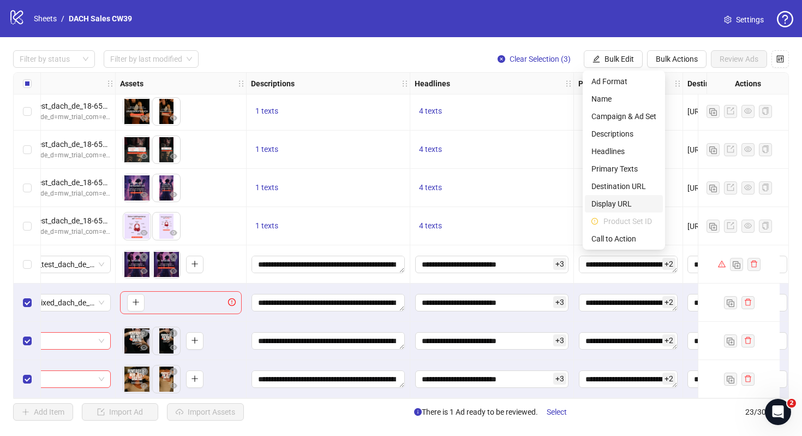
click at [626, 206] on span "Display URL" at bounding box center [624, 204] width 65 height 12
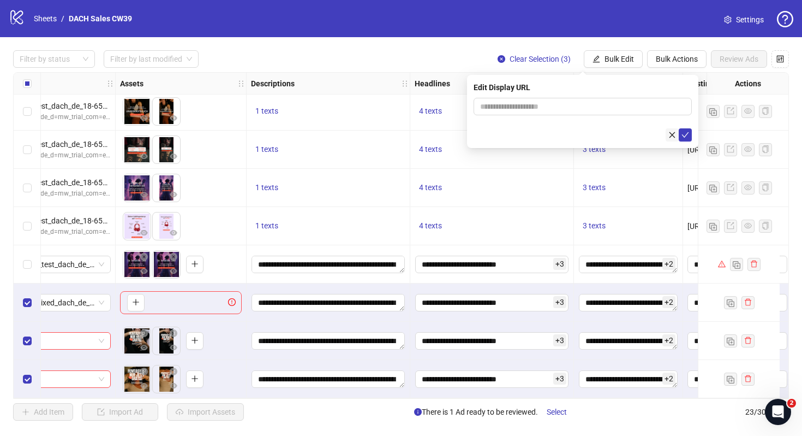
click at [669, 133] on icon "close" at bounding box center [673, 135] width 8 height 8
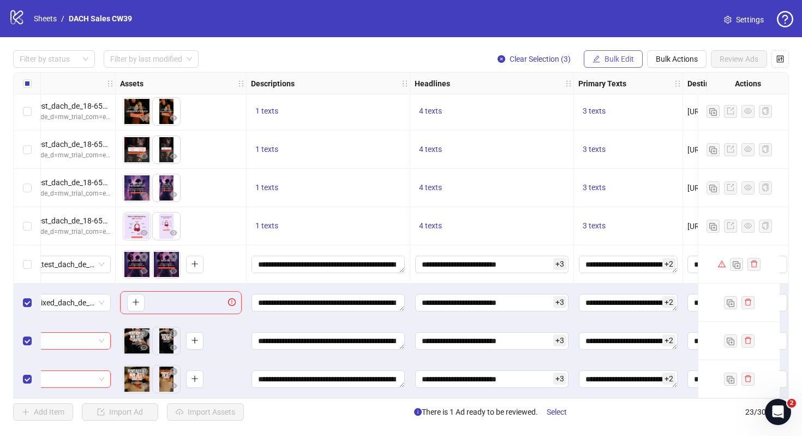
click at [608, 63] on span "Bulk Edit" at bounding box center [619, 59] width 29 height 9
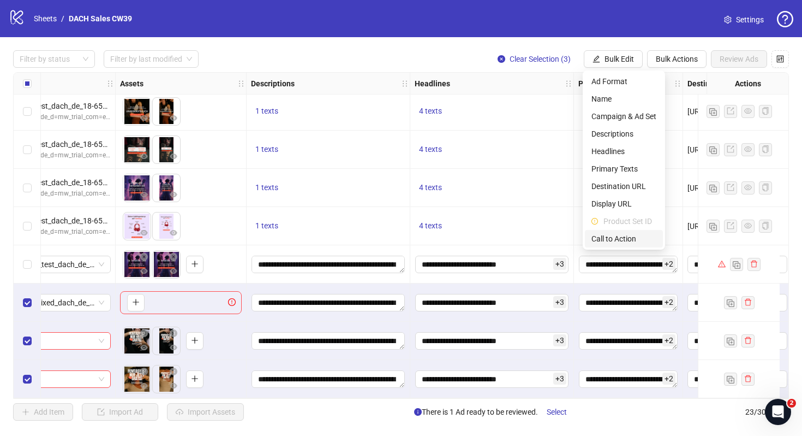
click at [616, 242] on span "Call to Action" at bounding box center [624, 239] width 65 height 12
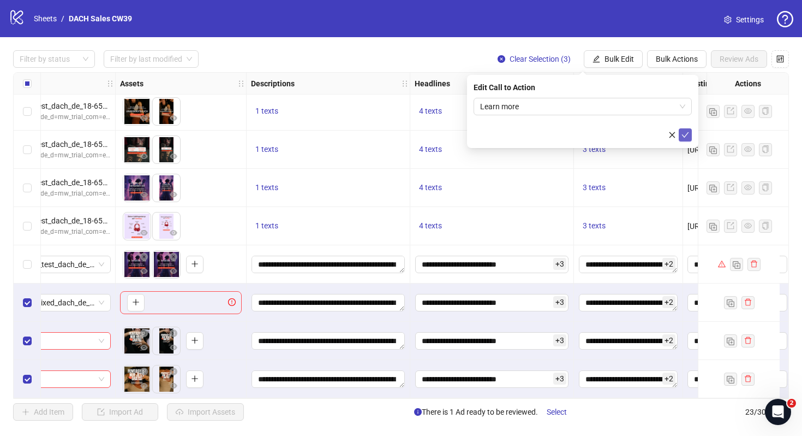
click at [691, 138] on button "submit" at bounding box center [685, 134] width 13 height 13
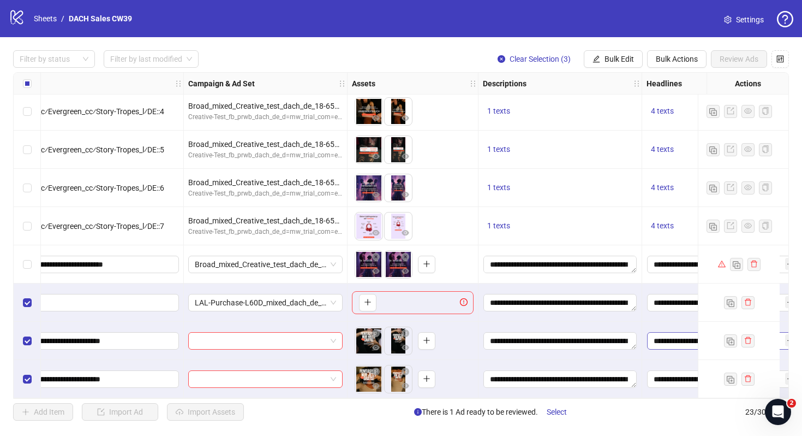
scroll to position [580, 0]
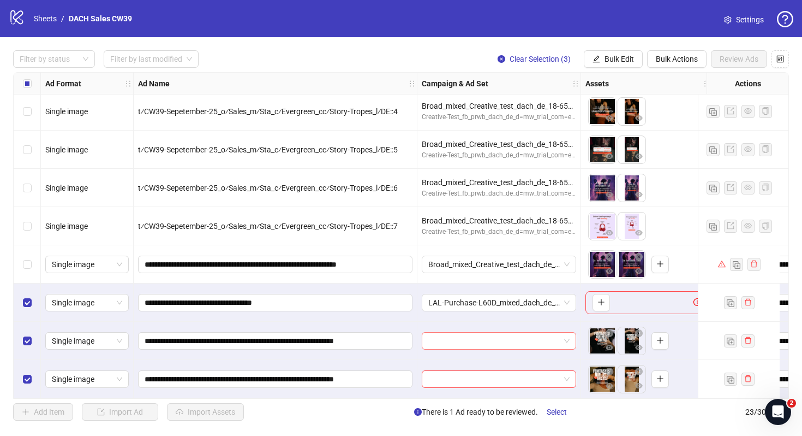
click at [528, 336] on input "search" at bounding box center [495, 340] width 132 height 16
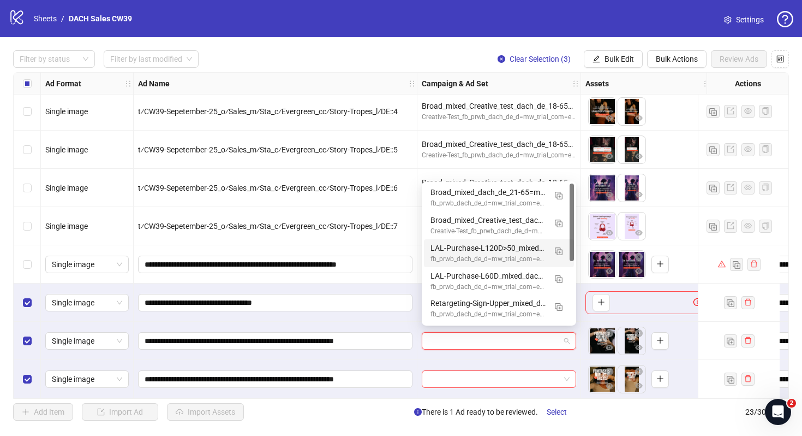
click at [611, 72] on div "Ad Format Ad Name Campaign & Ad Set Assets Descriptions Headlines Primary Texts…" at bounding box center [401, 235] width 776 height 326
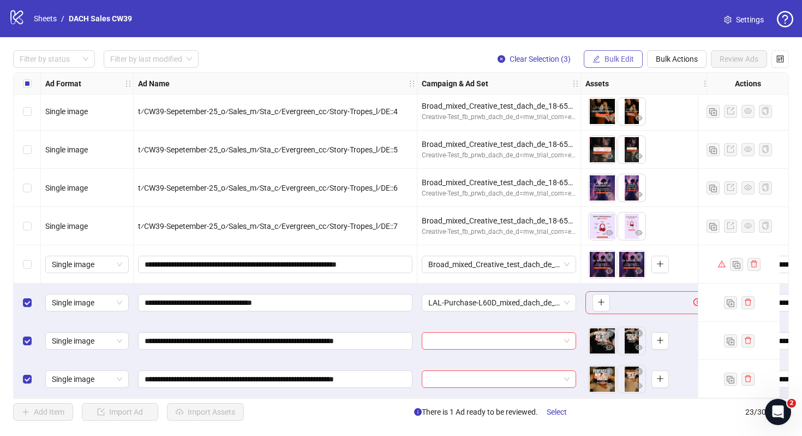
click at [612, 57] on span "Bulk Edit" at bounding box center [619, 59] width 29 height 9
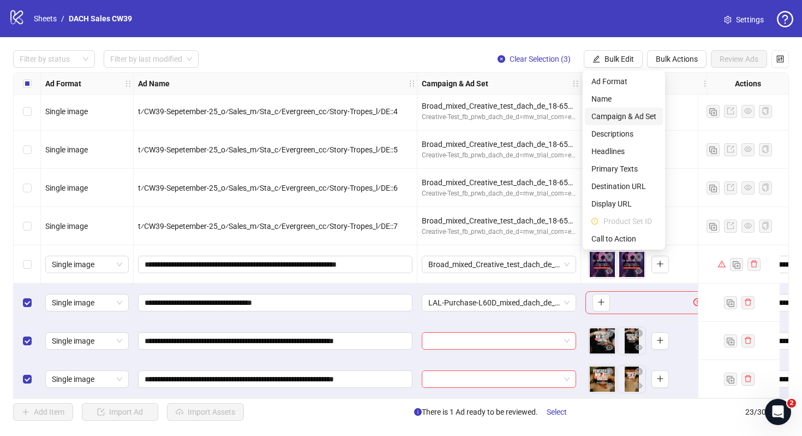
click at [622, 115] on span "Campaign & Ad Set" at bounding box center [624, 116] width 65 height 12
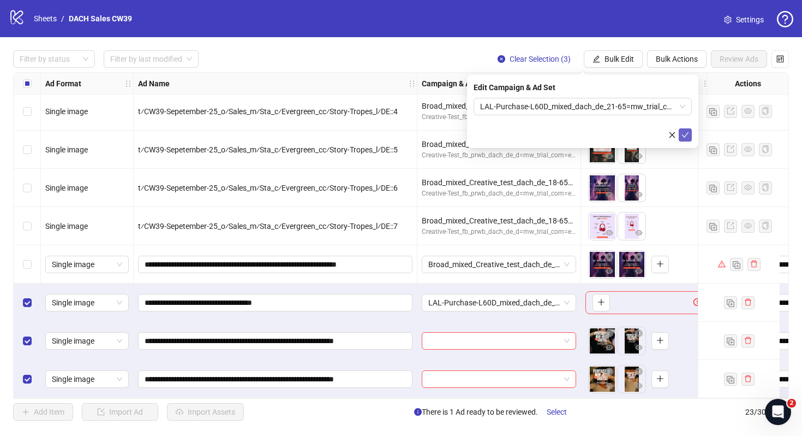
click at [686, 134] on icon "check" at bounding box center [685, 134] width 7 height 5
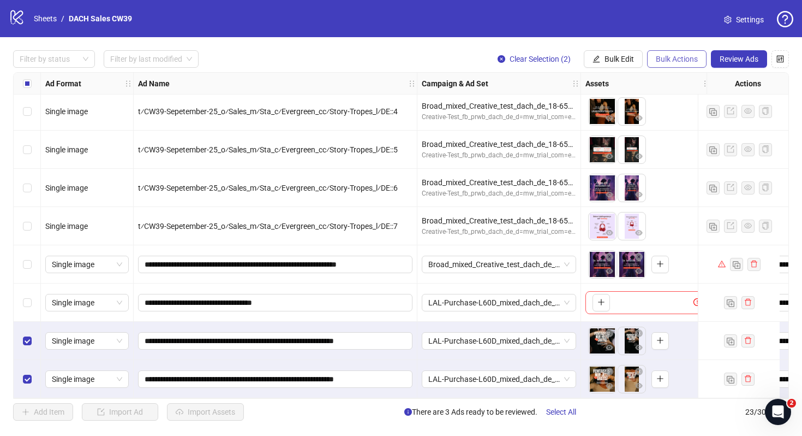
click at [664, 57] on span "Bulk Actions" at bounding box center [677, 59] width 42 height 9
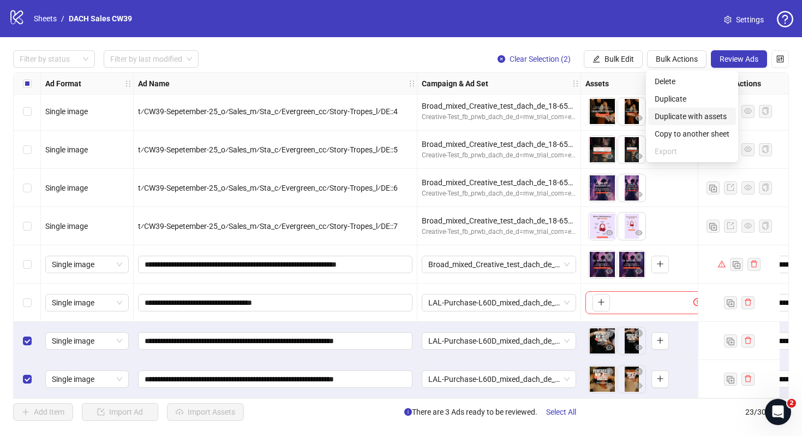
click at [667, 118] on span "Duplicate with assets" at bounding box center [692, 116] width 75 height 12
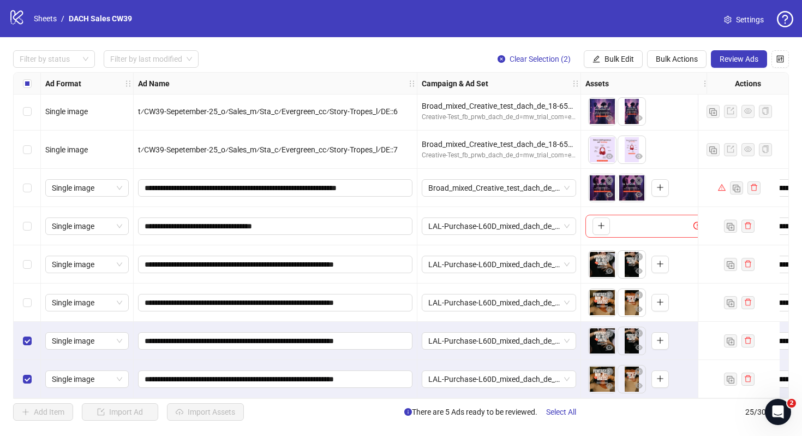
scroll to position [656, 0]
click at [685, 58] on span "Bulk Actions" at bounding box center [677, 59] width 42 height 9
click at [685, 117] on span "Duplicate with assets" at bounding box center [692, 116] width 75 height 12
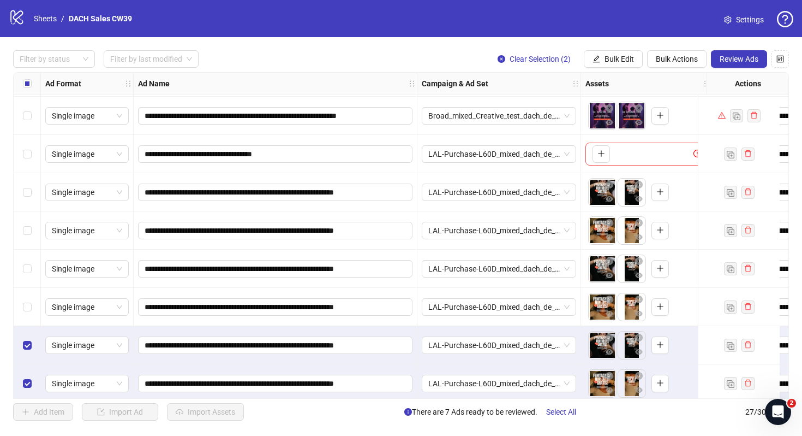
scroll to position [733, 0]
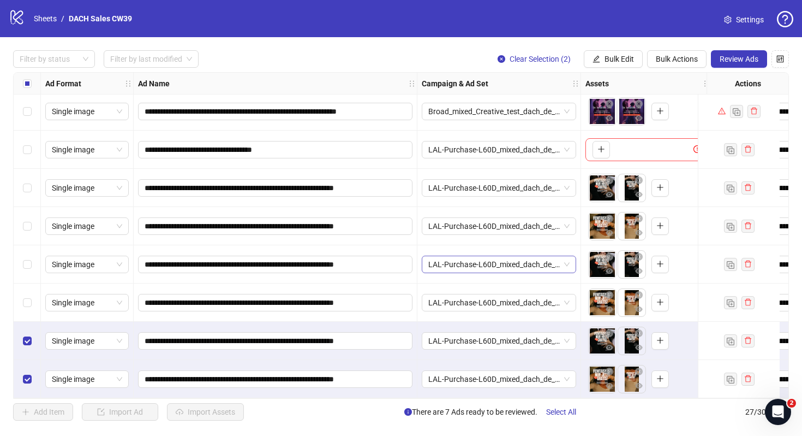
click at [522, 260] on span "LAL-Purchase-L60D_mixed_dach_de_21-65=mw_trial_com=070925" at bounding box center [499, 264] width 141 height 16
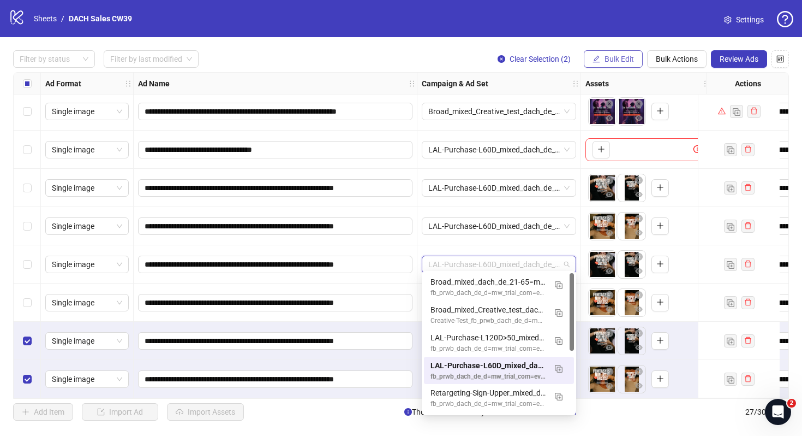
click at [613, 61] on span "Bulk Edit" at bounding box center [619, 59] width 29 height 9
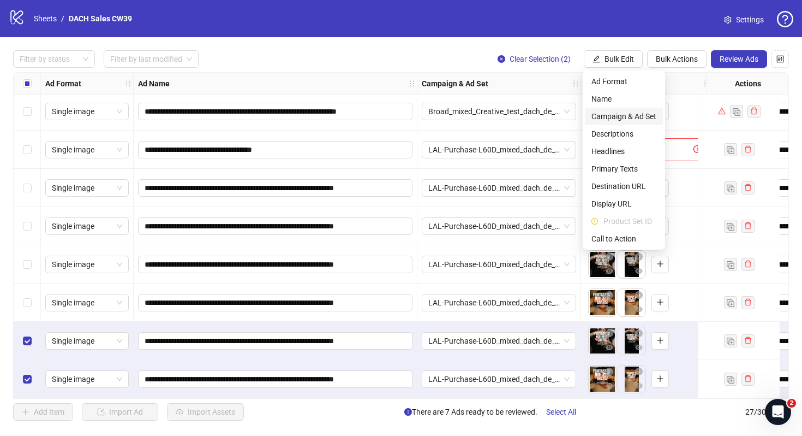
click at [623, 116] on span "Campaign & Ad Set" at bounding box center [624, 116] width 65 height 12
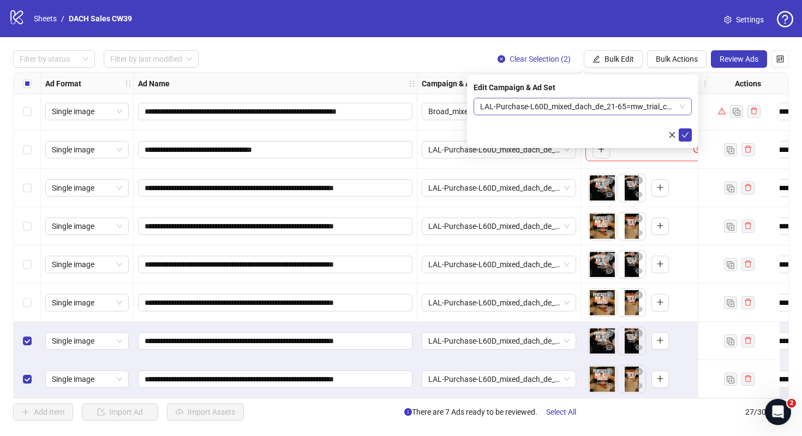
click at [556, 109] on span "LAL-Purchase-L60D_mixed_dach_de_21-65=mw_trial_com=070925" at bounding box center [582, 106] width 205 height 16
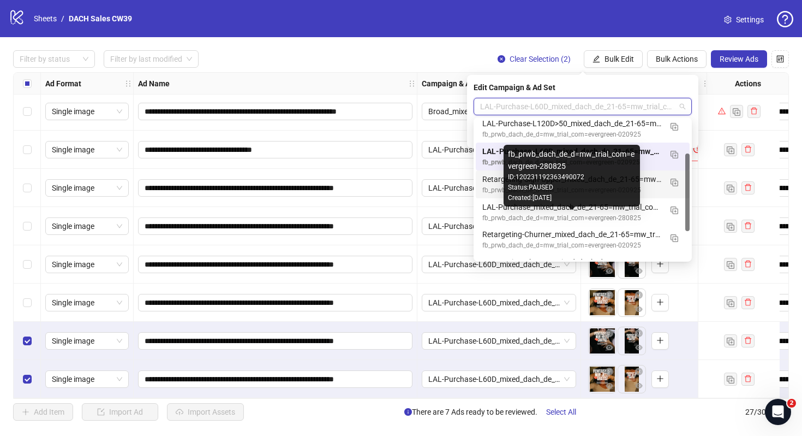
scroll to position [68, 0]
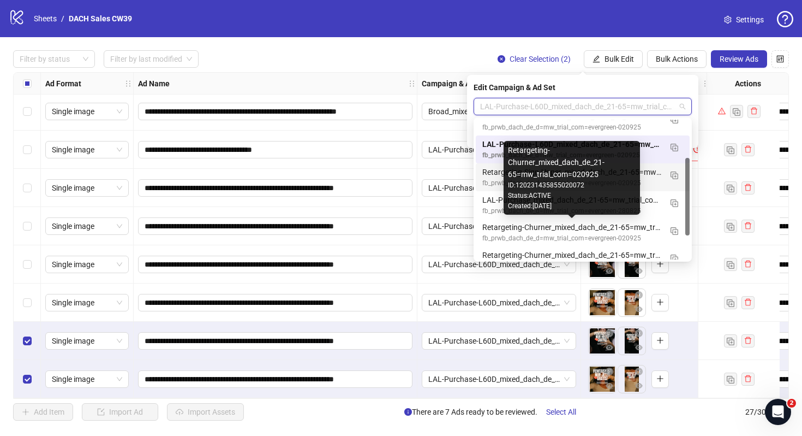
click at [552, 231] on div "Retargeting-Churner_mixed_dach_de_21-65=mw_trial_com=020925" at bounding box center [572, 227] width 179 height 12
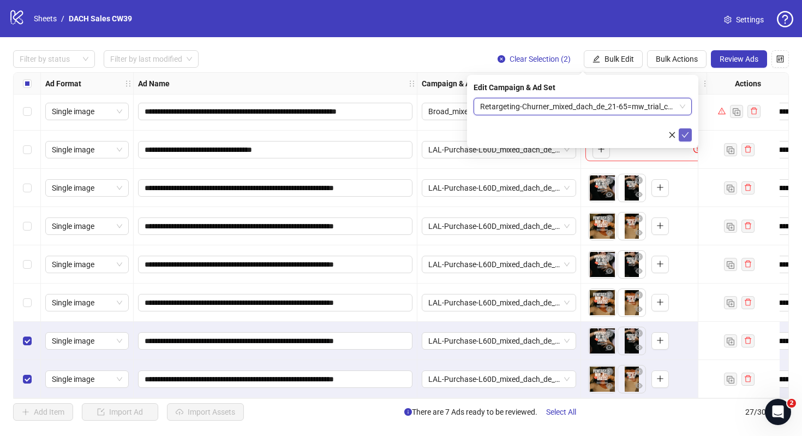
click at [686, 132] on icon "check" at bounding box center [686, 135] width 8 height 8
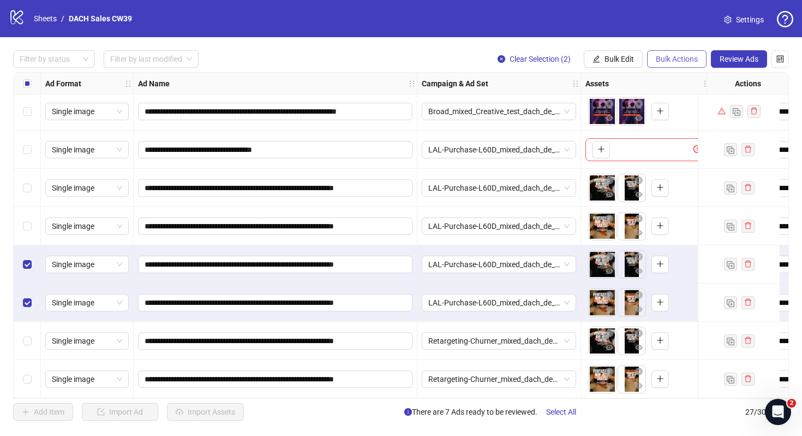
click at [688, 51] on button "Bulk Actions" at bounding box center [677, 58] width 60 height 17
click at [691, 79] on span "Delete" at bounding box center [692, 81] width 75 height 12
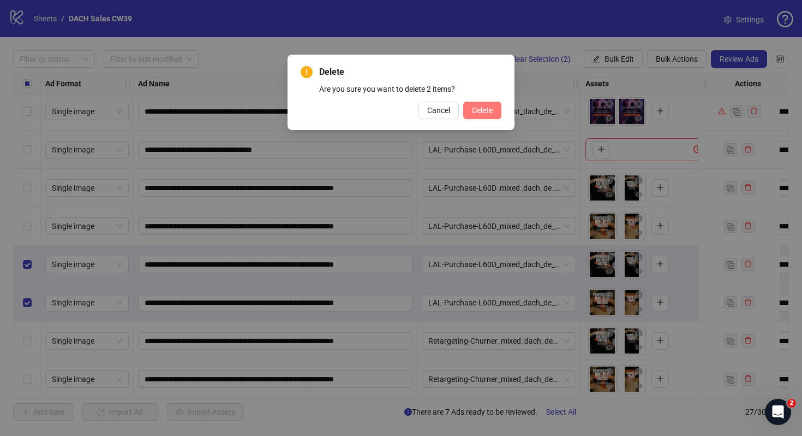
click at [486, 113] on span "Delete" at bounding box center [482, 110] width 21 height 9
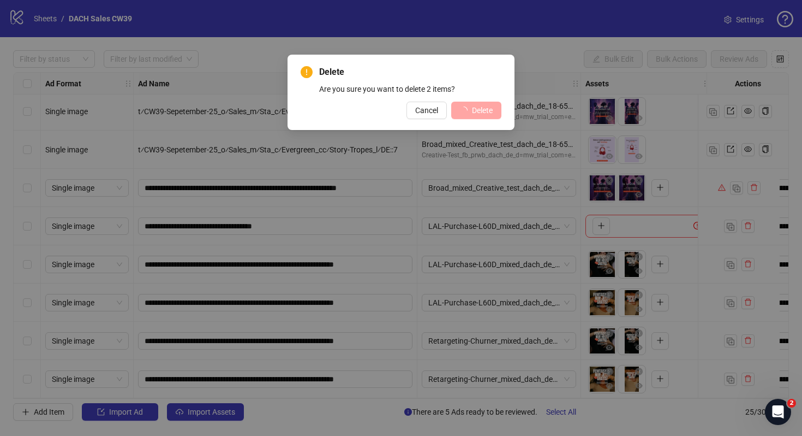
scroll to position [656, 0]
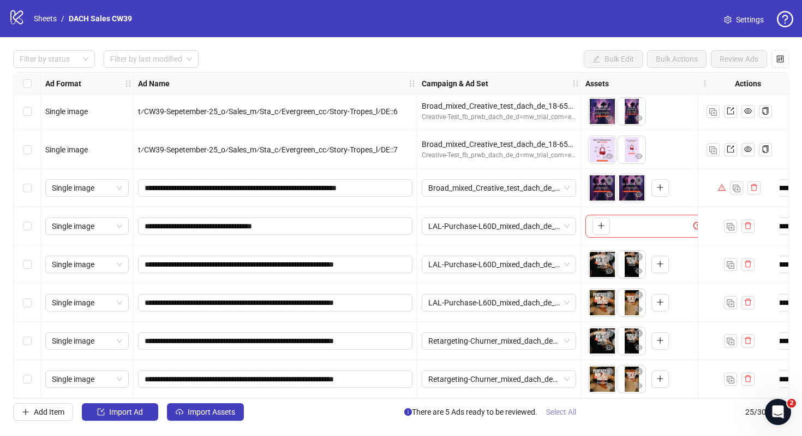
click at [572, 410] on span "Select All" at bounding box center [561, 411] width 30 height 9
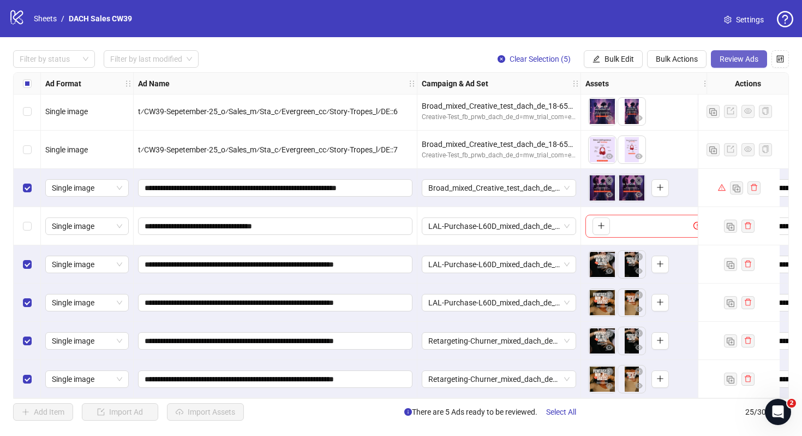
click at [742, 58] on span "Review Ads" at bounding box center [739, 59] width 39 height 9
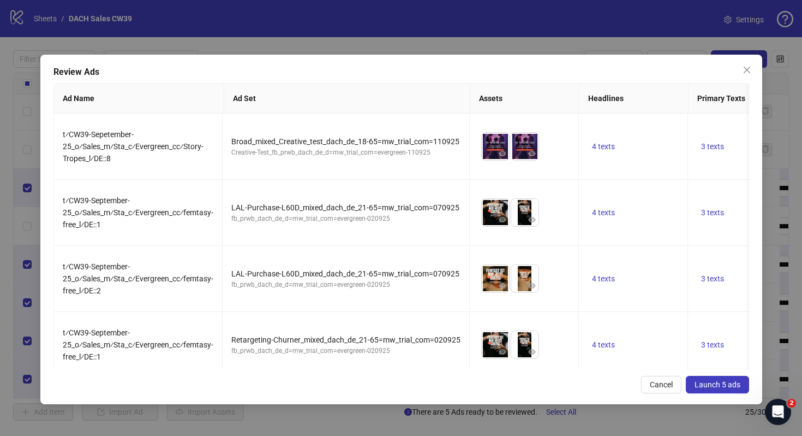
click at [712, 380] on span "Launch 5 ads" at bounding box center [718, 384] width 46 height 9
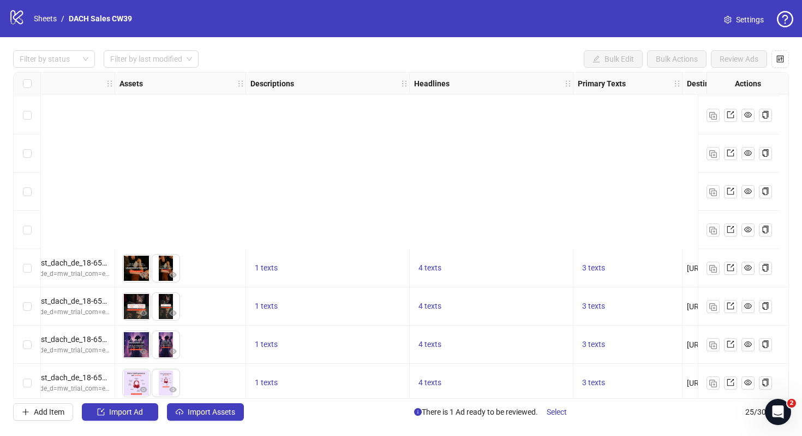
scroll to position [656, 466]
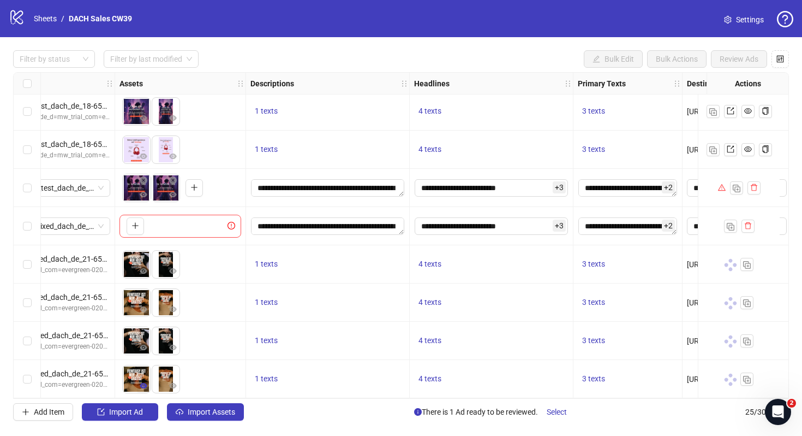
click at [145, 383] on icon "eye" at bounding box center [144, 385] width 8 height 5
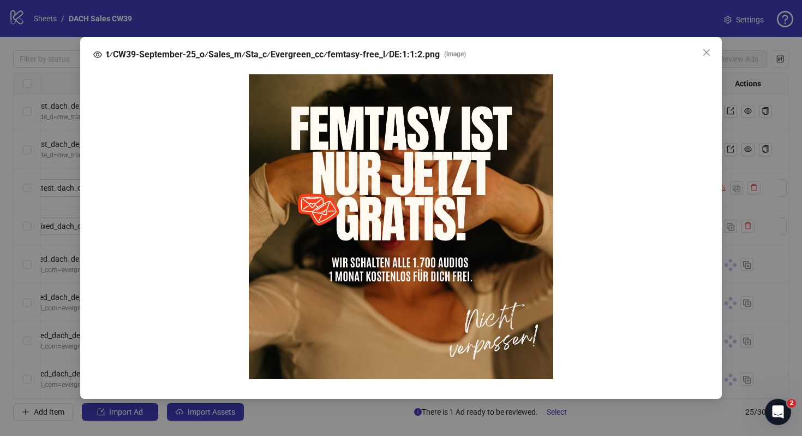
click at [373, 2] on div "t⁄CW39-September-25_o⁄Sales_m⁄Sta_c⁄Evergreen_cc⁄femtasy-free_l⁄DE:1:1:2.png ( …" at bounding box center [401, 218] width 802 height 436
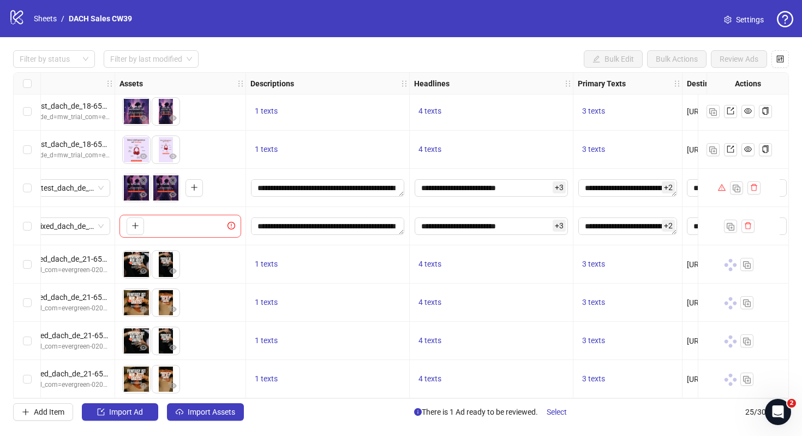
click at [719, 335] on div at bounding box center [739, 341] width 82 height 38
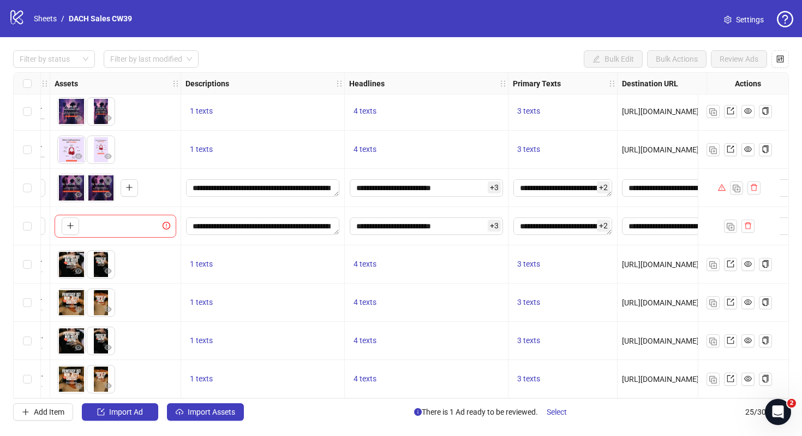
scroll to position [656, 750]
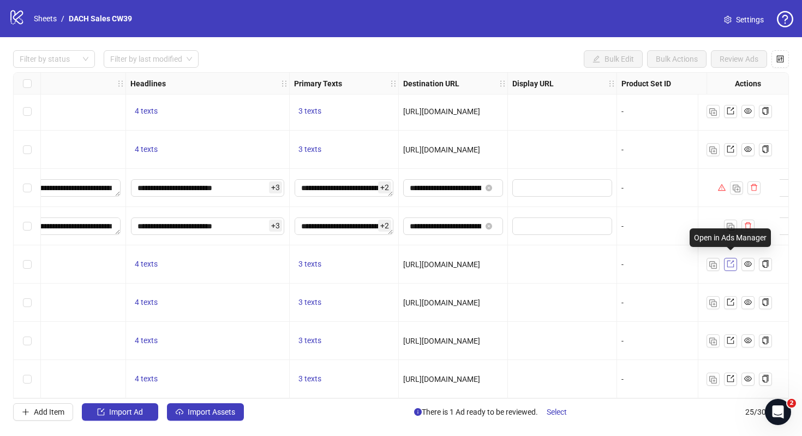
click at [733, 260] on icon "export" at bounding box center [731, 264] width 8 height 8
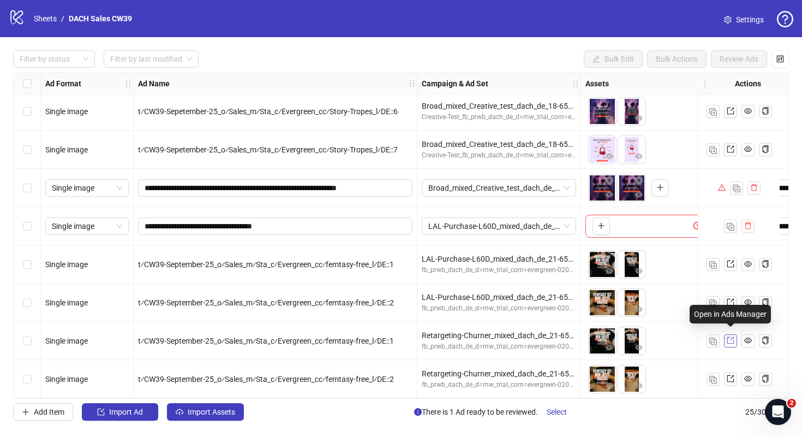
click at [727, 339] on icon "export" at bounding box center [731, 340] width 8 height 8
click at [740, 23] on span "Settings" at bounding box center [750, 20] width 28 height 12
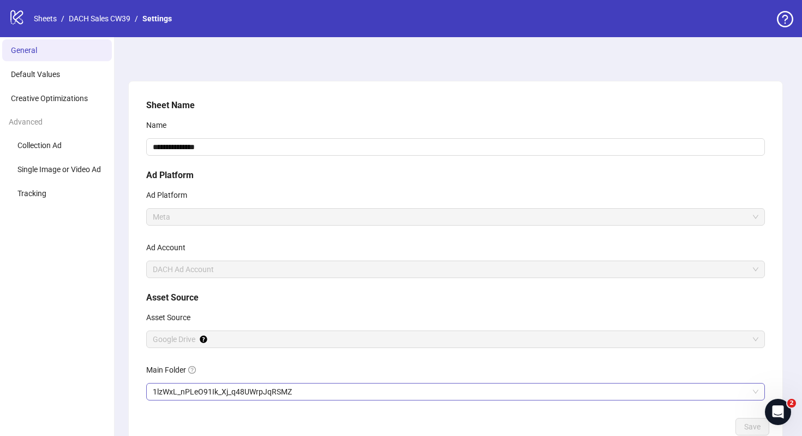
click at [307, 392] on span "1lzWxL_nPLeO91Ik_Xj_q48UWrpJqRSMZ" at bounding box center [456, 391] width 606 height 16
click at [739, 432] on button "Save" at bounding box center [753, 426] width 34 height 17
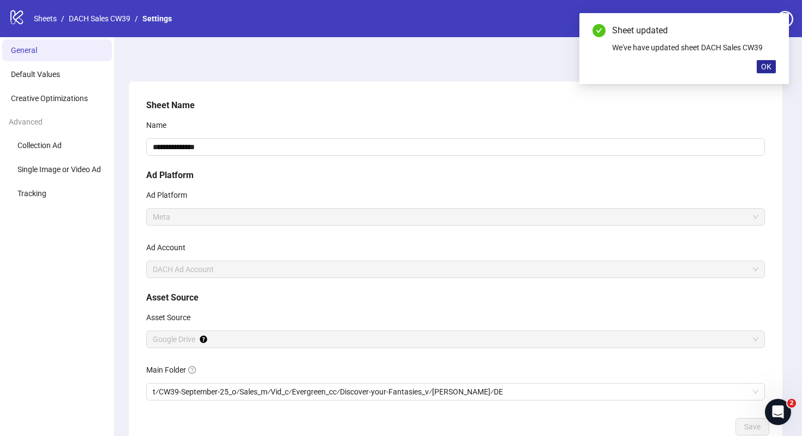
click at [765, 63] on span "OK" at bounding box center [767, 66] width 10 height 9
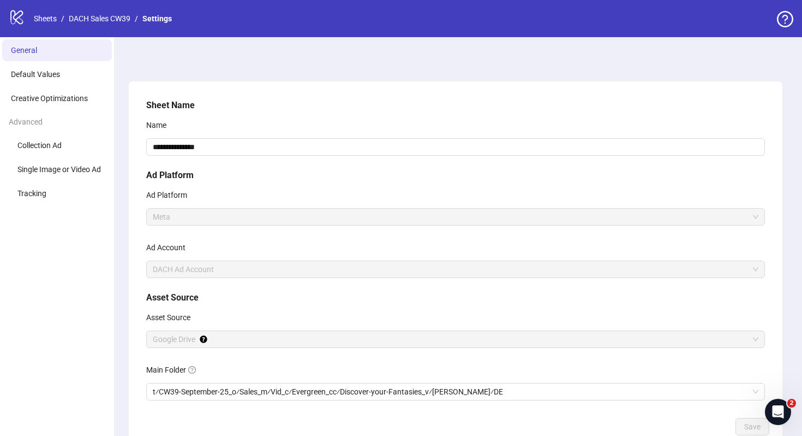
click at [110, 11] on div "logo/logo-mobile Sheets / DACH Sales CW39 / Settings" at bounding box center [93, 19] width 168 height 20
click at [112, 17] on link "DACH Sales CW39" at bounding box center [100, 19] width 66 height 12
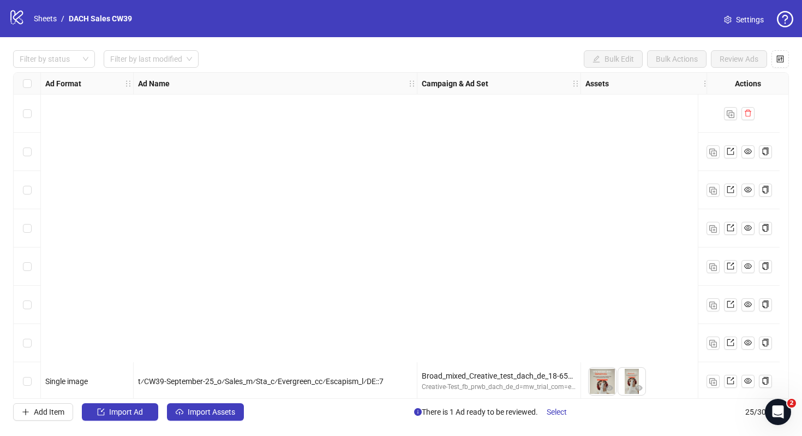
scroll to position [656, 0]
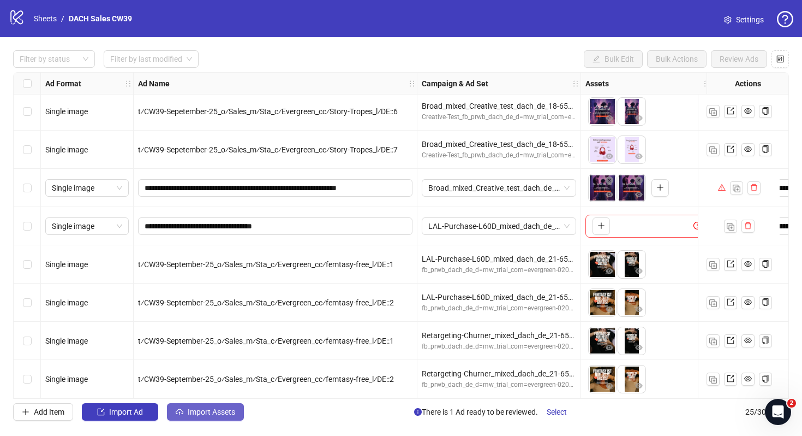
click at [225, 407] on span "Import Assets" at bounding box center [211, 411] width 47 height 9
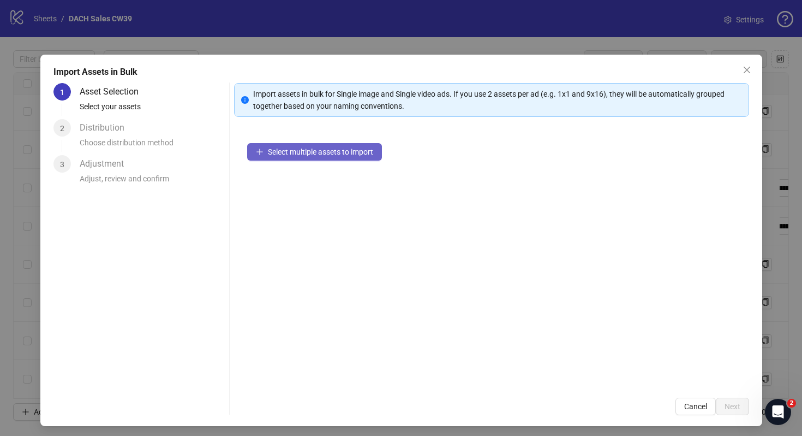
click at [348, 158] on button "Select multiple assets to import" at bounding box center [314, 151] width 135 height 17
click at [689, 400] on button "Cancel" at bounding box center [696, 405] width 40 height 17
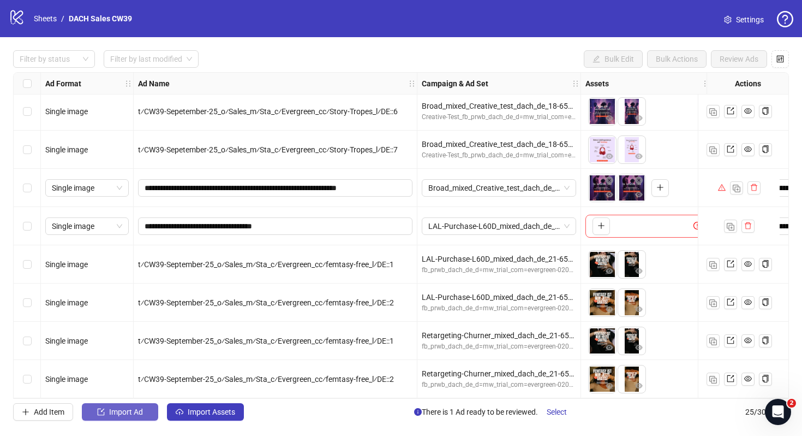
click at [137, 413] on span "Import Ad" at bounding box center [126, 411] width 34 height 9
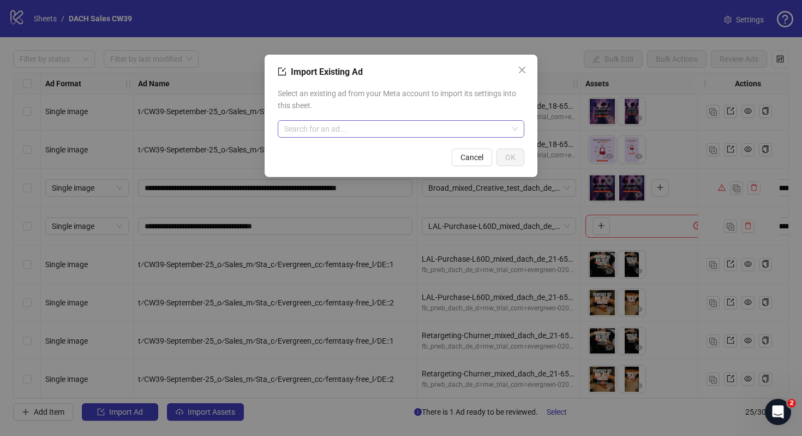
click at [311, 134] on input "search" at bounding box center [396, 129] width 224 height 16
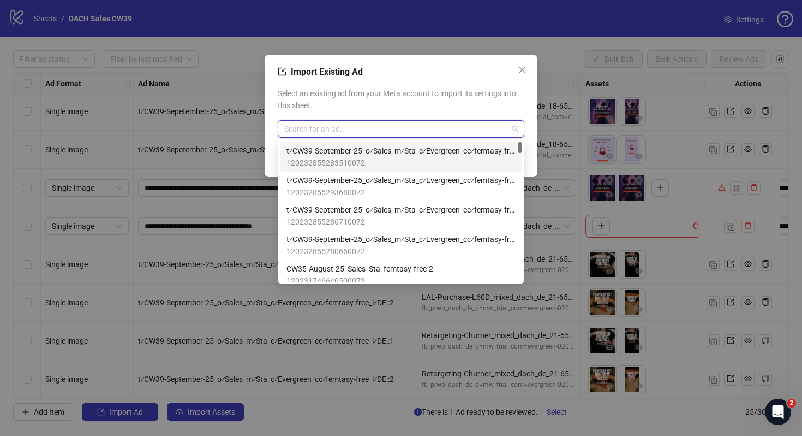
click at [405, 167] on span "120232855283510072" at bounding box center [401, 163] width 229 height 12
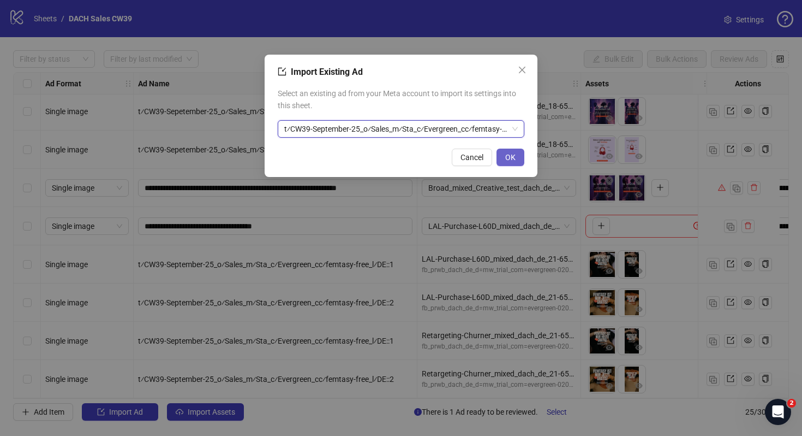
click at [514, 154] on span "OK" at bounding box center [511, 157] width 10 height 9
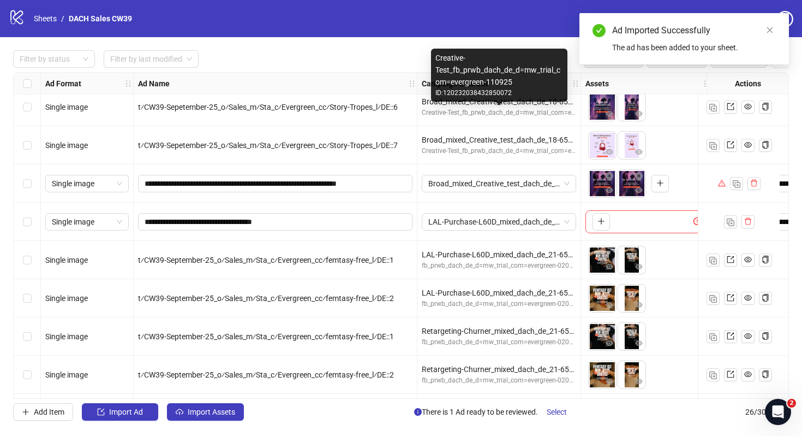
scroll to position [694, 0]
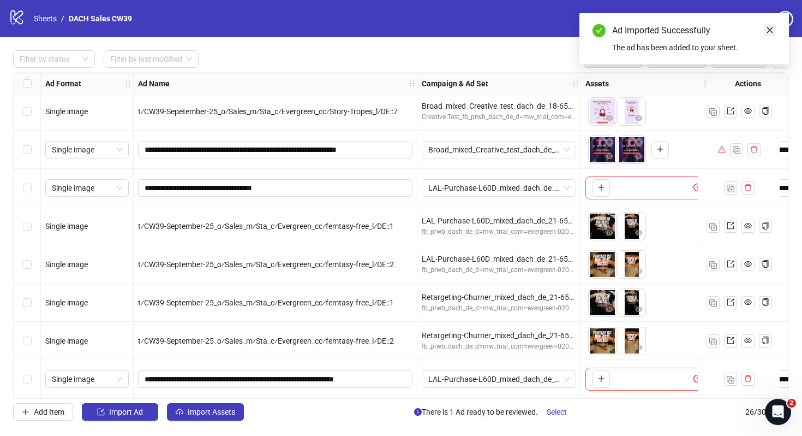
click at [774, 27] on icon "close" at bounding box center [770, 30] width 8 height 8
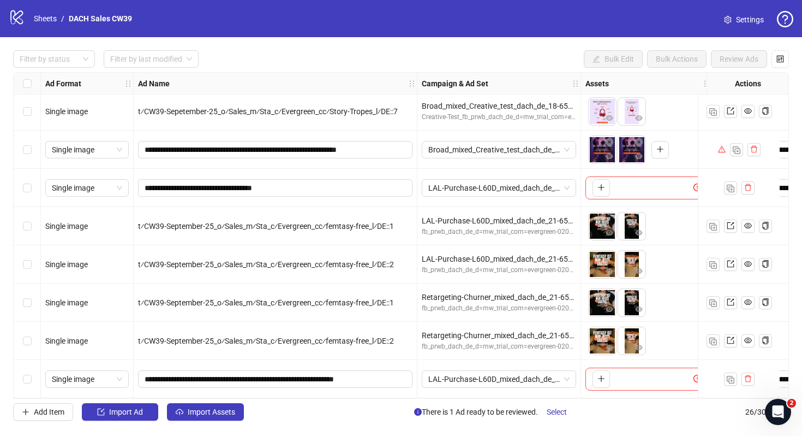
click at [729, 24] on span at bounding box center [728, 20] width 8 height 12
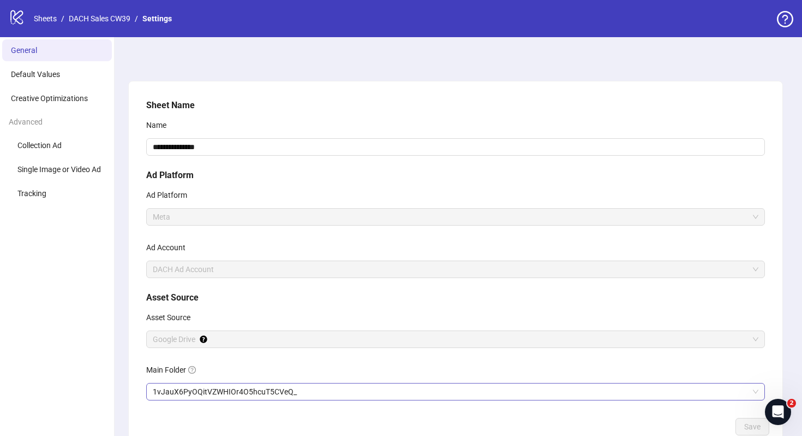
click at [299, 385] on span "1vJauX6PyOQitVZWHIOr4O5hcuT5CVeQ_" at bounding box center [456, 391] width 606 height 16
click at [277, 399] on span "1vJauX6PyOQitVZWHIOr4O5hcuT5CVeQ_" at bounding box center [456, 391] width 606 height 16
